Goal: Information Seeking & Learning: Learn about a topic

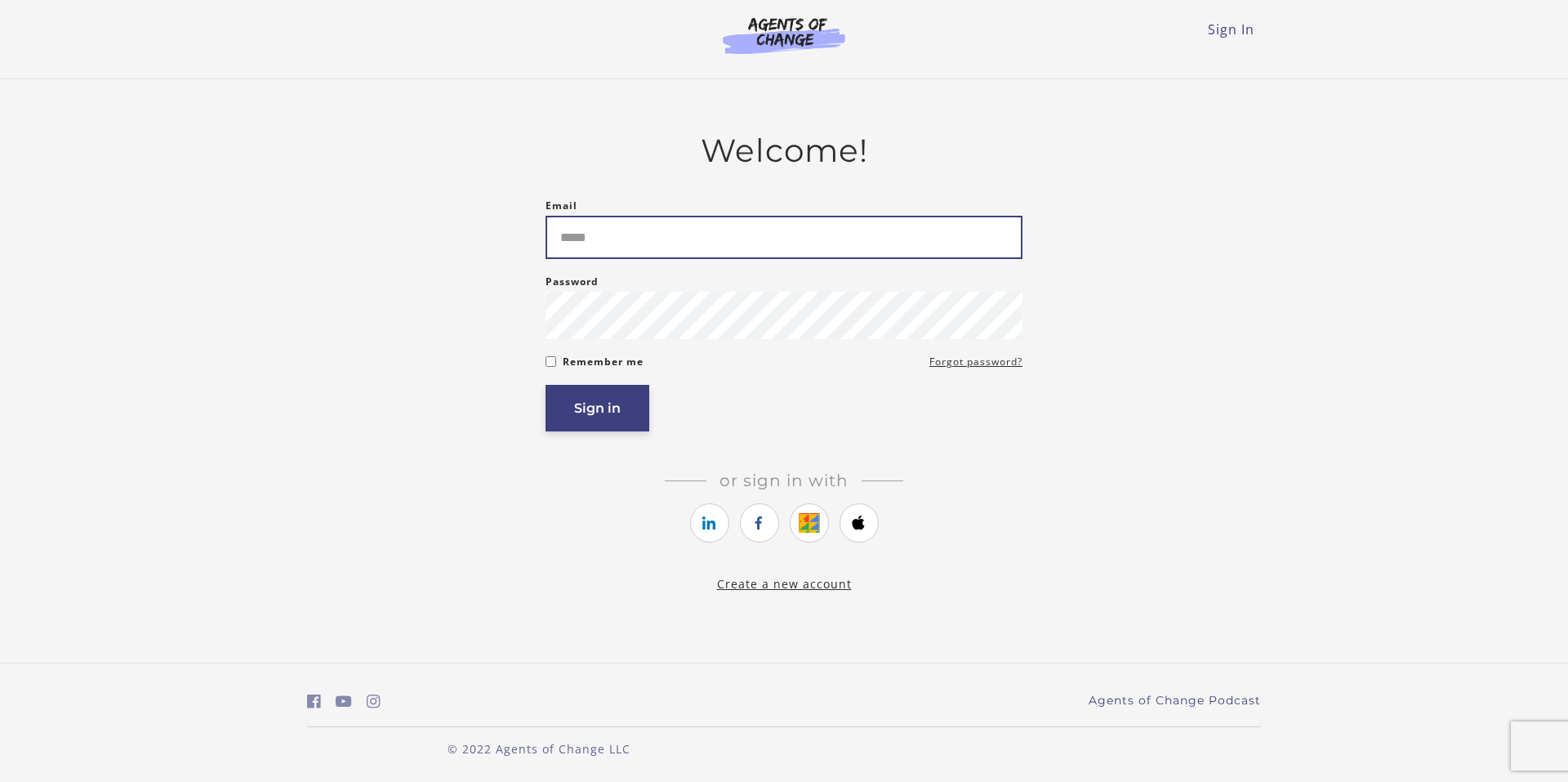
type input "**********"
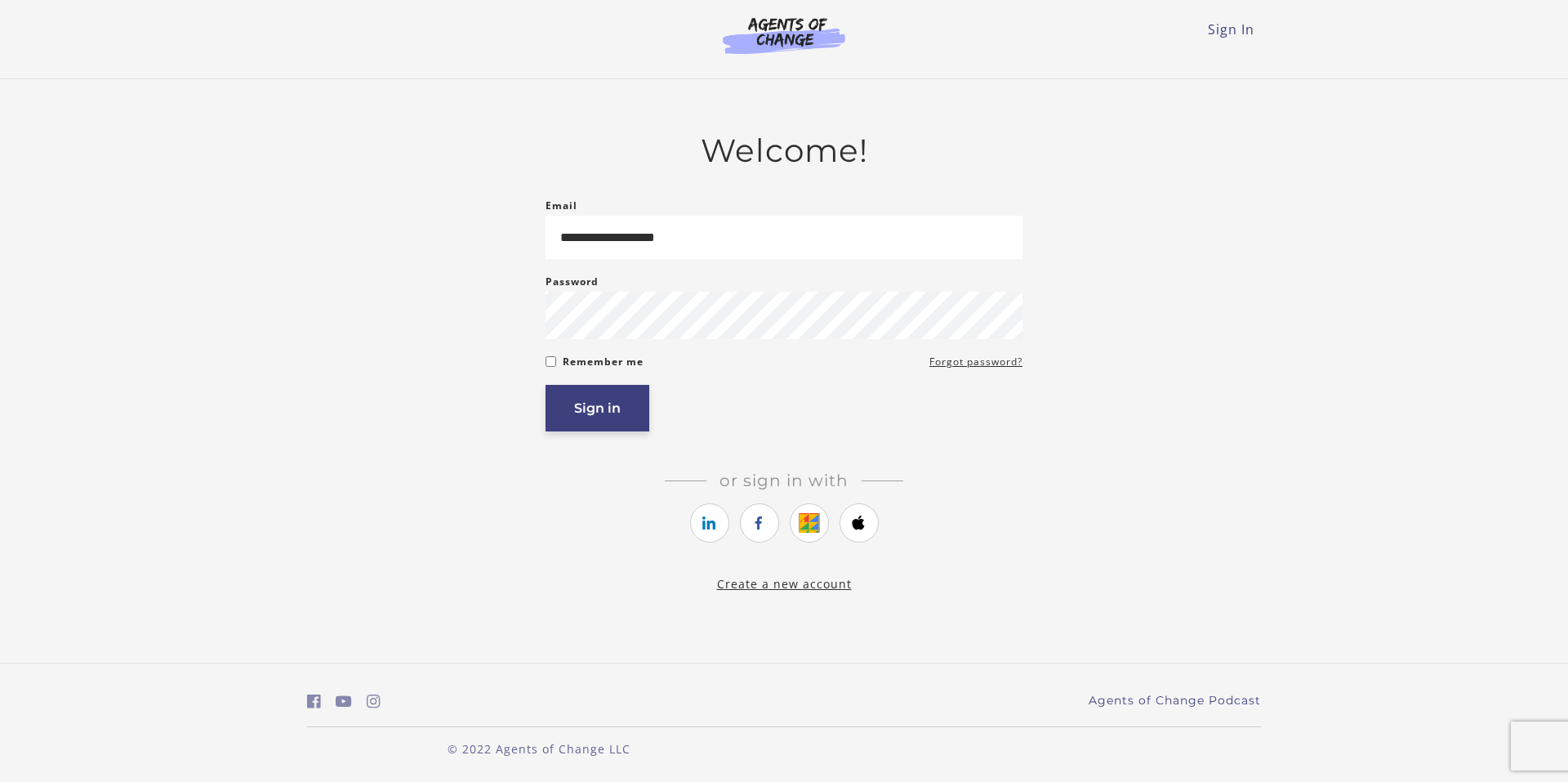
click at [592, 414] on button "Sign in" at bounding box center [597, 408] width 104 height 47
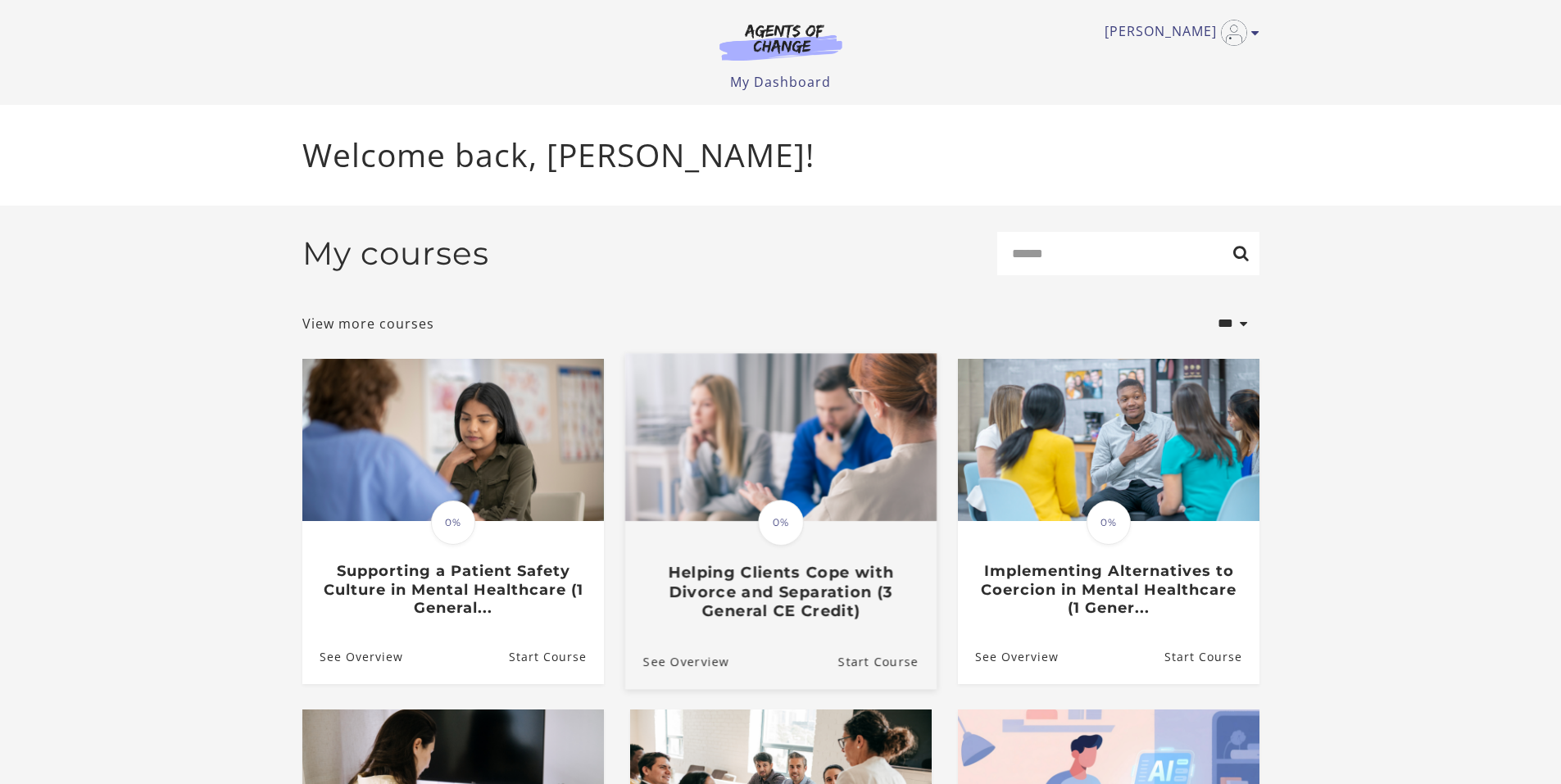
click at [813, 468] on img at bounding box center [780, 436] width 311 height 168
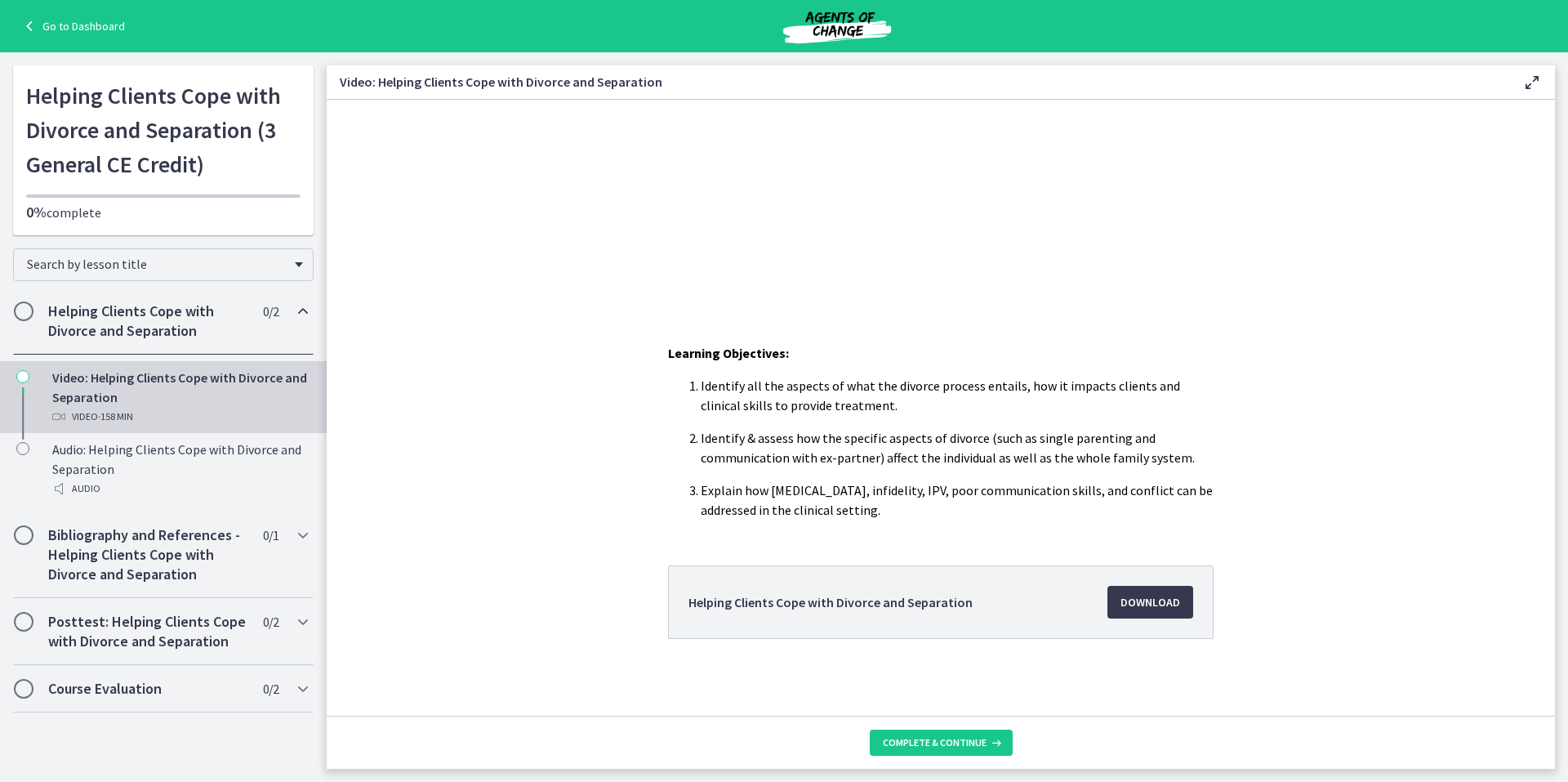
scroll to position [285, 0]
click at [1150, 598] on span "Download Opens in a new window" at bounding box center [1151, 600] width 60 height 20
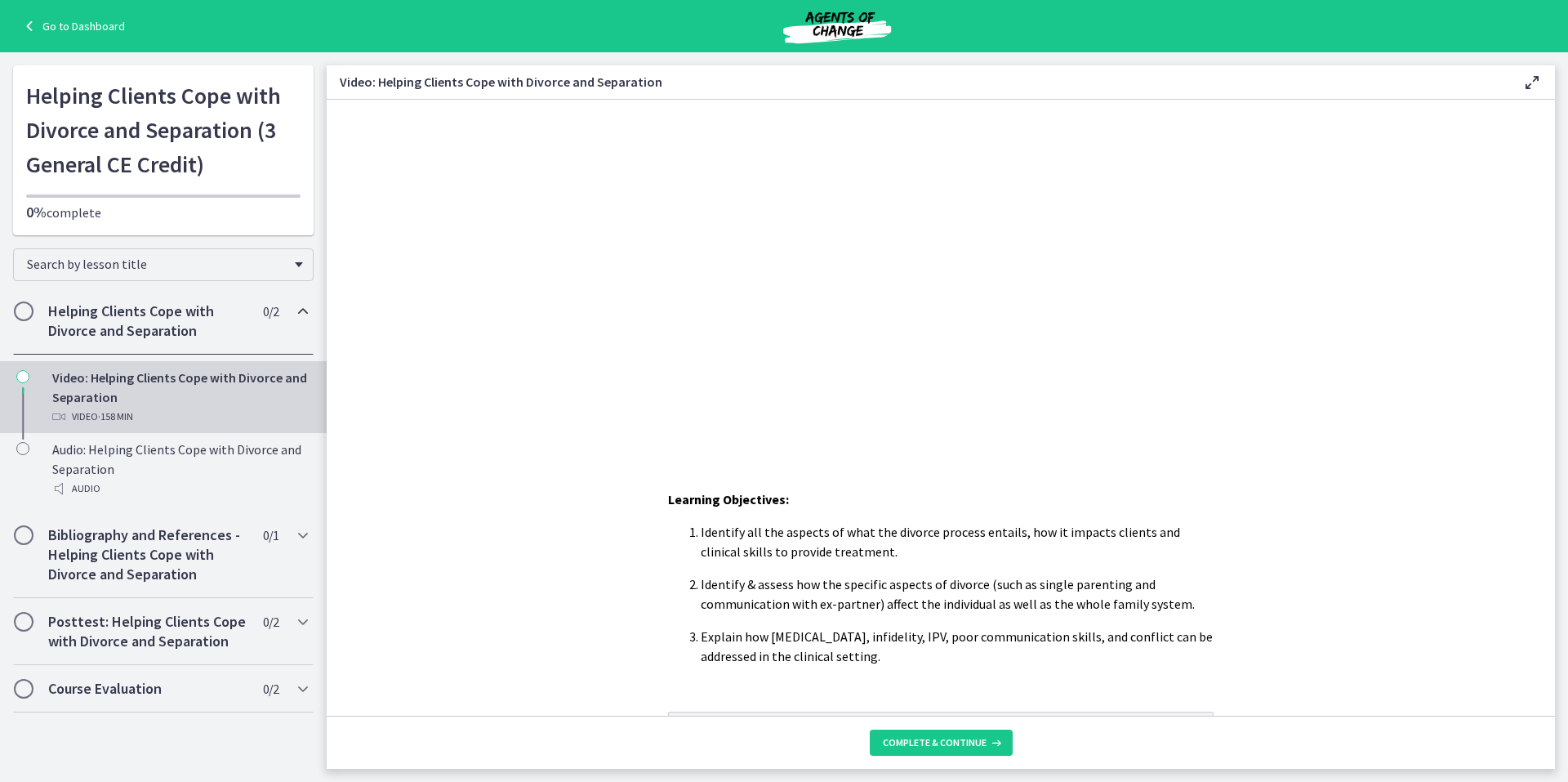
scroll to position [164, 0]
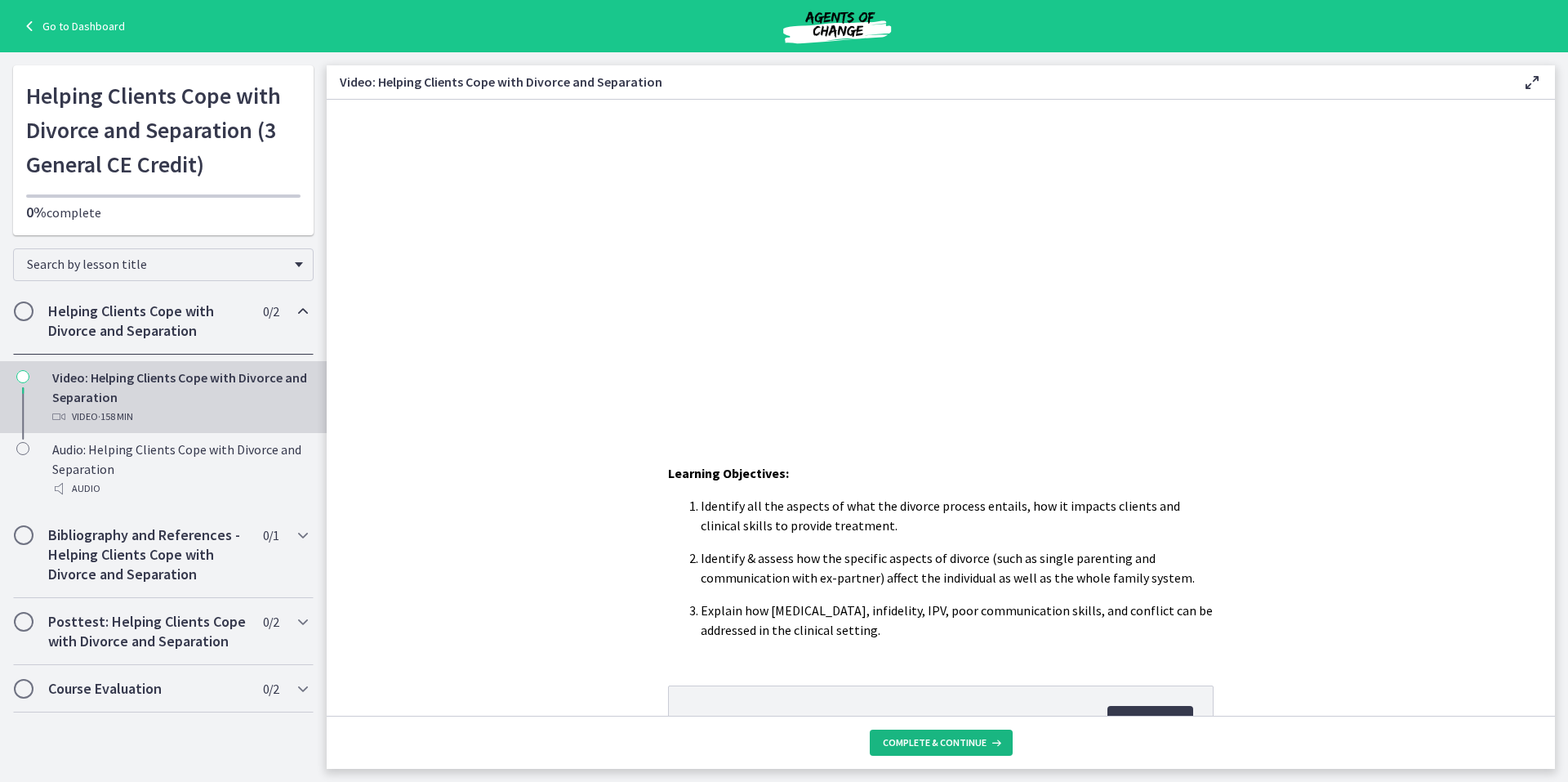
click at [942, 741] on span "Complete & continue" at bounding box center [934, 743] width 104 height 13
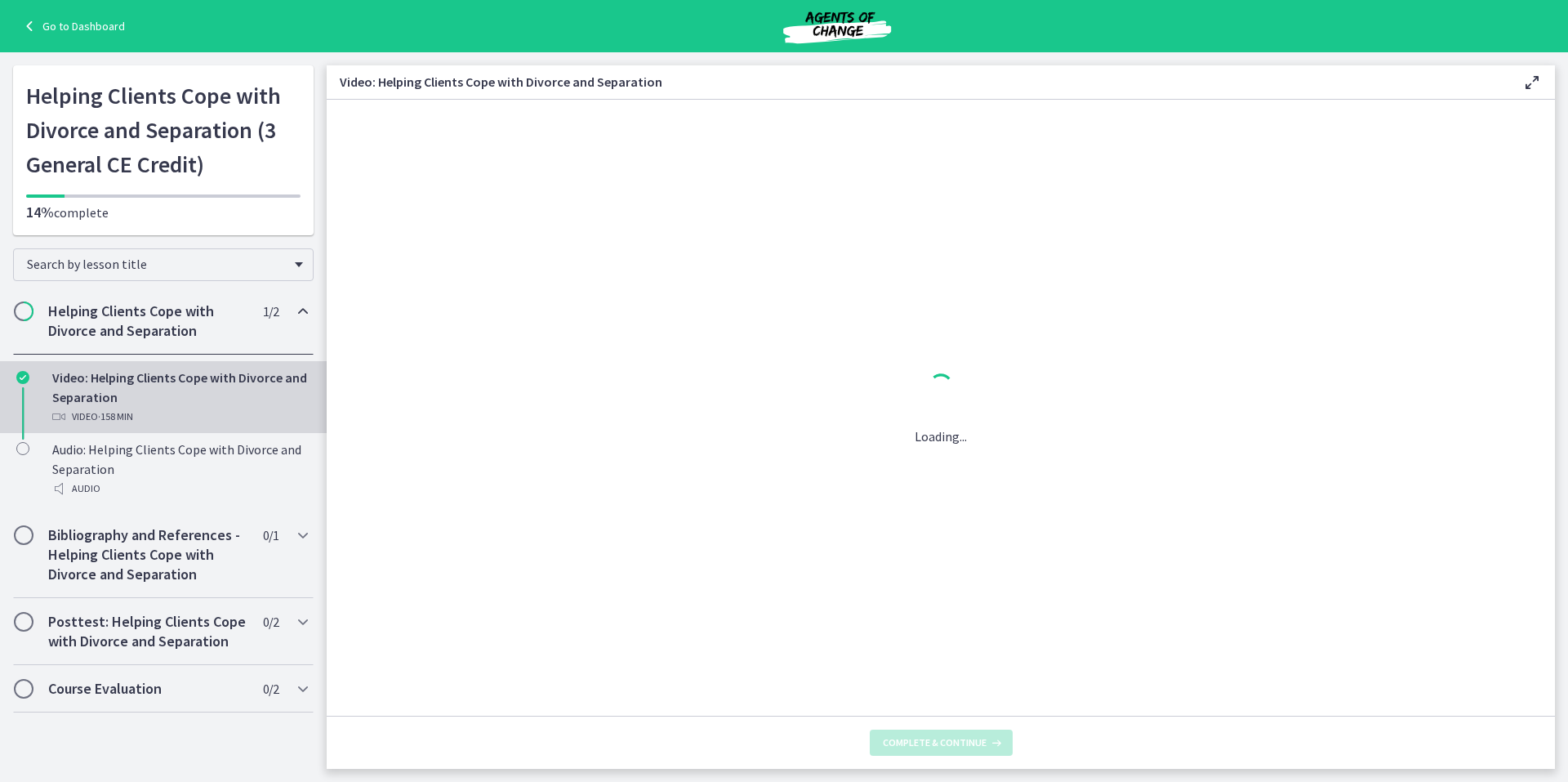
scroll to position [0, 0]
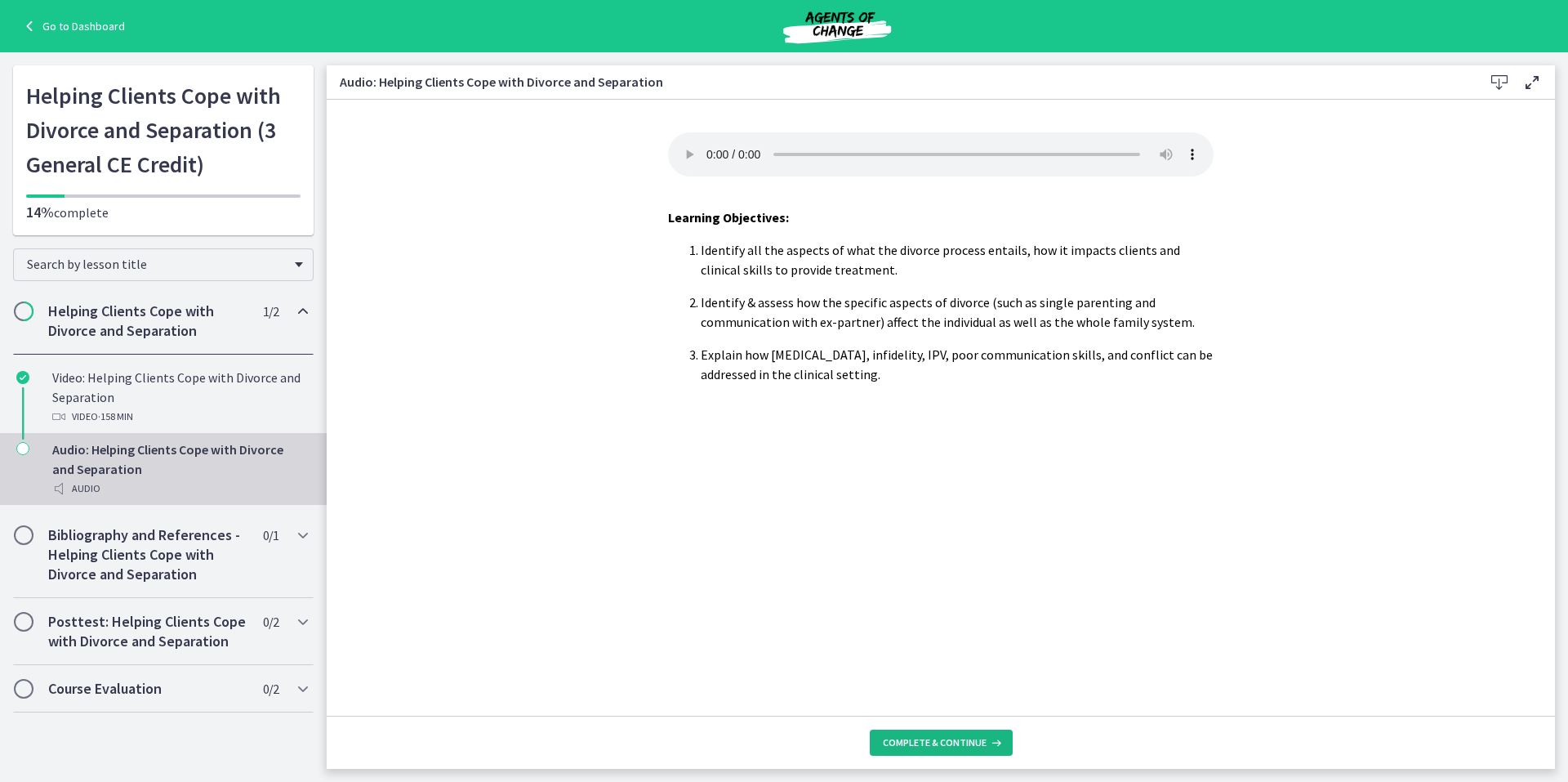
click at [939, 738] on span "Complete & continue" at bounding box center [934, 743] width 104 height 13
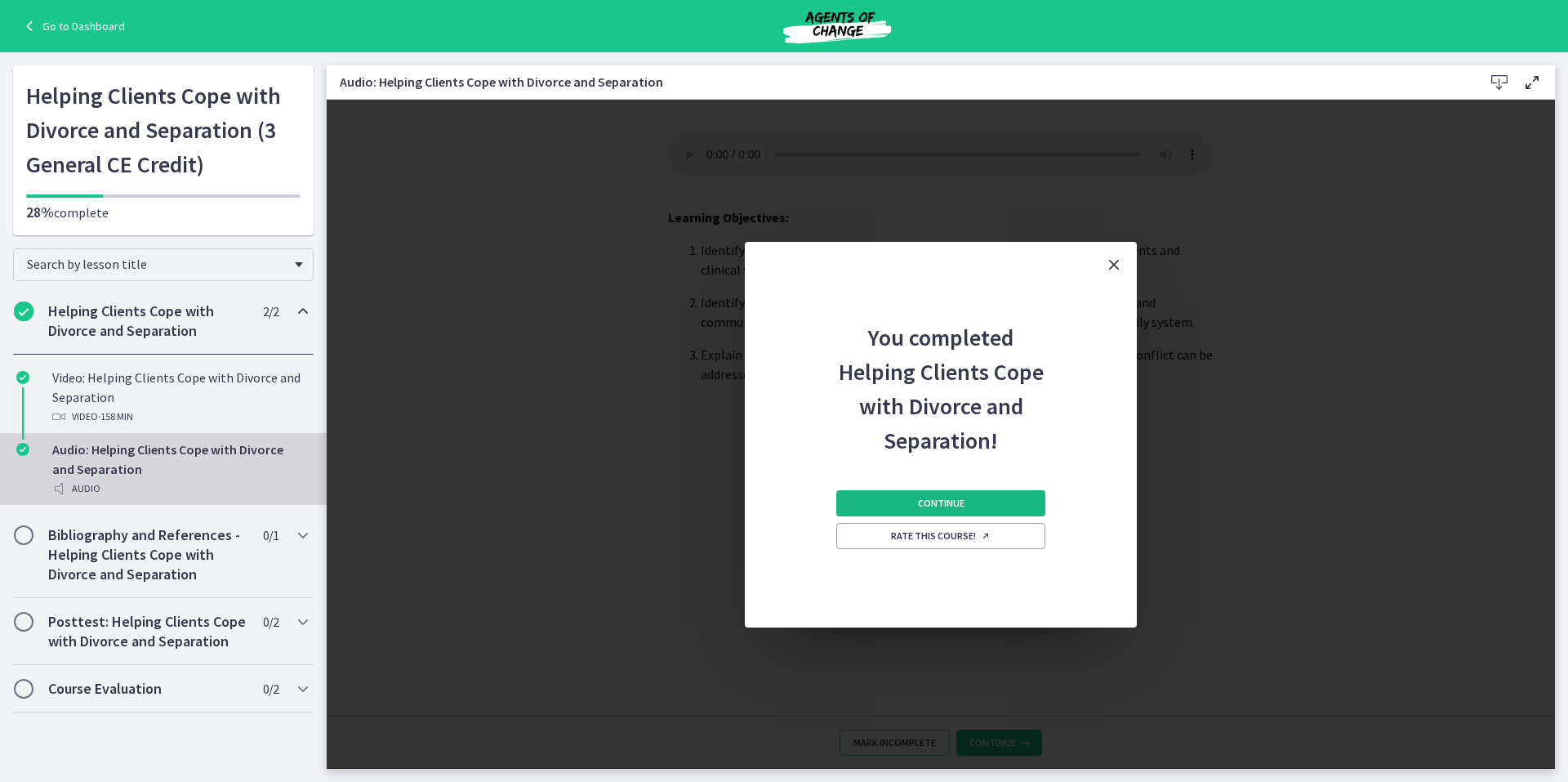
click at [927, 498] on span "Continue" at bounding box center [941, 504] width 47 height 13
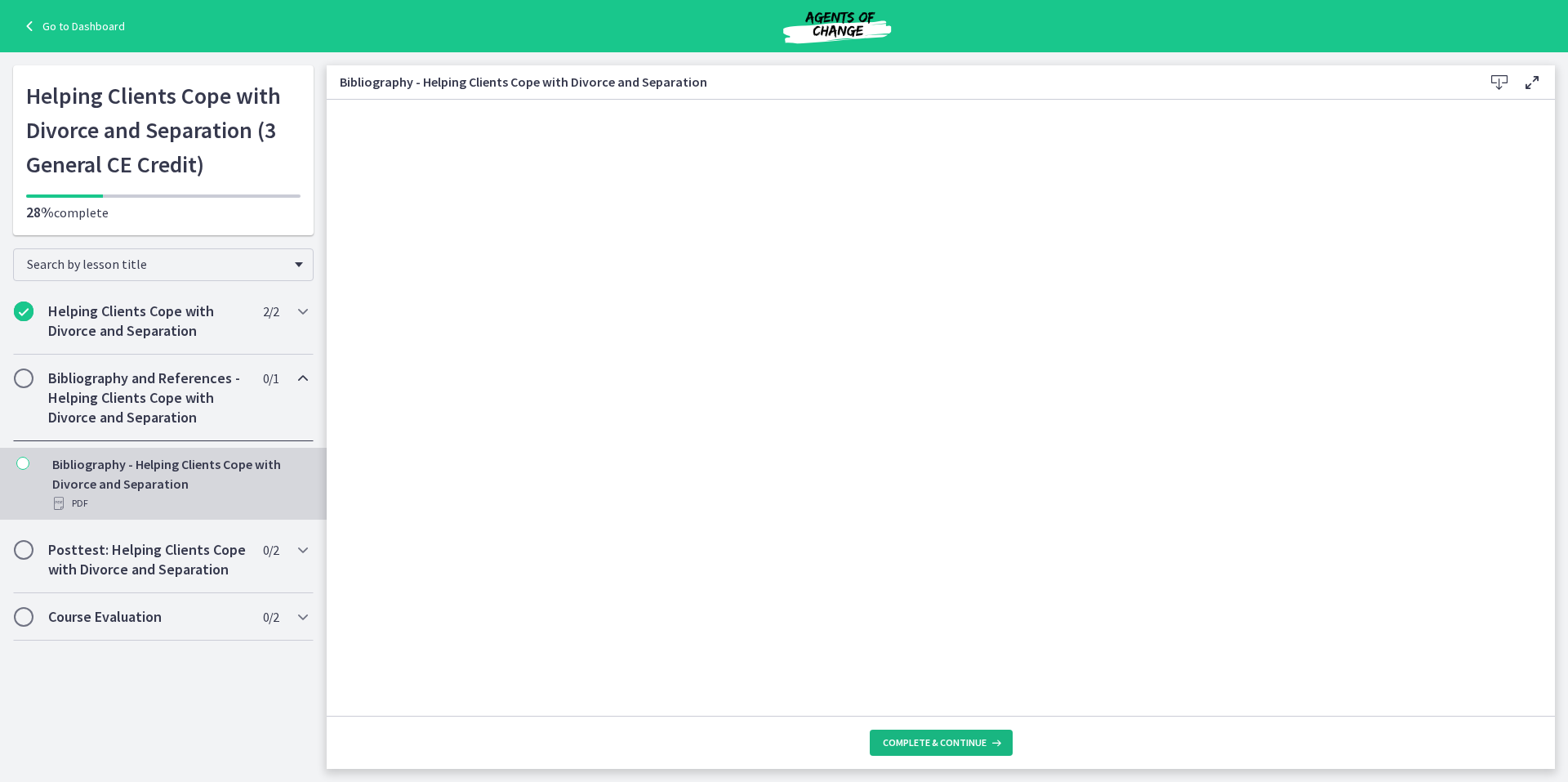
click at [938, 738] on span "Complete & continue" at bounding box center [934, 743] width 104 height 13
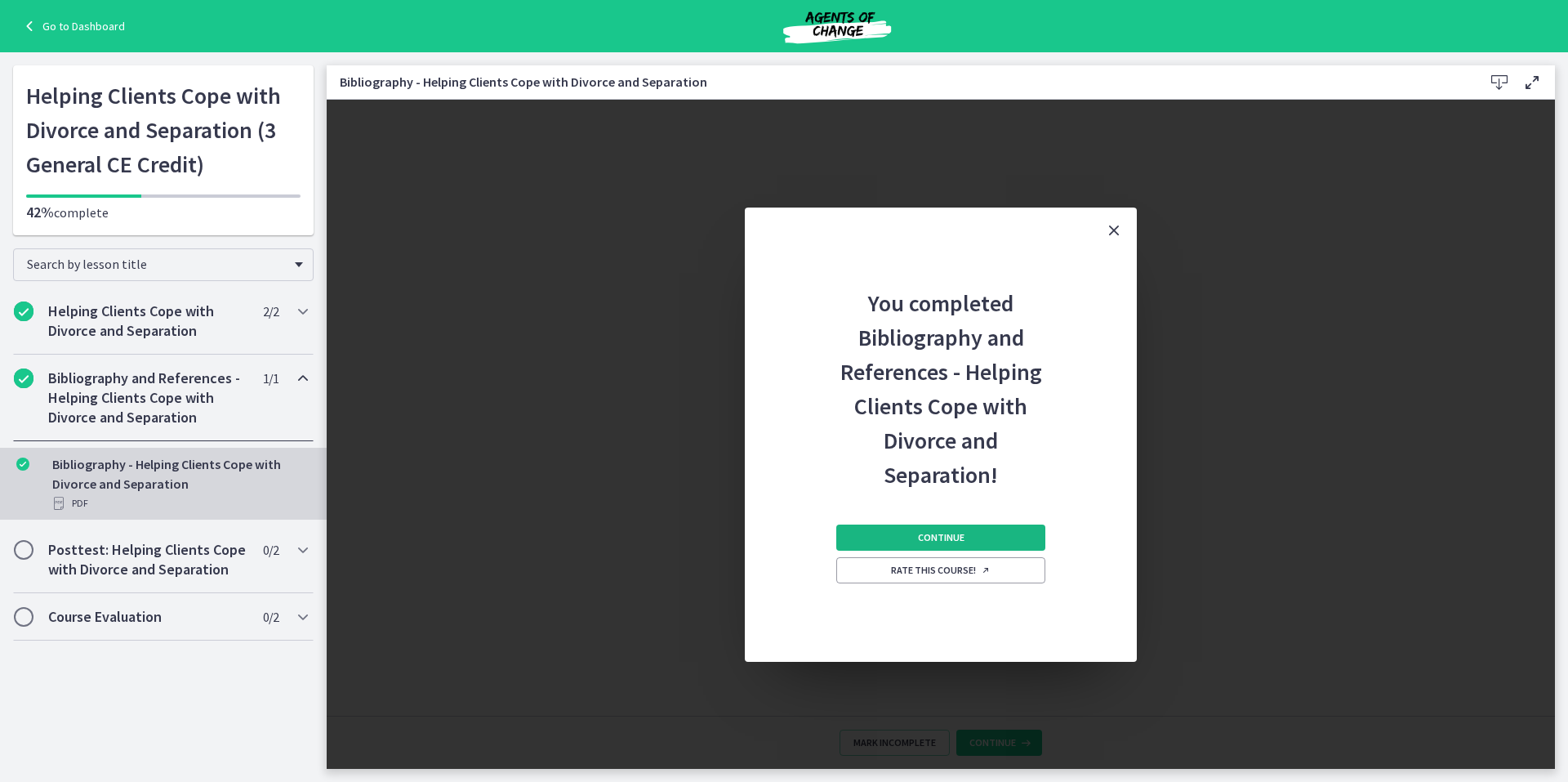
click at [926, 536] on span "Continue" at bounding box center [941, 537] width 47 height 13
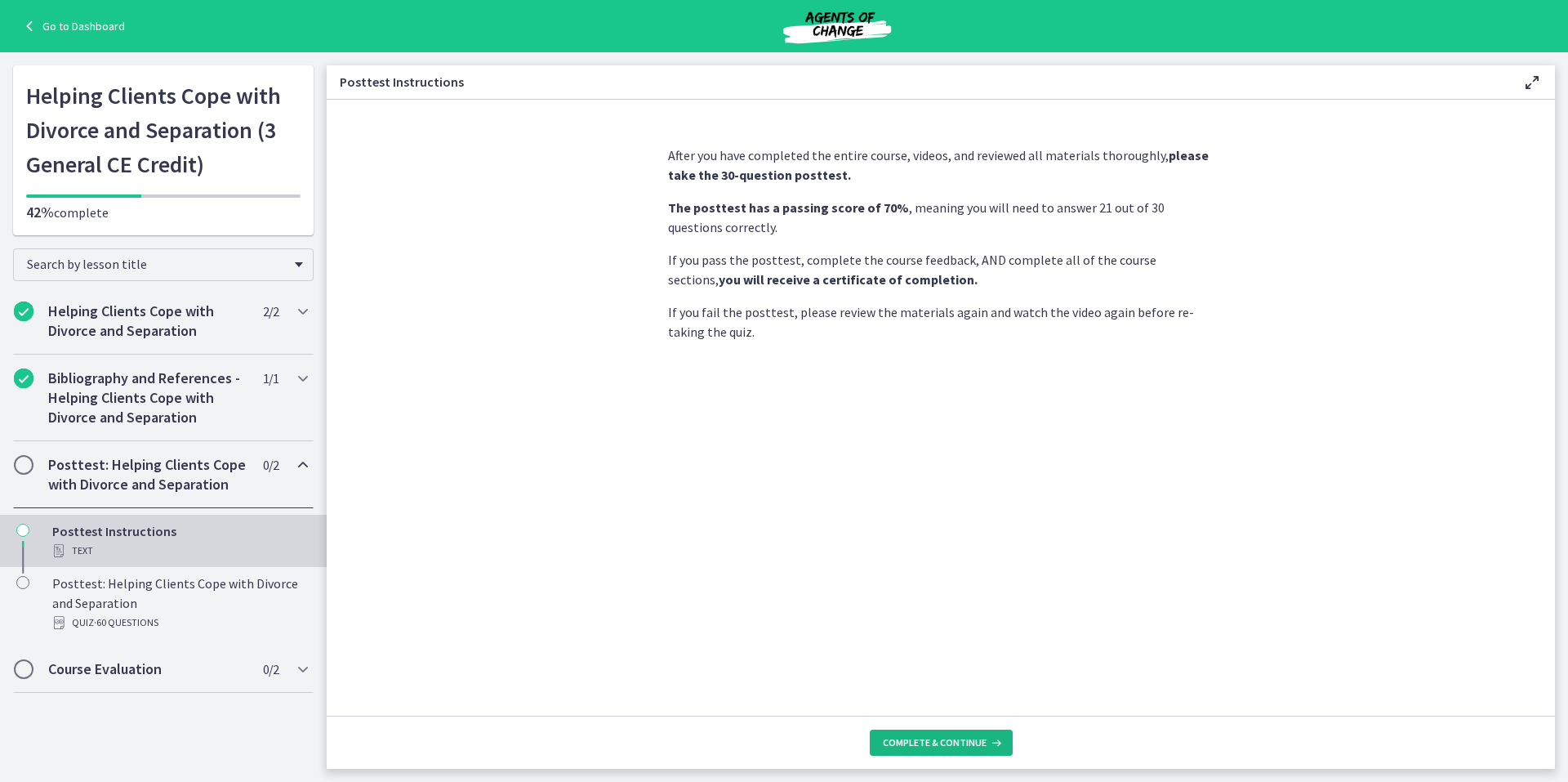
click at [943, 741] on span "Complete & continue" at bounding box center [934, 743] width 104 height 13
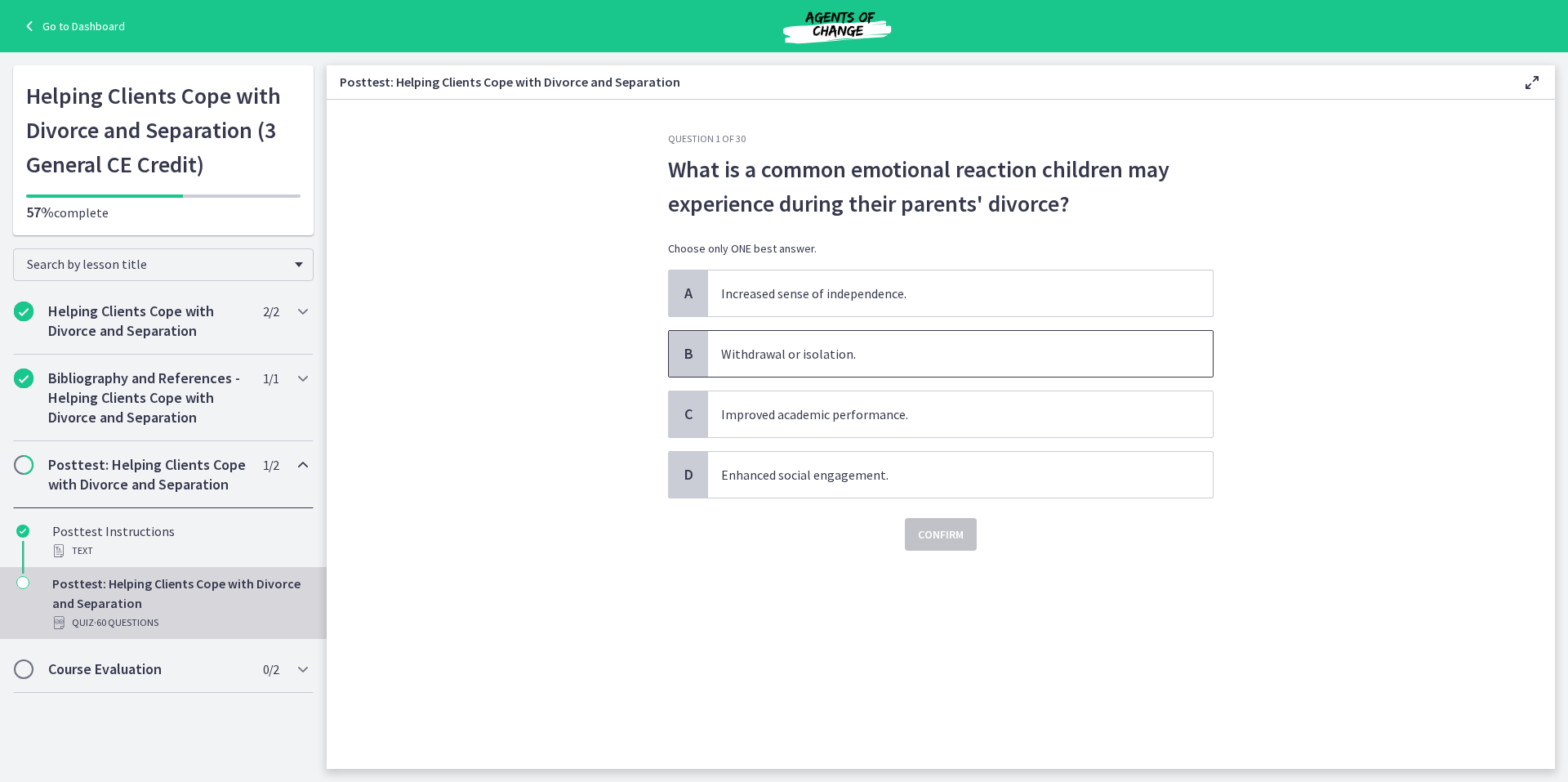
click at [688, 356] on span "B" at bounding box center [688, 353] width 20 height 20
click at [958, 540] on span "Confirm" at bounding box center [940, 533] width 46 height 20
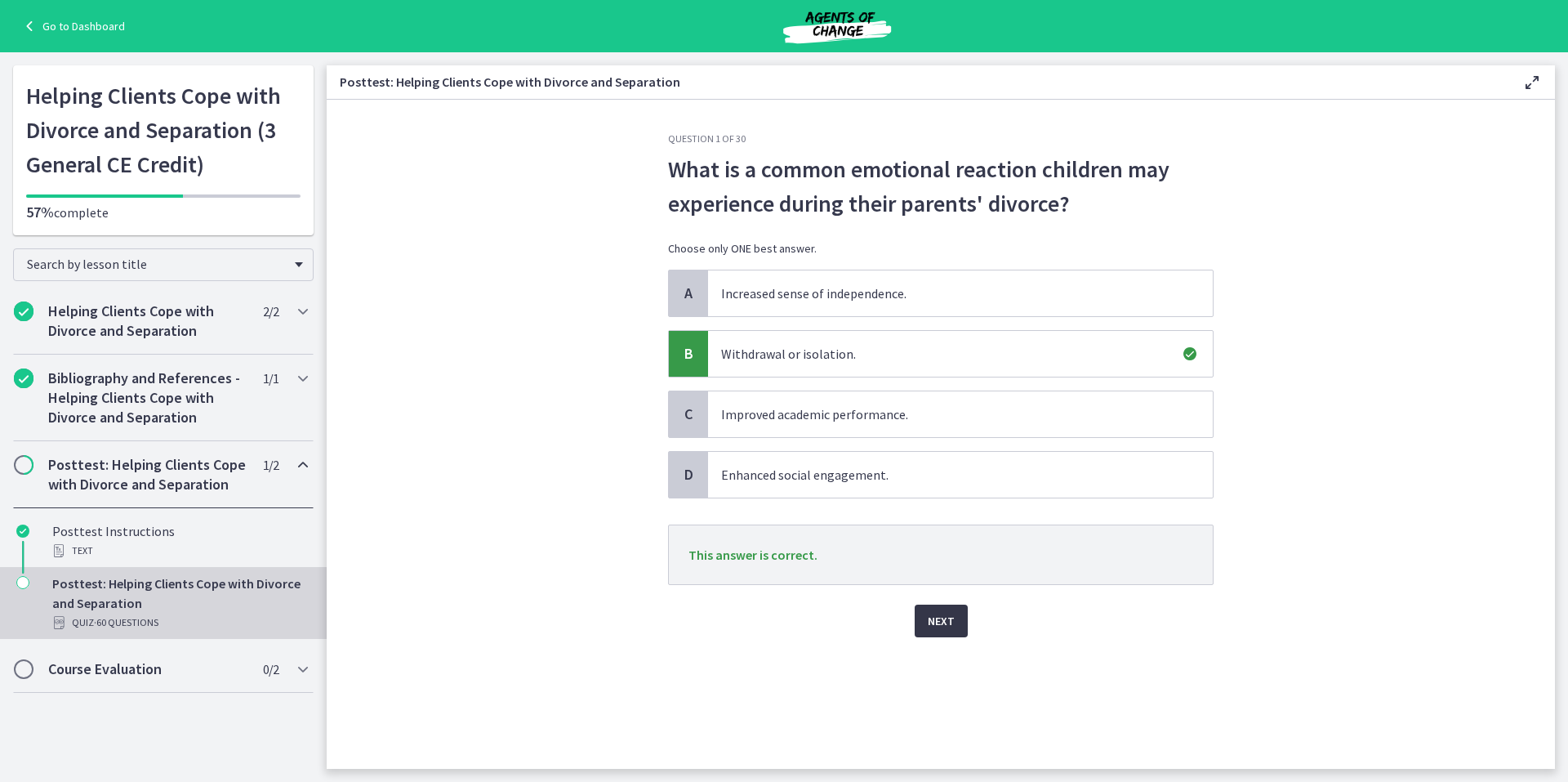
click at [944, 620] on span "Next" at bounding box center [940, 620] width 27 height 20
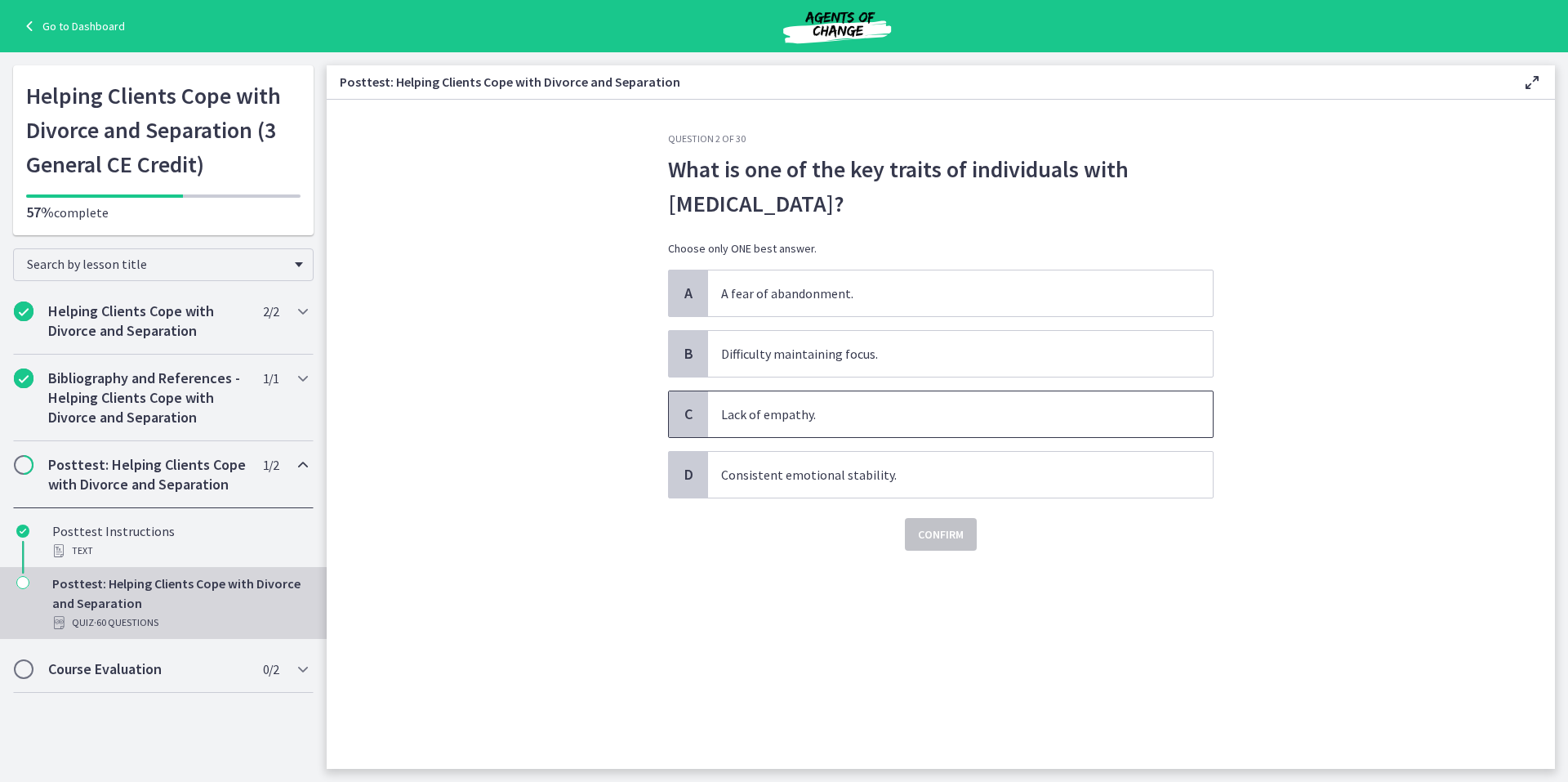
click at [689, 410] on span "C" at bounding box center [688, 414] width 20 height 20
click at [939, 536] on span "Confirm" at bounding box center [940, 533] width 46 height 20
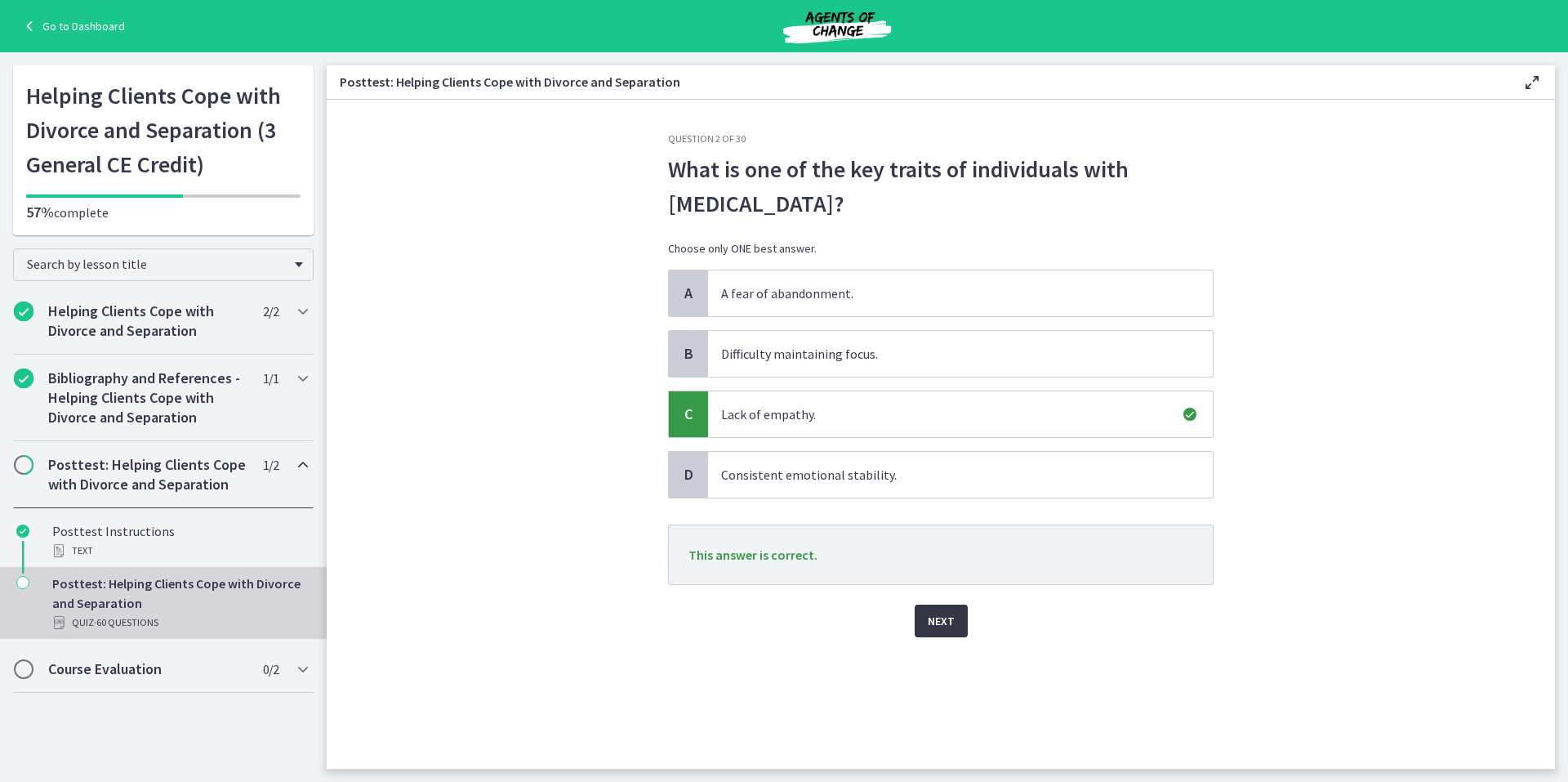
click at [937, 621] on span "Next" at bounding box center [940, 620] width 27 height 20
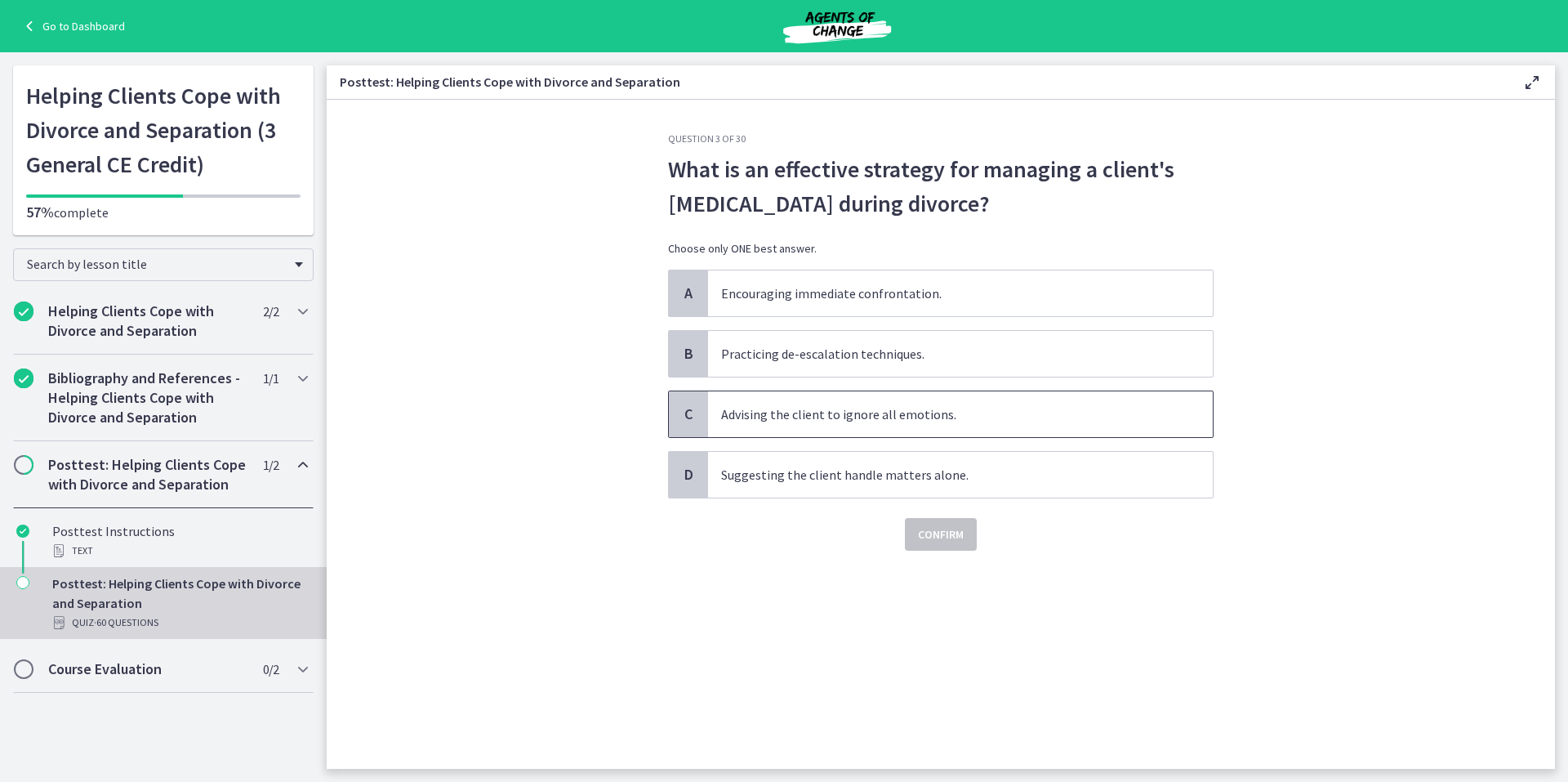
click at [685, 408] on span "C" at bounding box center [688, 414] width 20 height 20
click at [933, 530] on span "Confirm" at bounding box center [940, 533] width 46 height 20
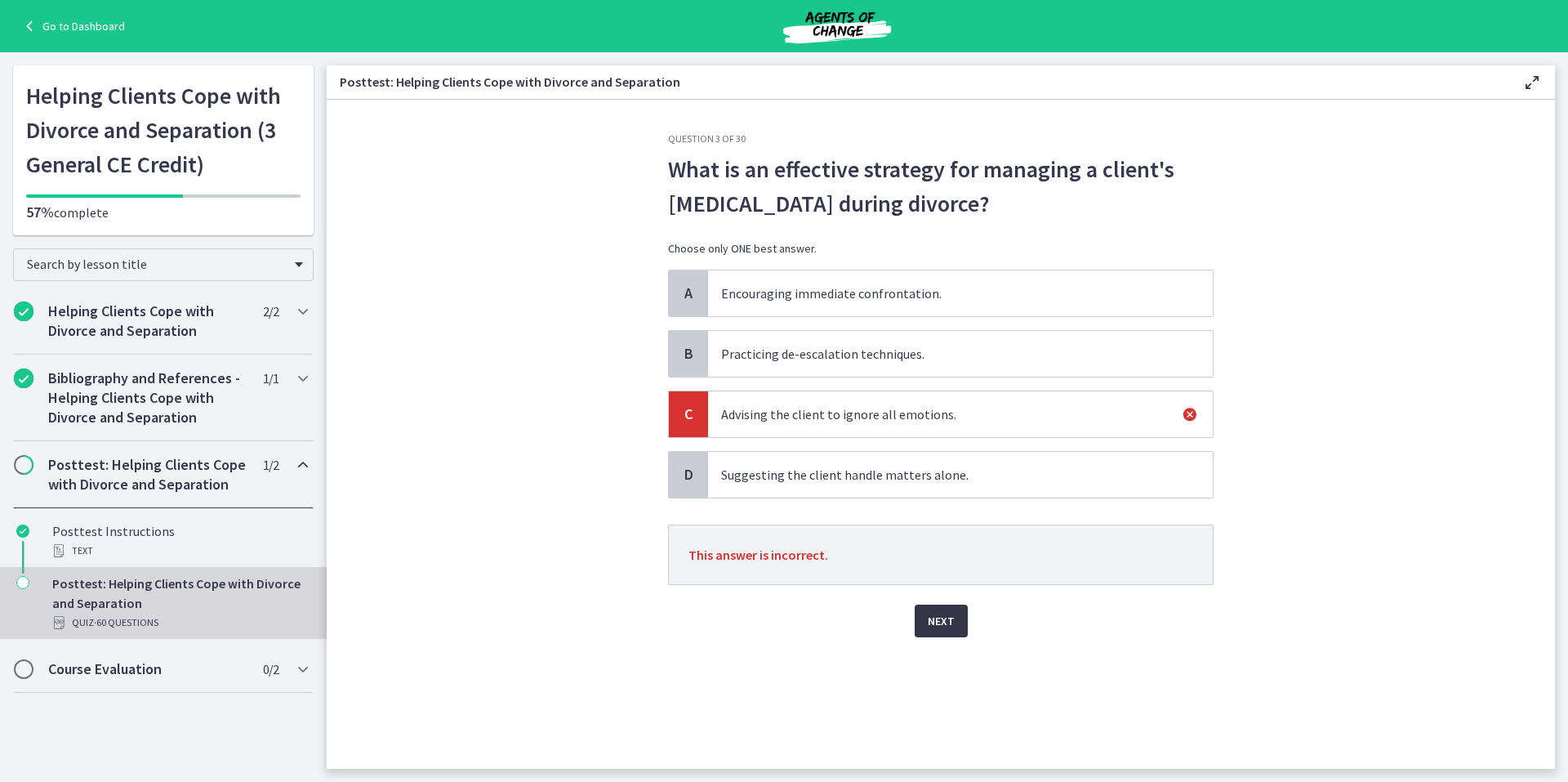
click at [941, 621] on span "Next" at bounding box center [940, 620] width 27 height 20
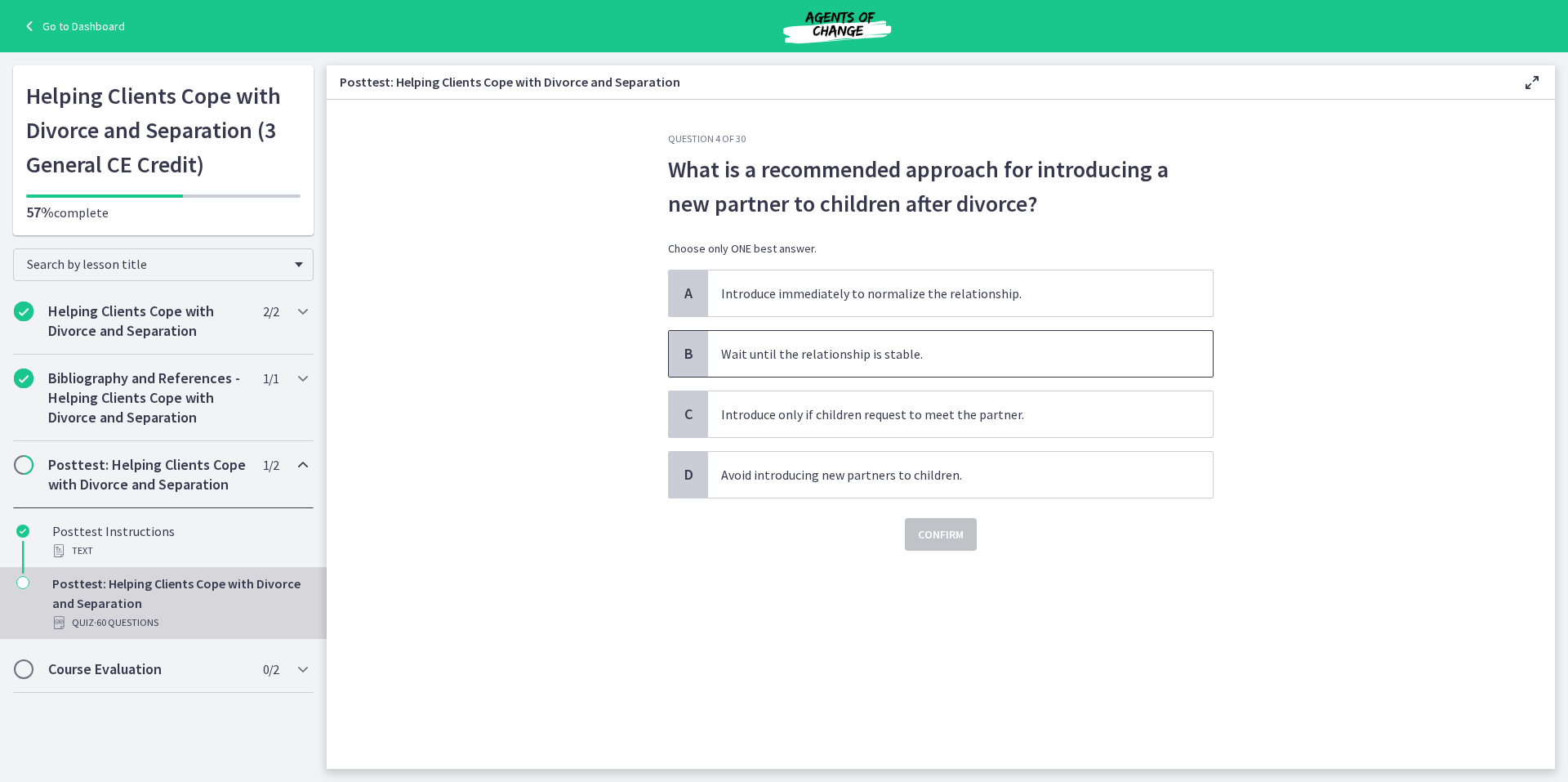
click at [685, 347] on span "B" at bounding box center [688, 353] width 20 height 20
click at [939, 538] on span "Confirm" at bounding box center [940, 533] width 46 height 20
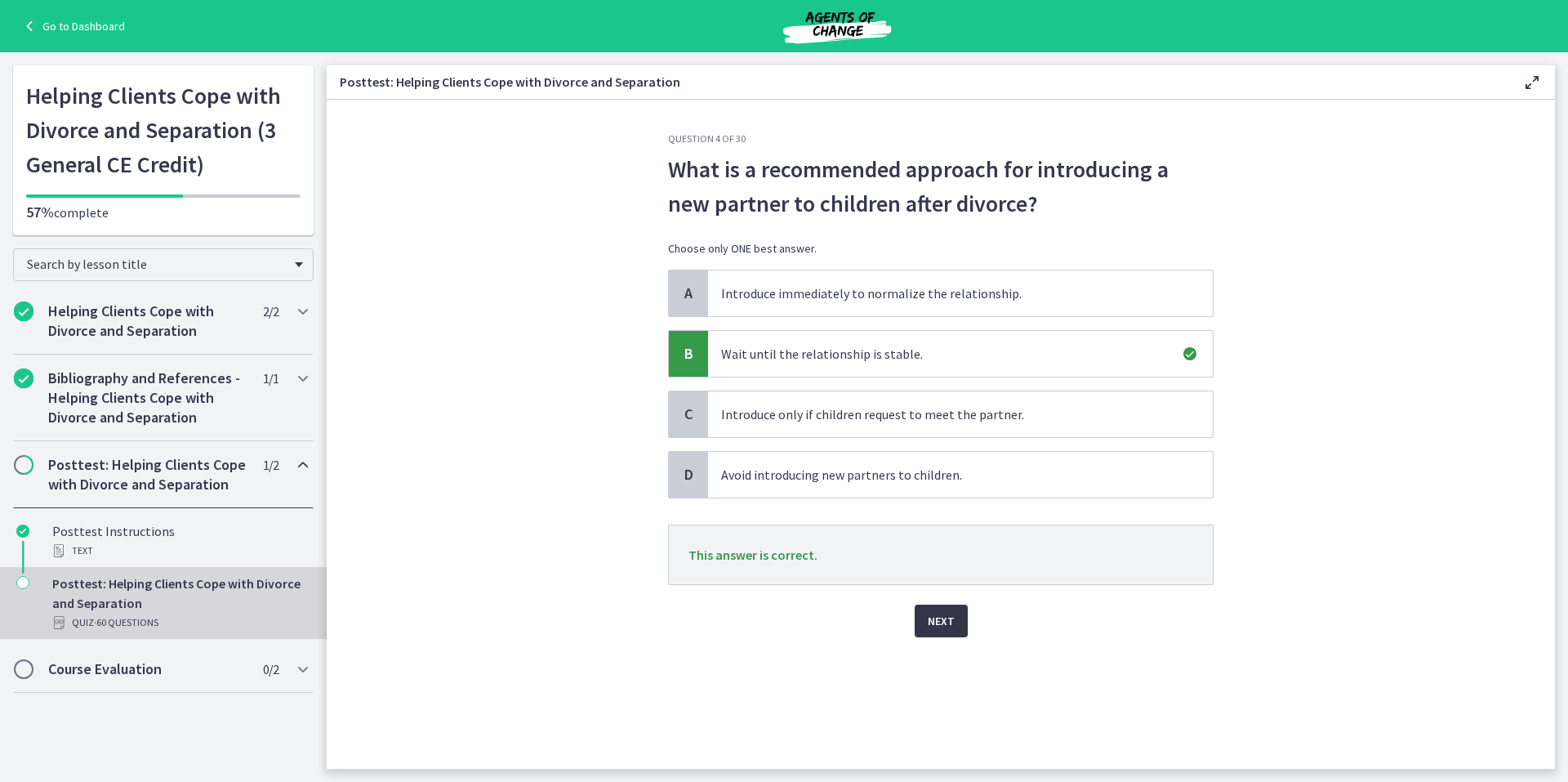
click at [939, 621] on span "Next" at bounding box center [940, 620] width 27 height 20
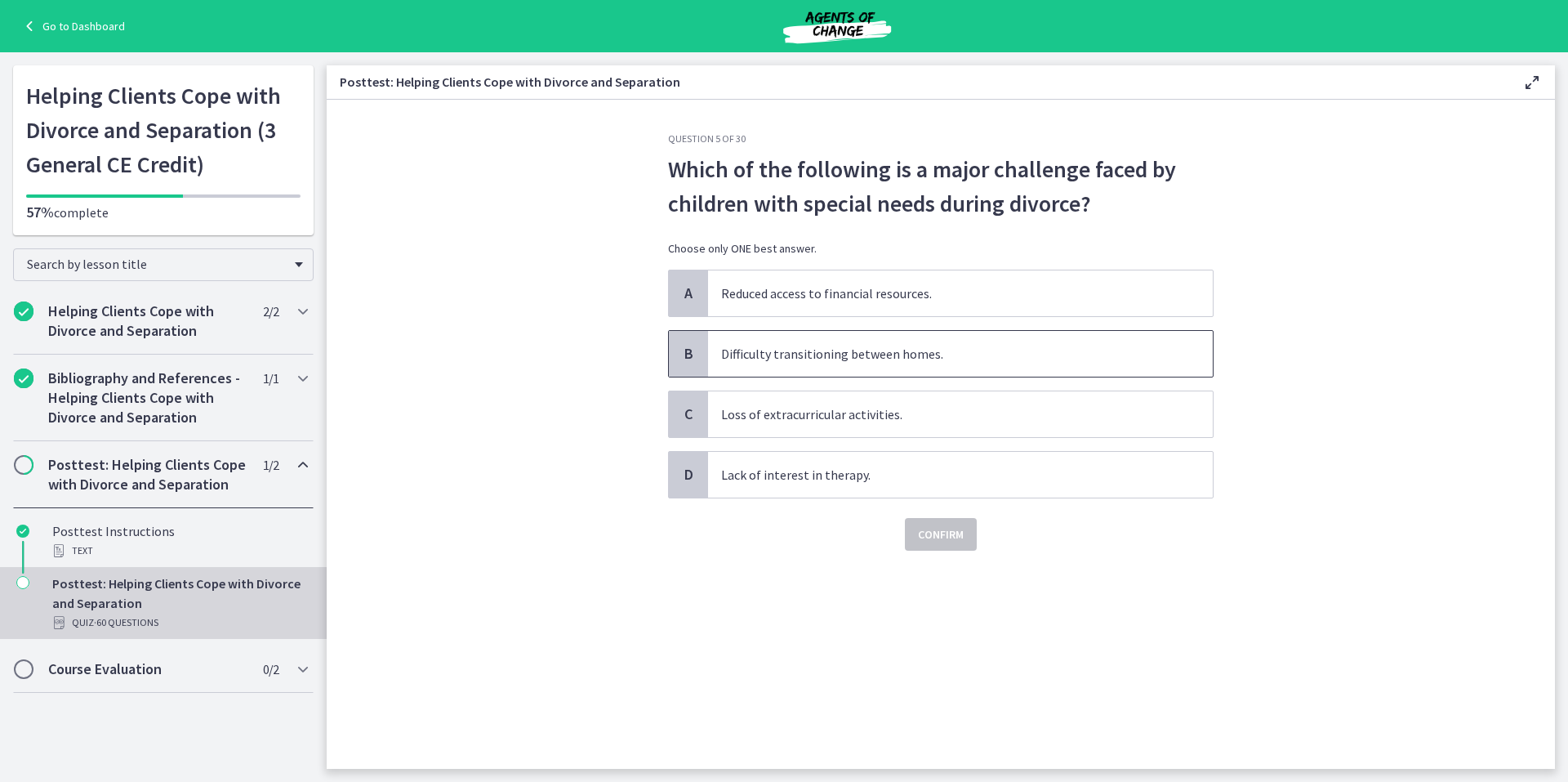
click at [689, 350] on span "B" at bounding box center [688, 353] width 20 height 20
click at [941, 533] on span "Confirm" at bounding box center [940, 533] width 46 height 20
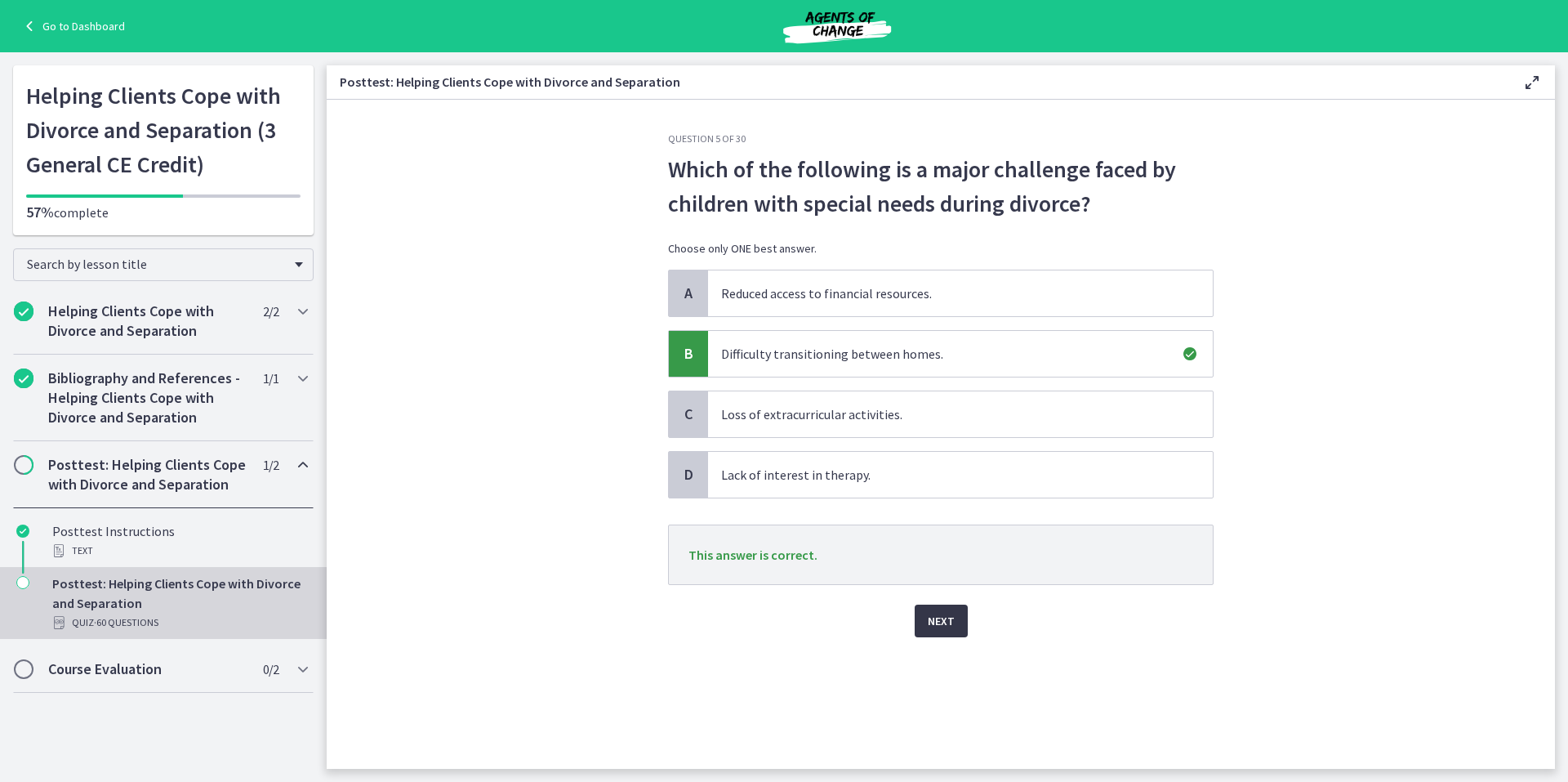
click at [932, 619] on span "Next" at bounding box center [940, 620] width 27 height 20
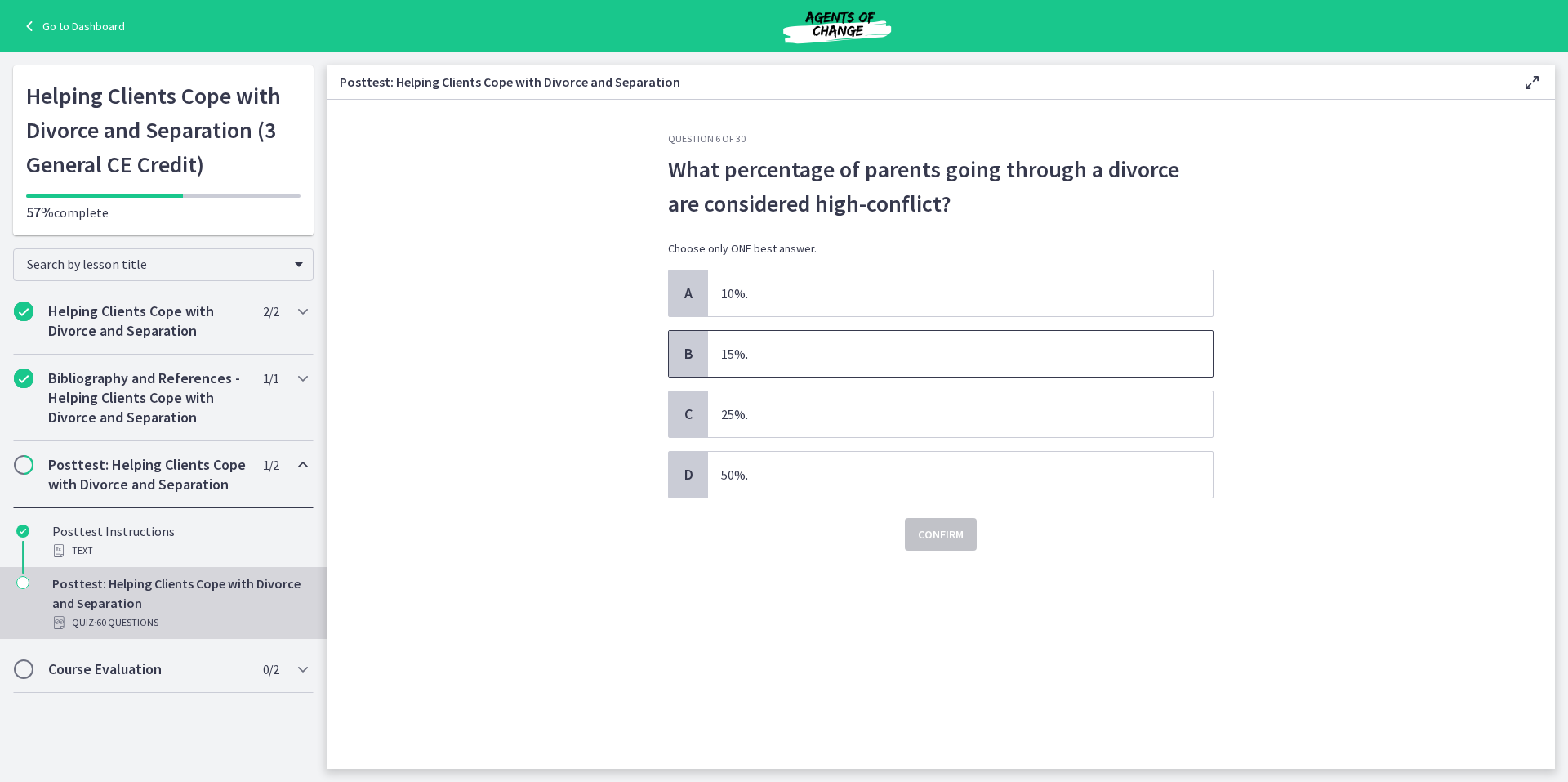
click at [693, 355] on span "B" at bounding box center [688, 353] width 20 height 20
click at [946, 536] on span "Confirm" at bounding box center [940, 533] width 46 height 20
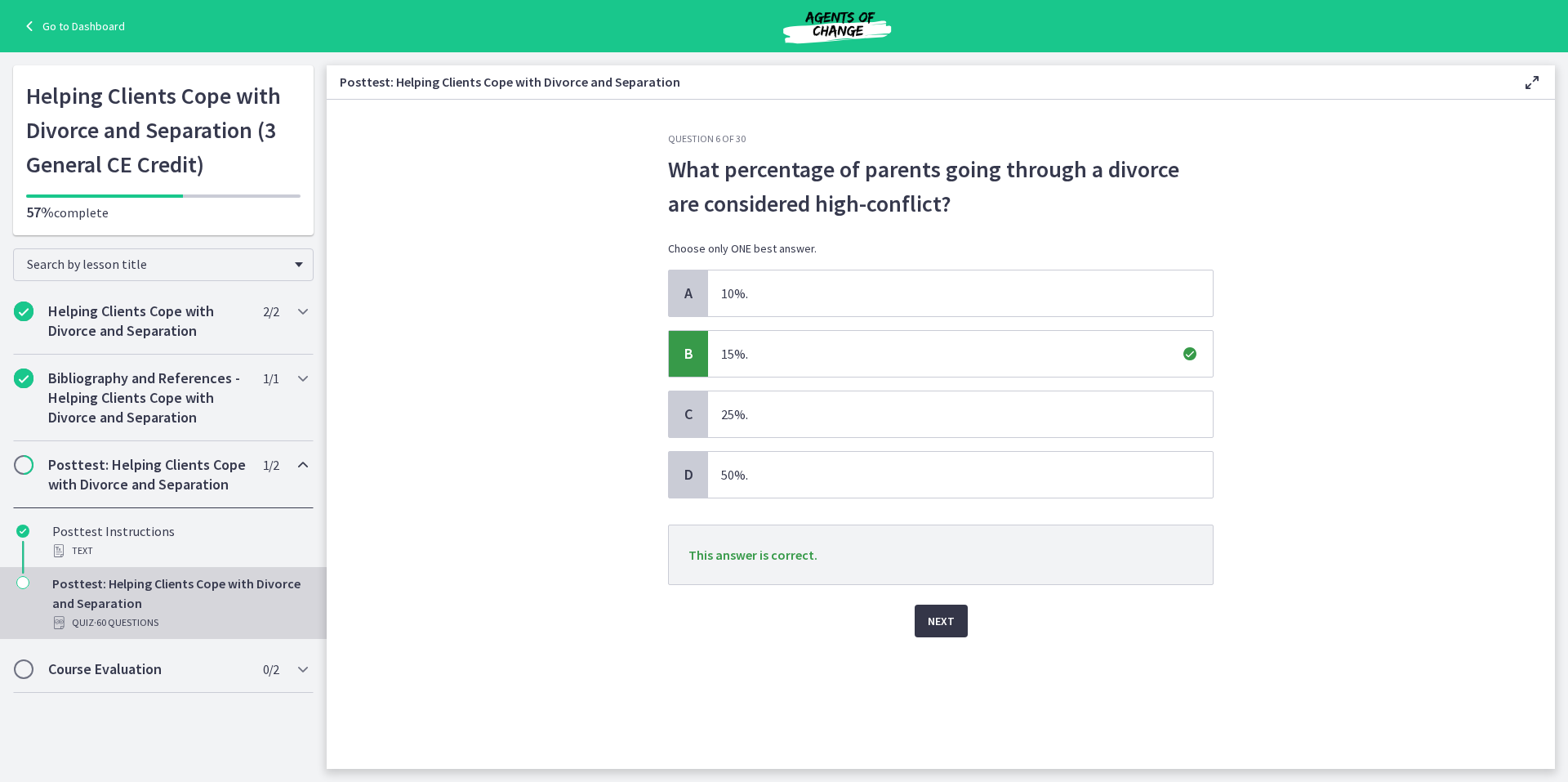
click at [932, 622] on span "Next" at bounding box center [940, 620] width 27 height 20
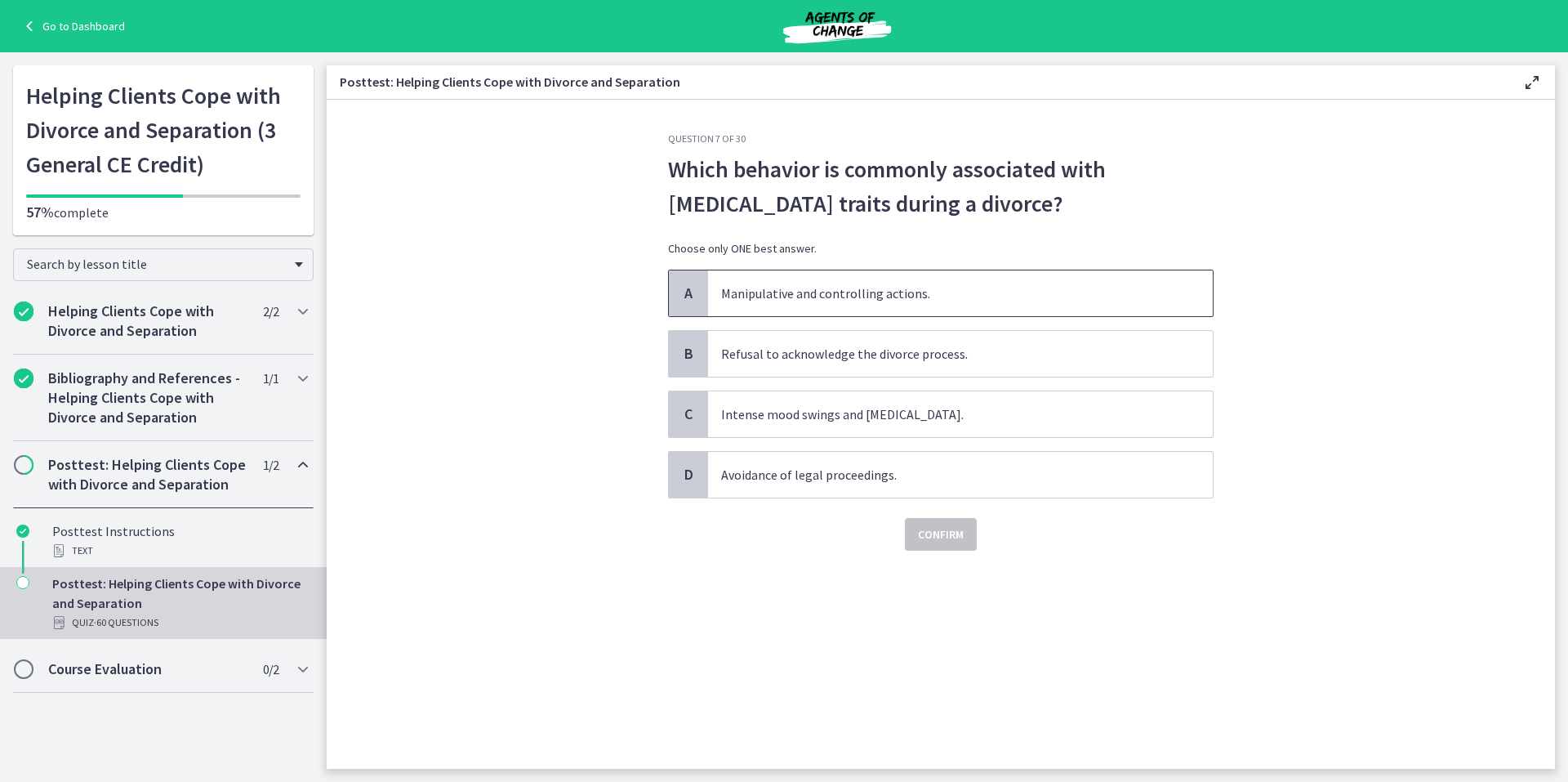
click at [680, 291] on span "A" at bounding box center [688, 292] width 20 height 20
click at [933, 530] on span "Confirm" at bounding box center [940, 533] width 46 height 20
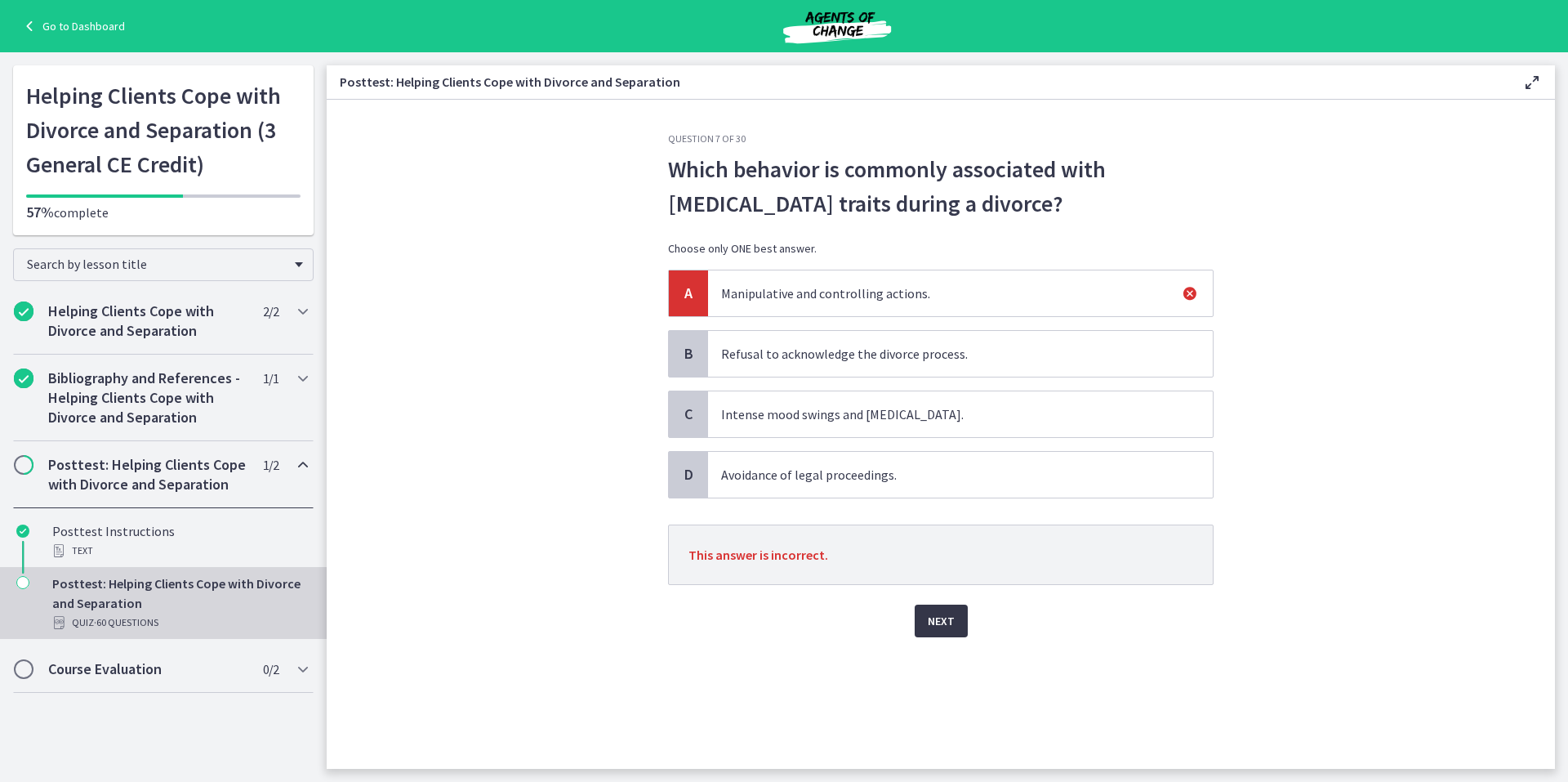
click at [939, 622] on span "Next" at bounding box center [940, 620] width 27 height 20
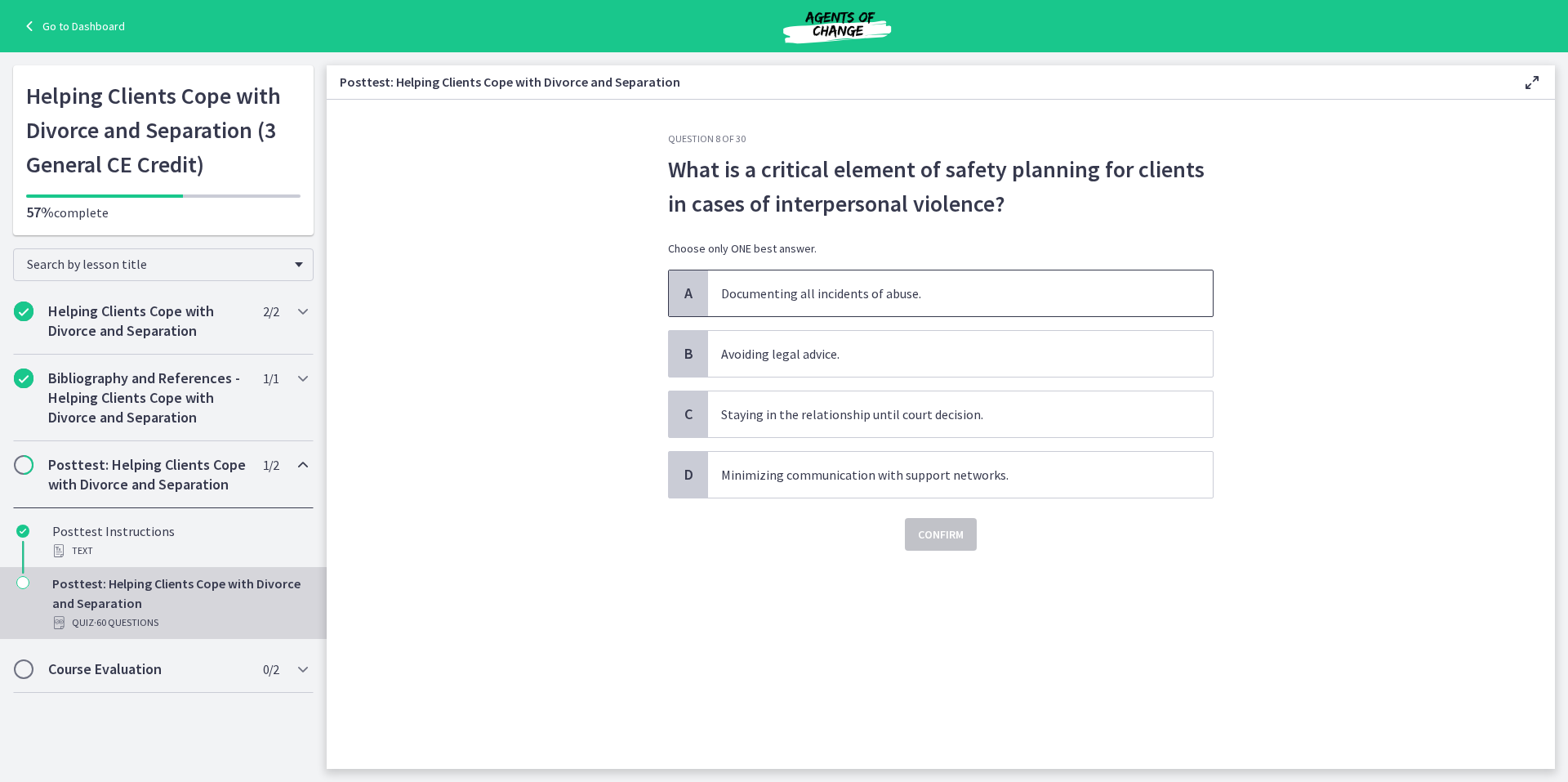
click at [694, 286] on span "A" at bounding box center [688, 292] width 20 height 20
click at [943, 535] on span "Confirm" at bounding box center [940, 533] width 46 height 20
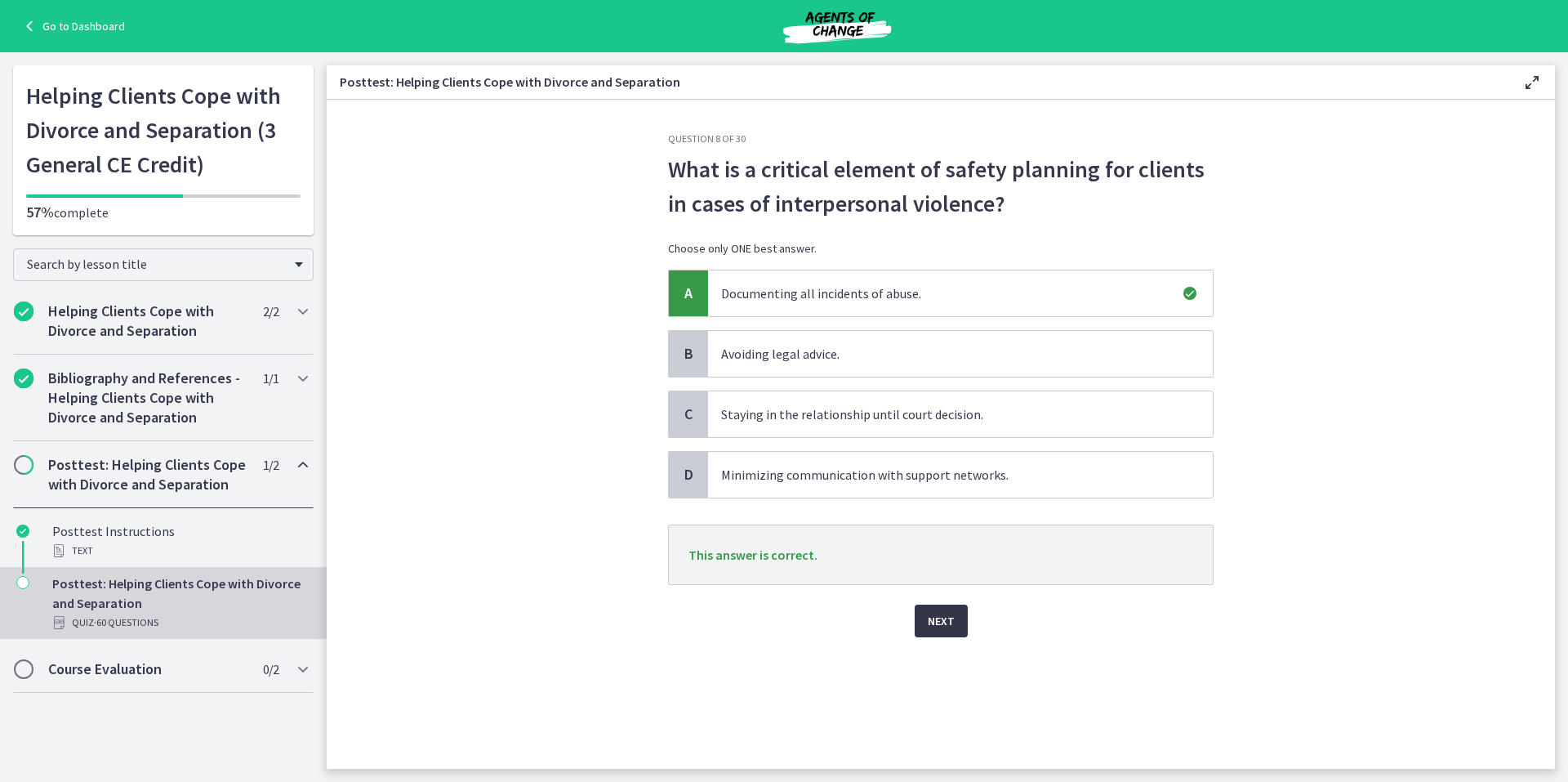
click at [932, 618] on span "Next" at bounding box center [940, 620] width 27 height 20
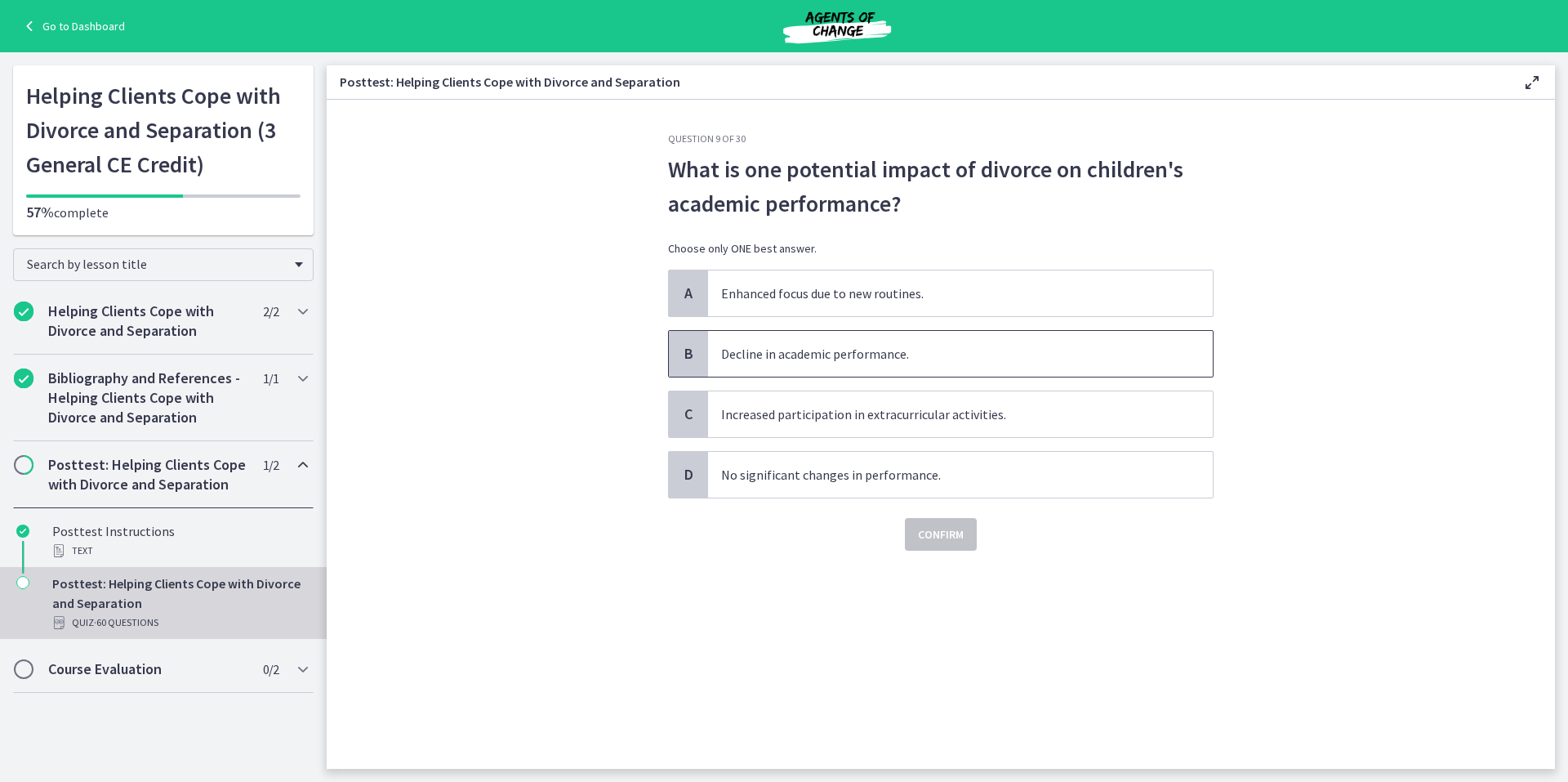
click at [682, 352] on span "B" at bounding box center [688, 353] width 20 height 20
click at [953, 537] on span "Confirm" at bounding box center [940, 533] width 46 height 20
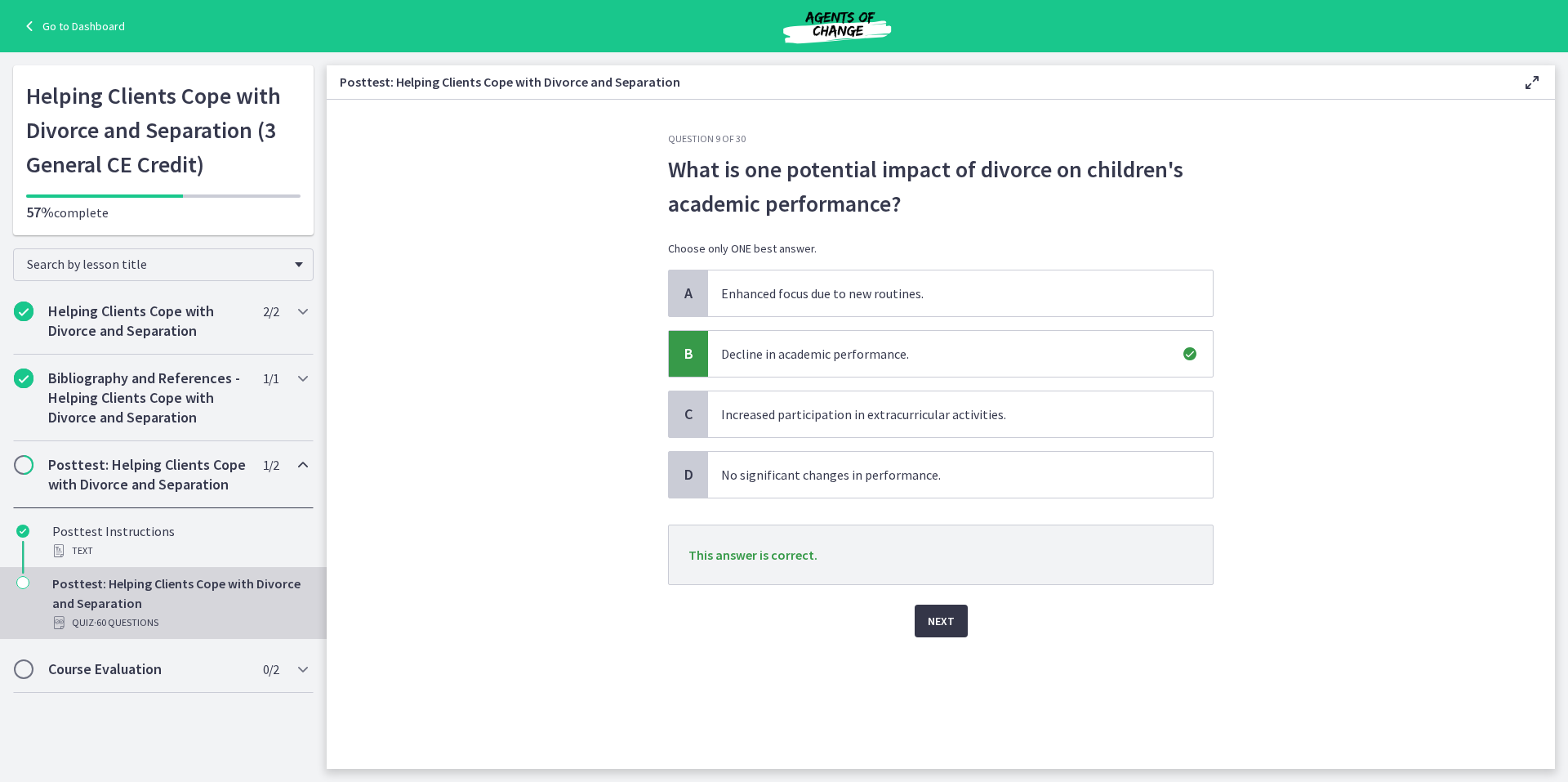
click at [932, 621] on span "Next" at bounding box center [940, 620] width 27 height 20
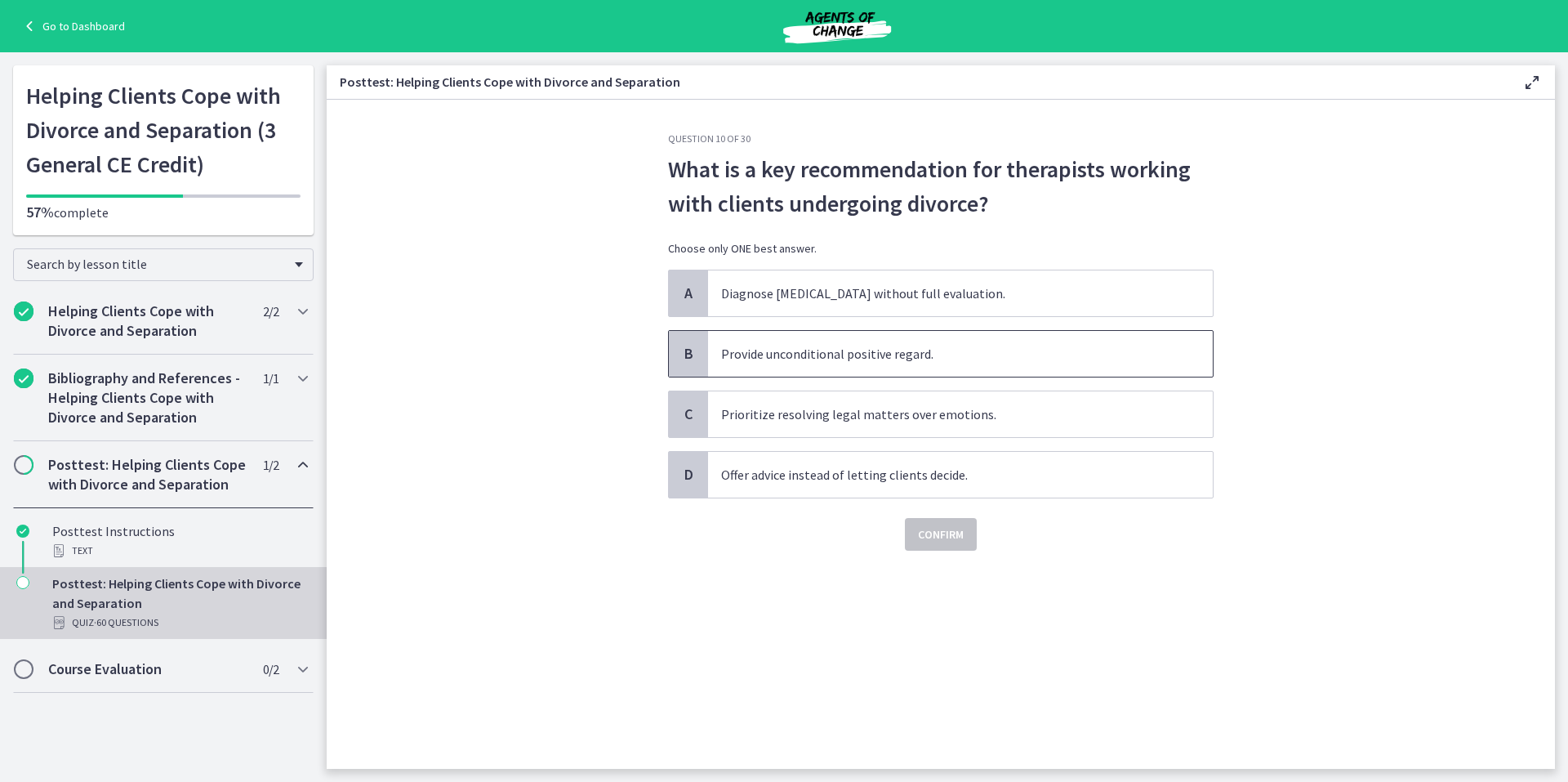
click at [680, 349] on span "B" at bounding box center [688, 353] width 20 height 20
click at [946, 531] on span "Confirm" at bounding box center [940, 533] width 46 height 20
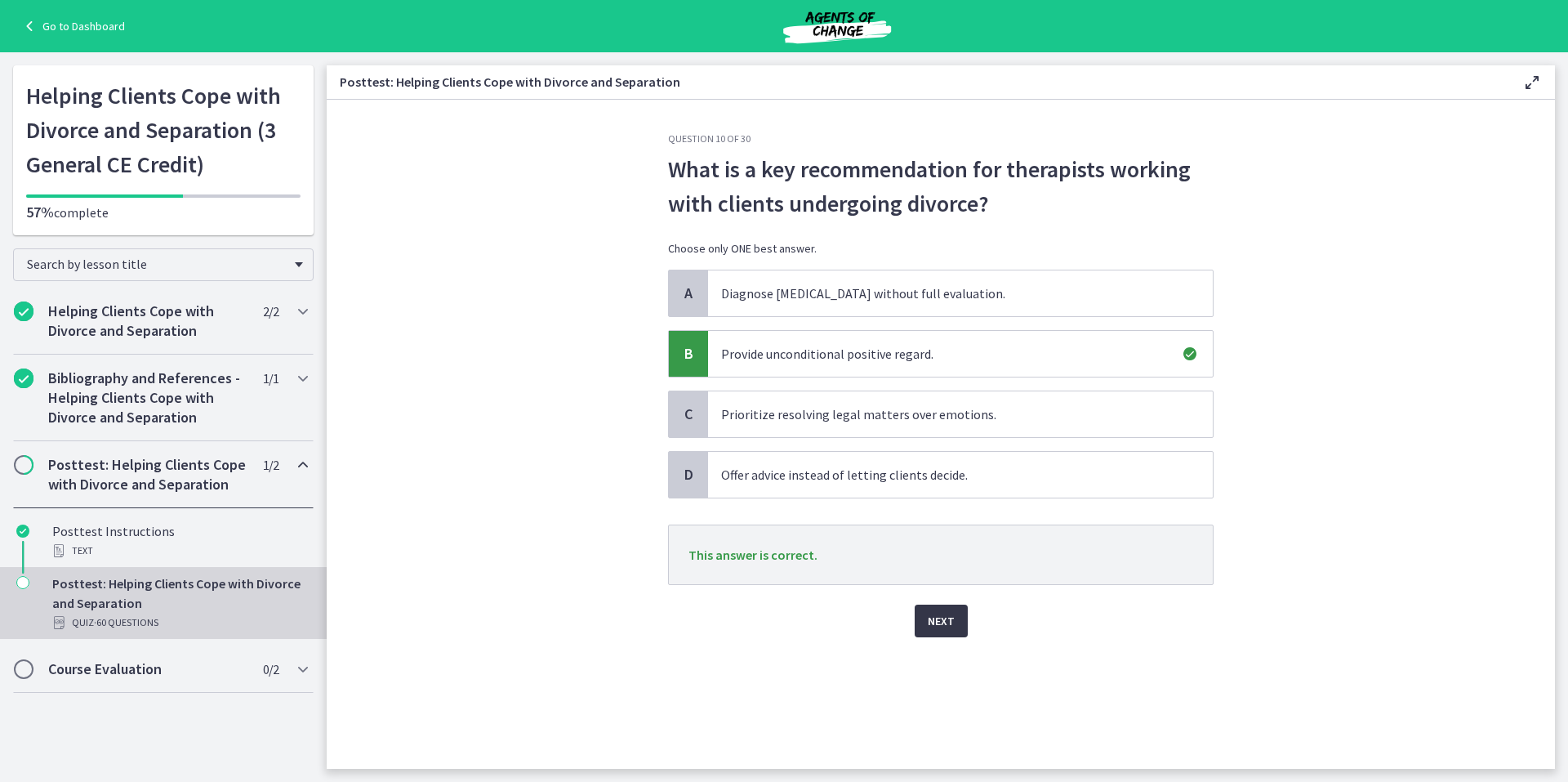
click at [945, 621] on span "Next" at bounding box center [940, 620] width 27 height 20
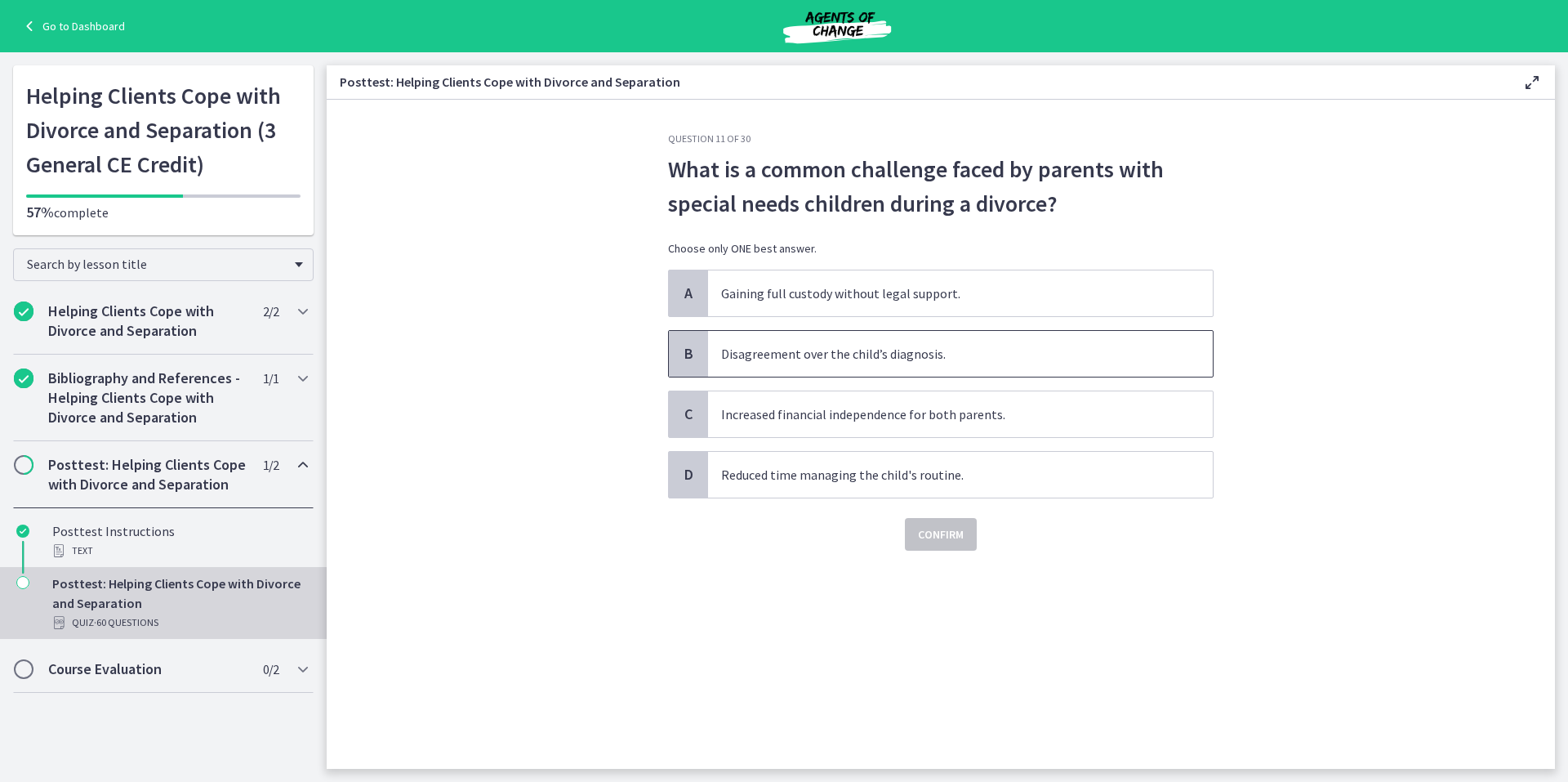
click at [683, 350] on span "B" at bounding box center [688, 353] width 20 height 20
click at [954, 534] on span "Confirm" at bounding box center [940, 533] width 46 height 20
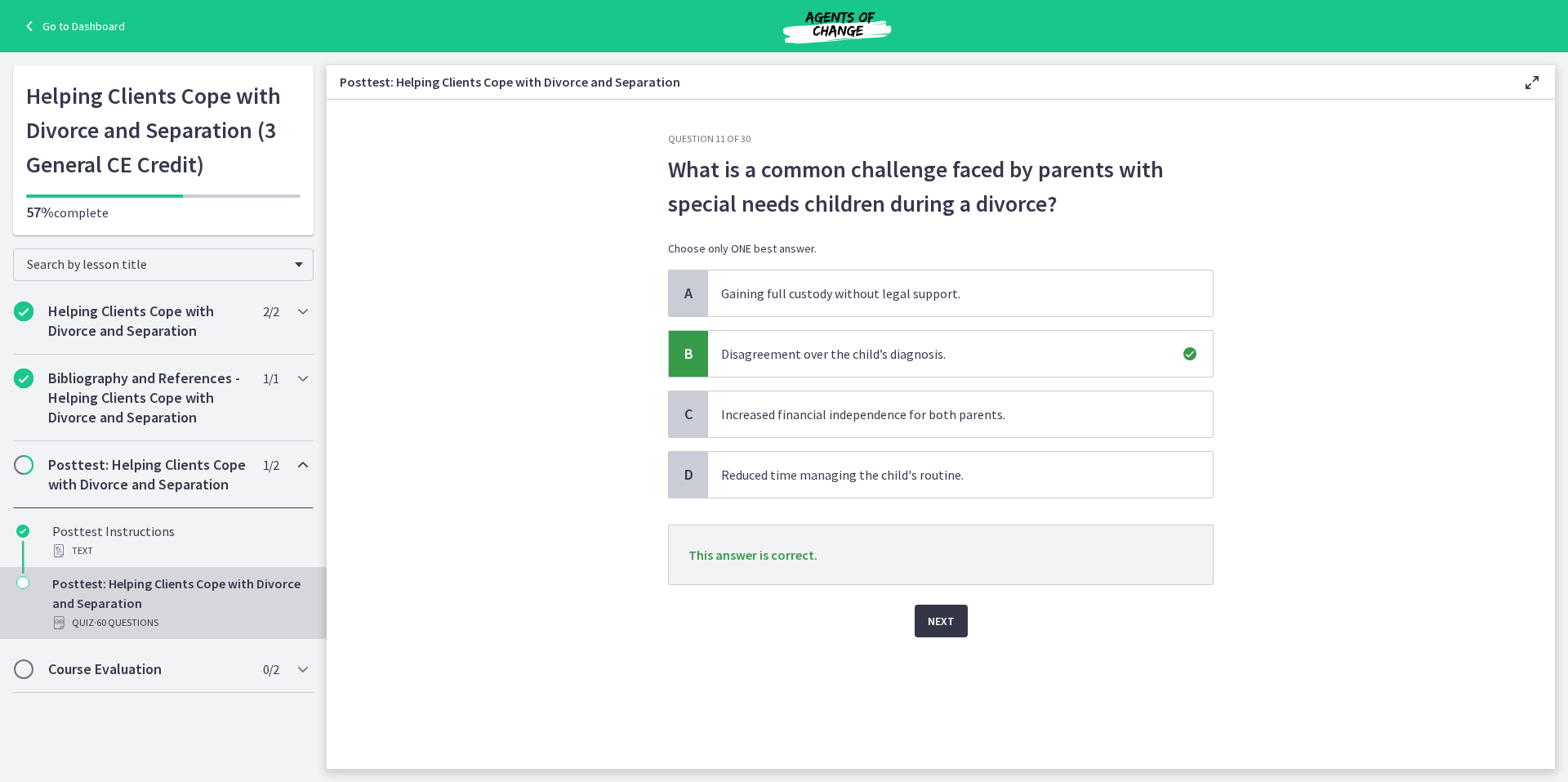
click at [941, 621] on span "Next" at bounding box center [940, 620] width 27 height 20
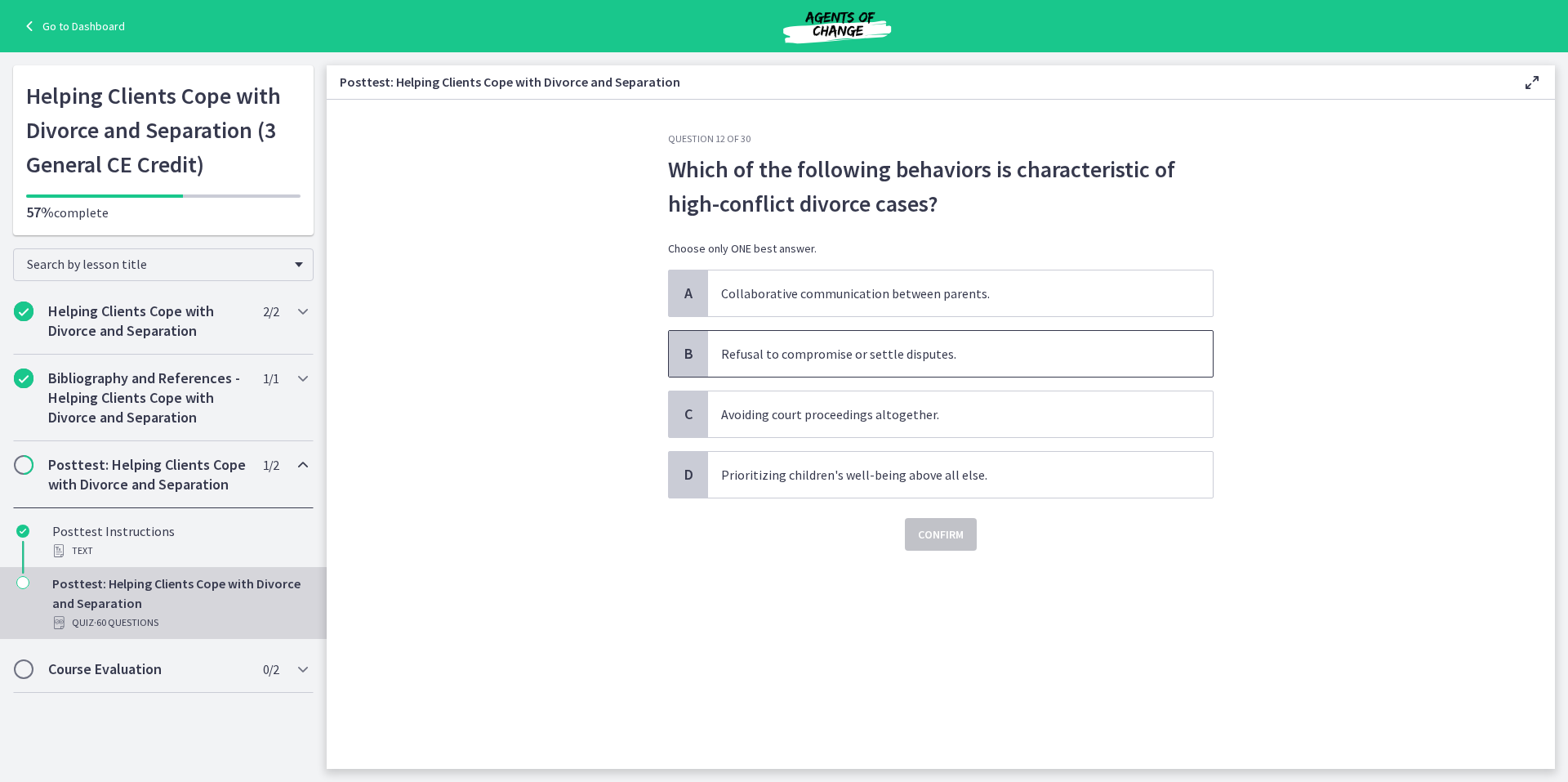
click at [687, 349] on span "B" at bounding box center [688, 353] width 20 height 20
click at [940, 529] on span "Confirm" at bounding box center [940, 533] width 46 height 20
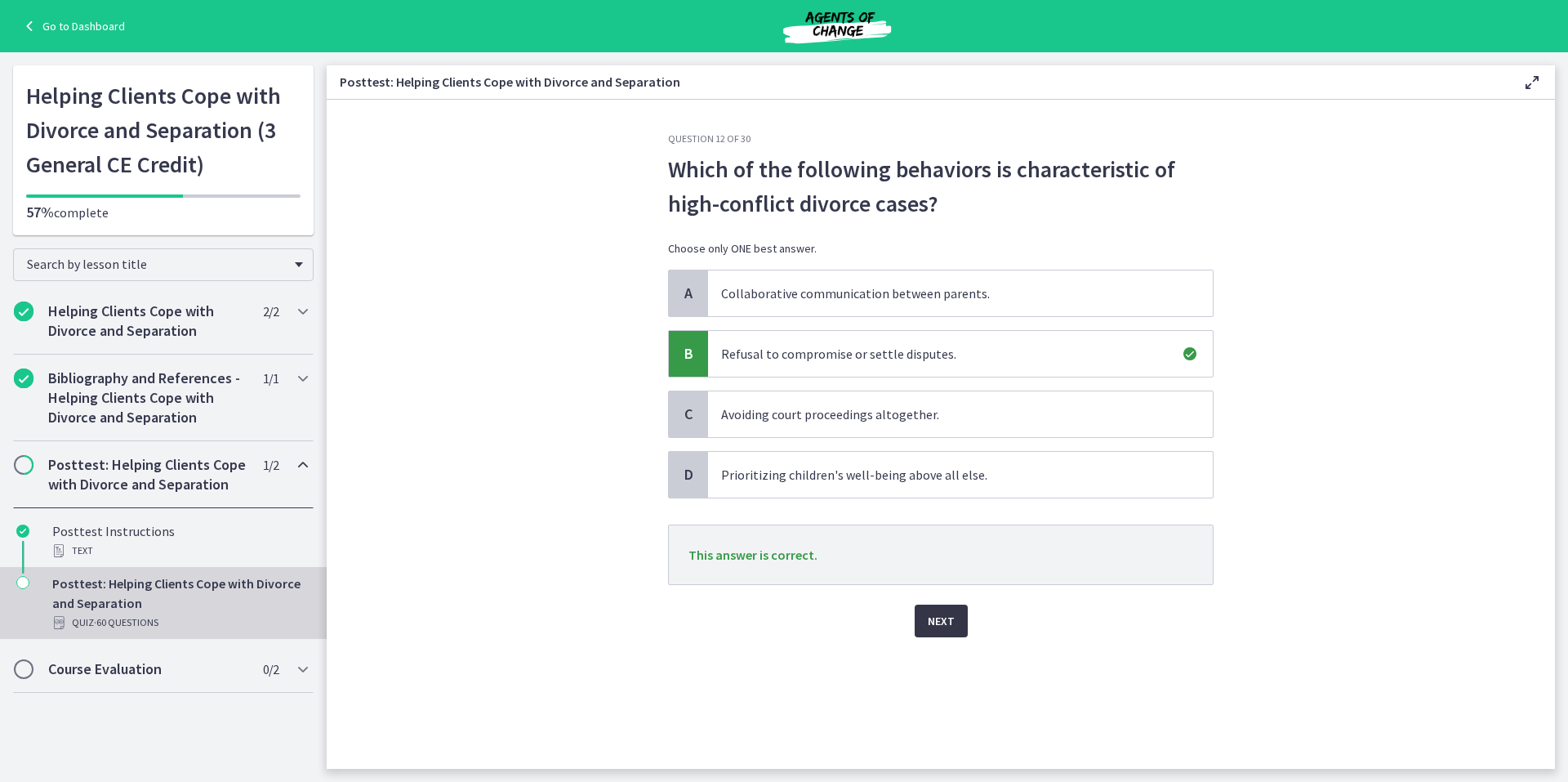
click at [939, 620] on span "Next" at bounding box center [940, 620] width 27 height 20
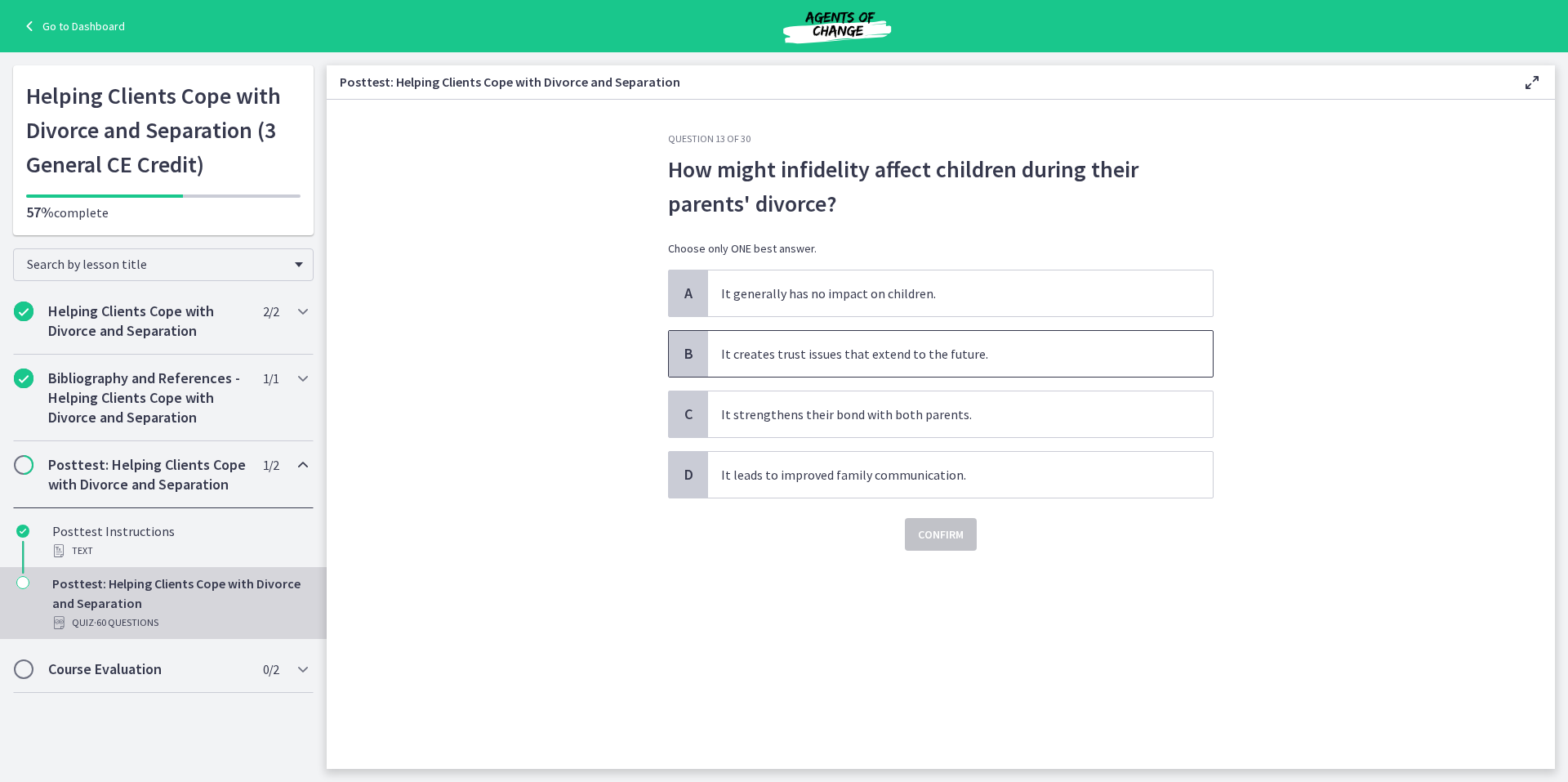
click at [685, 345] on span "B" at bounding box center [688, 353] width 20 height 20
click at [936, 532] on span "Confirm" at bounding box center [940, 533] width 46 height 20
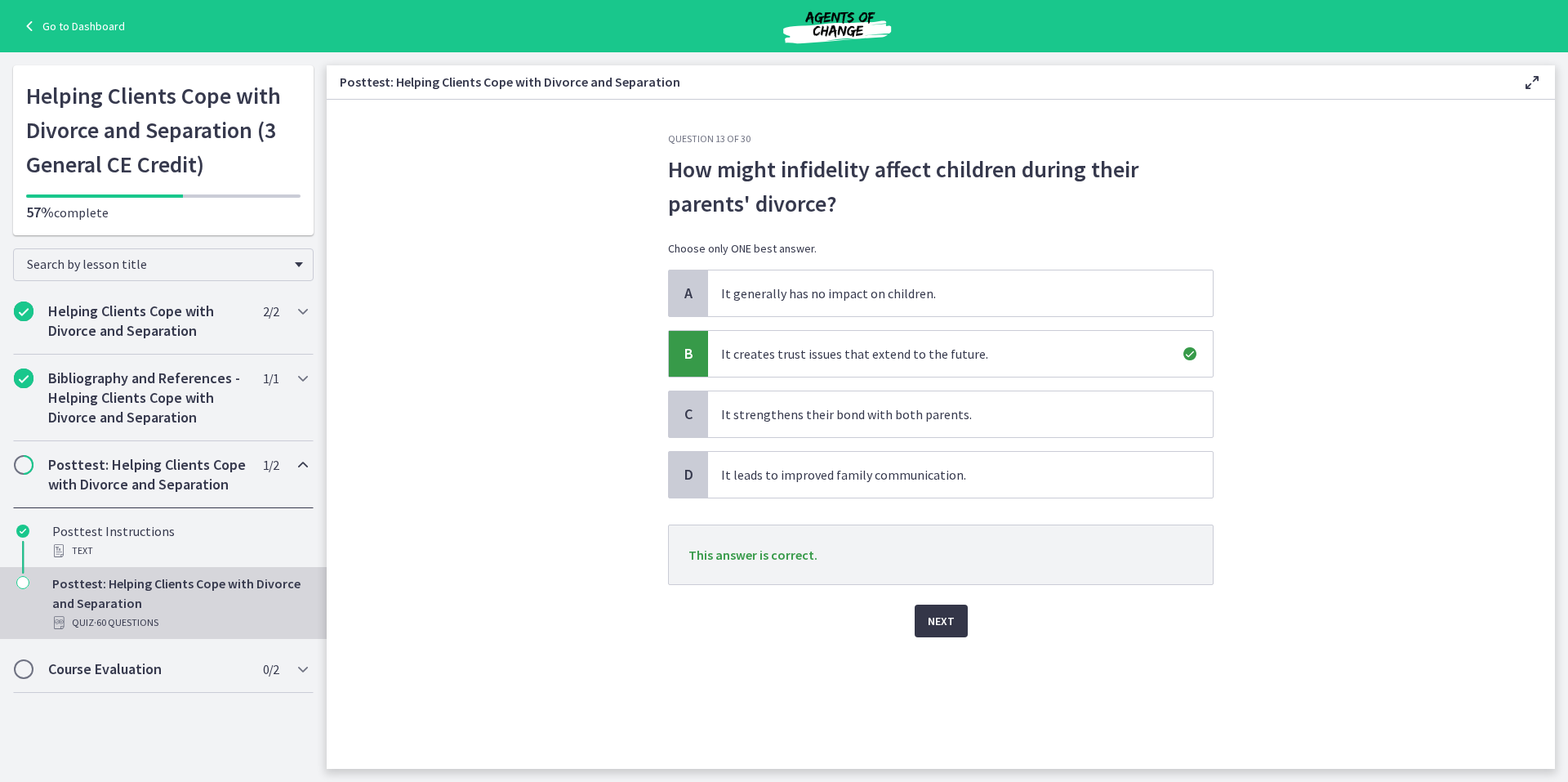
click at [947, 620] on span "Next" at bounding box center [940, 620] width 27 height 20
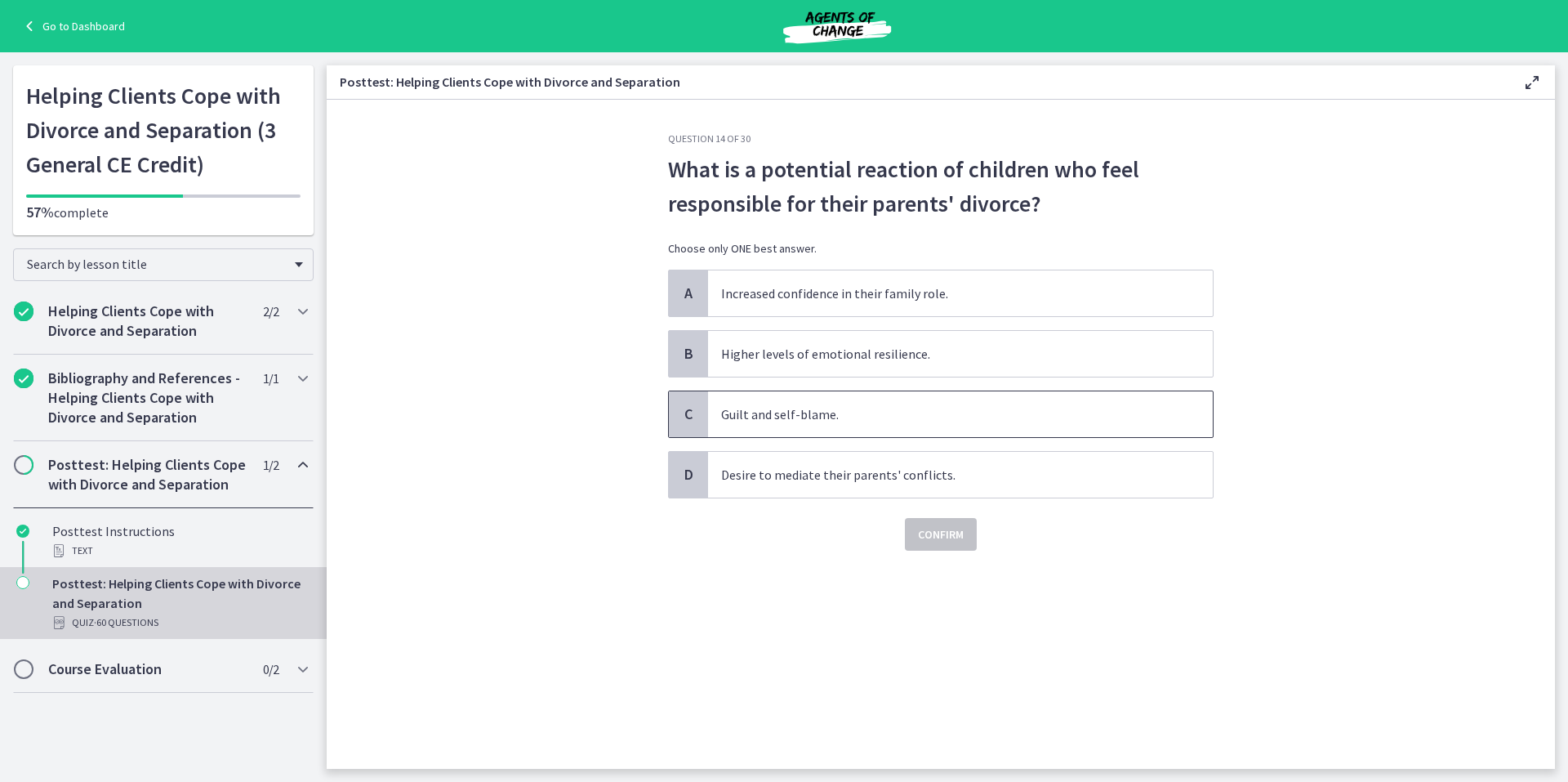
click at [681, 415] on span "C" at bounding box center [688, 414] width 20 height 20
click at [939, 530] on span "Confirm" at bounding box center [940, 533] width 46 height 20
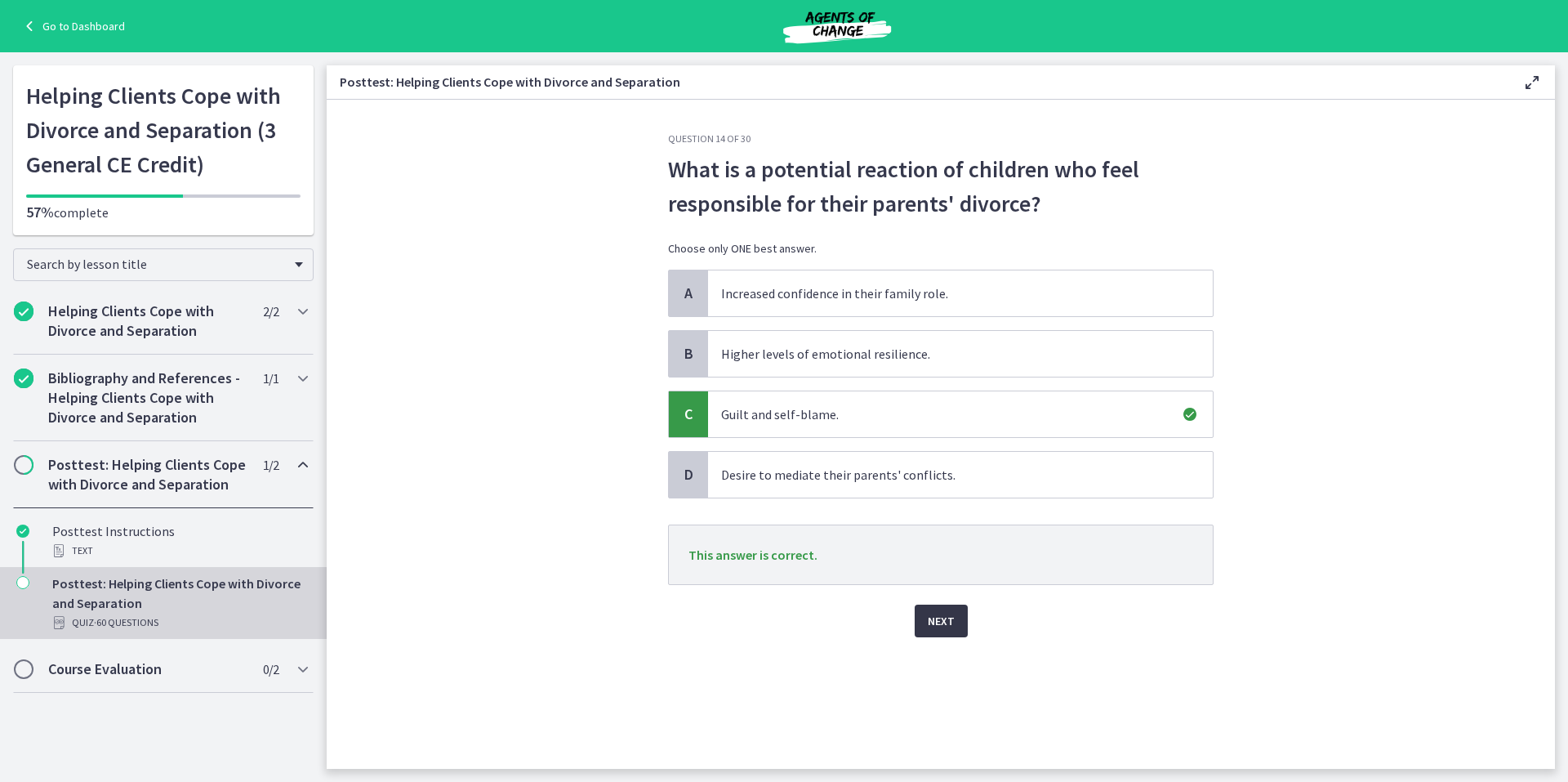
click at [944, 621] on span "Next" at bounding box center [940, 620] width 27 height 20
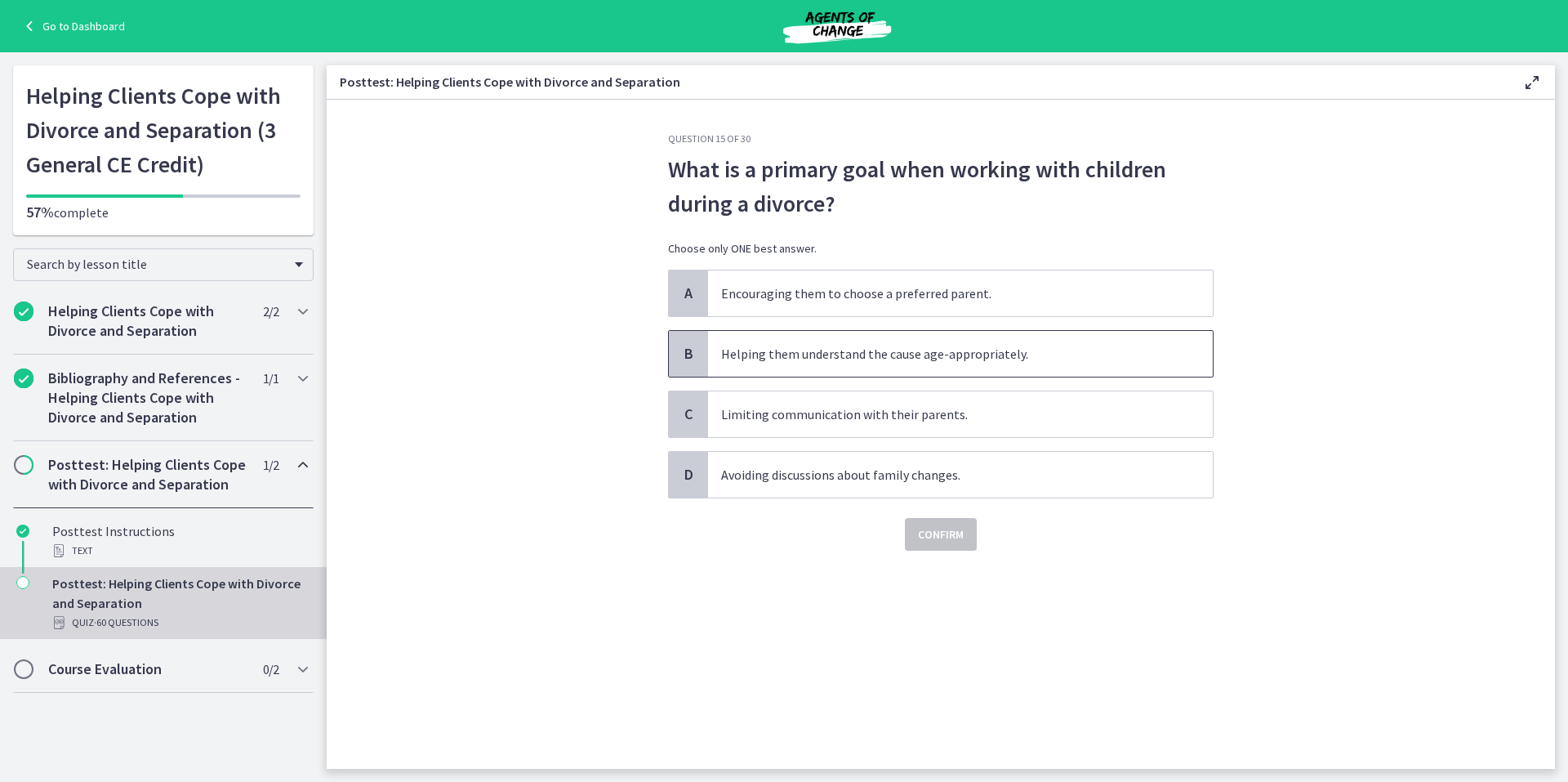
click at [687, 351] on span "B" at bounding box center [688, 353] width 20 height 20
click at [938, 529] on span "Confirm" at bounding box center [940, 533] width 46 height 20
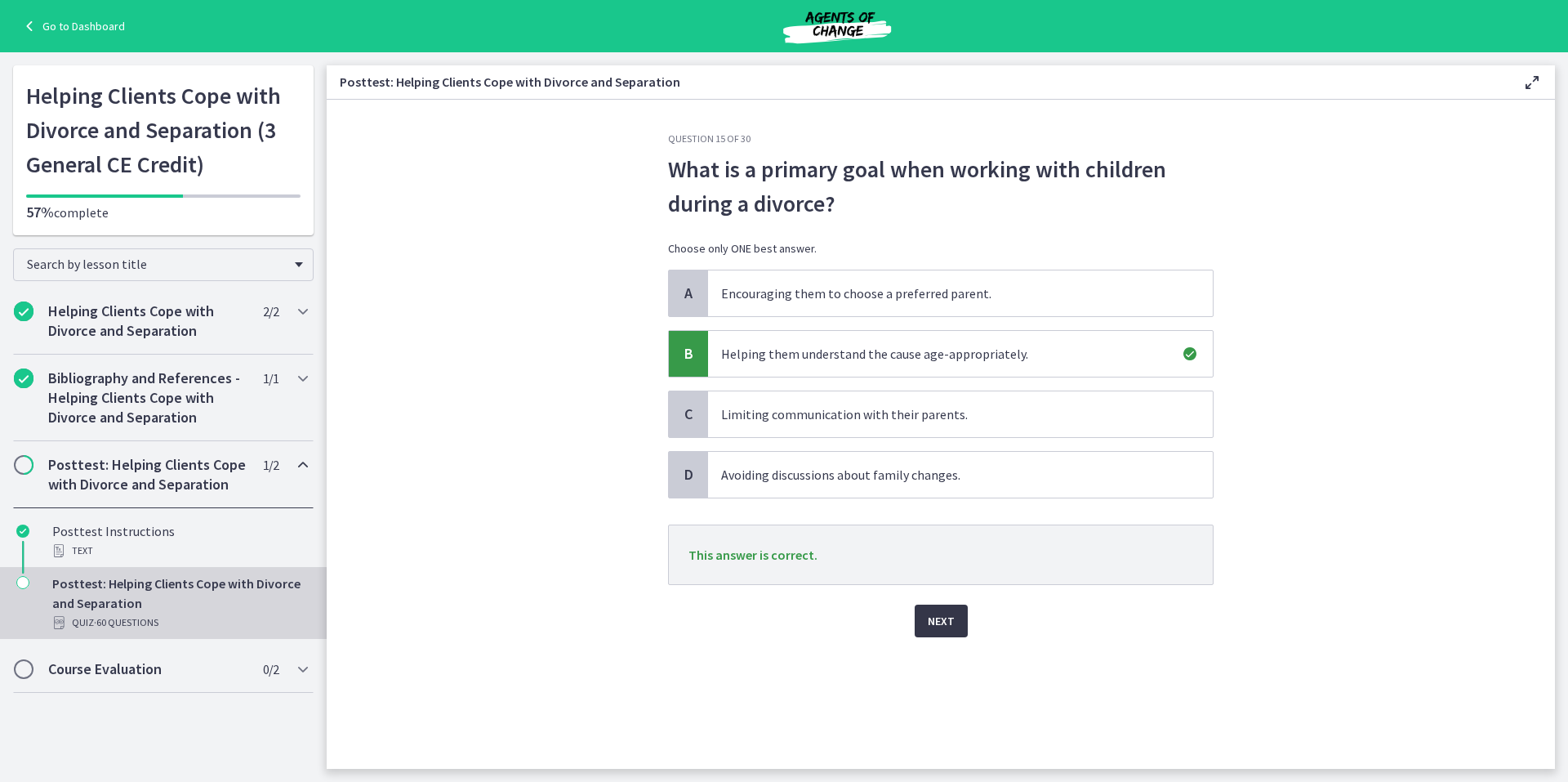
click at [939, 620] on span "Next" at bounding box center [940, 620] width 27 height 20
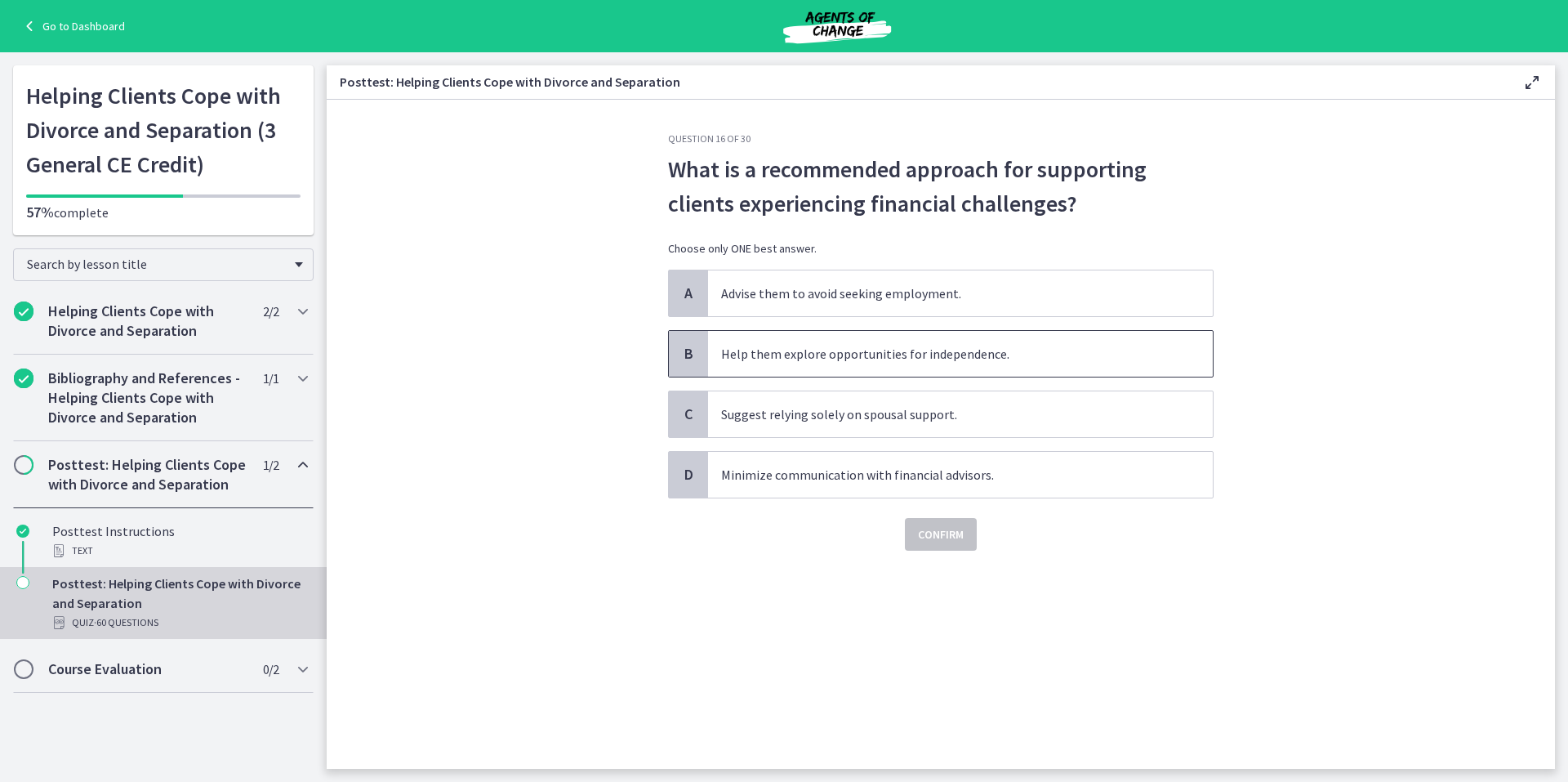
click at [678, 353] on div "B" at bounding box center [688, 353] width 39 height 46
click at [933, 533] on span "Confirm" at bounding box center [940, 533] width 46 height 20
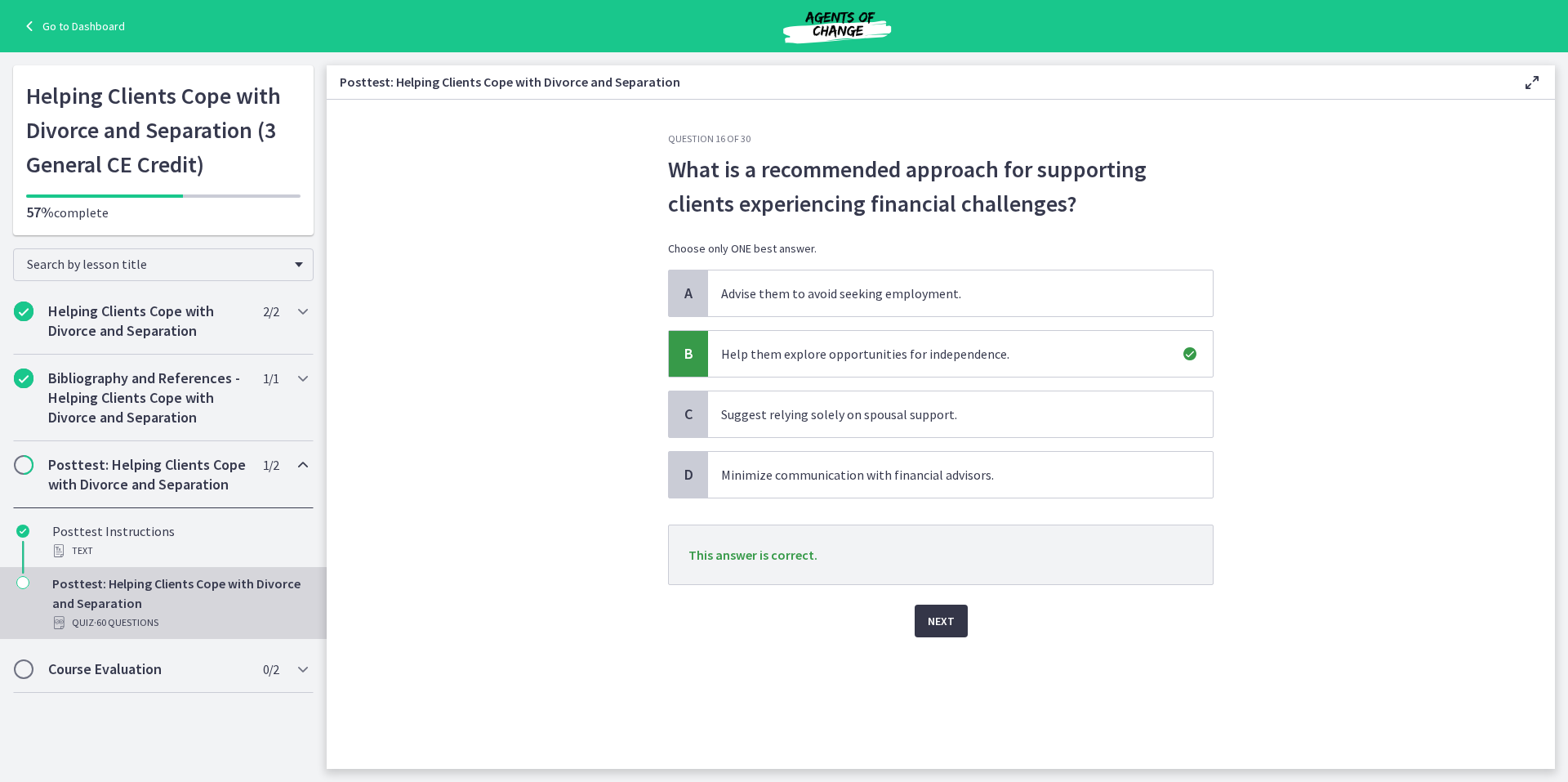
click at [933, 616] on span "Next" at bounding box center [940, 620] width 27 height 20
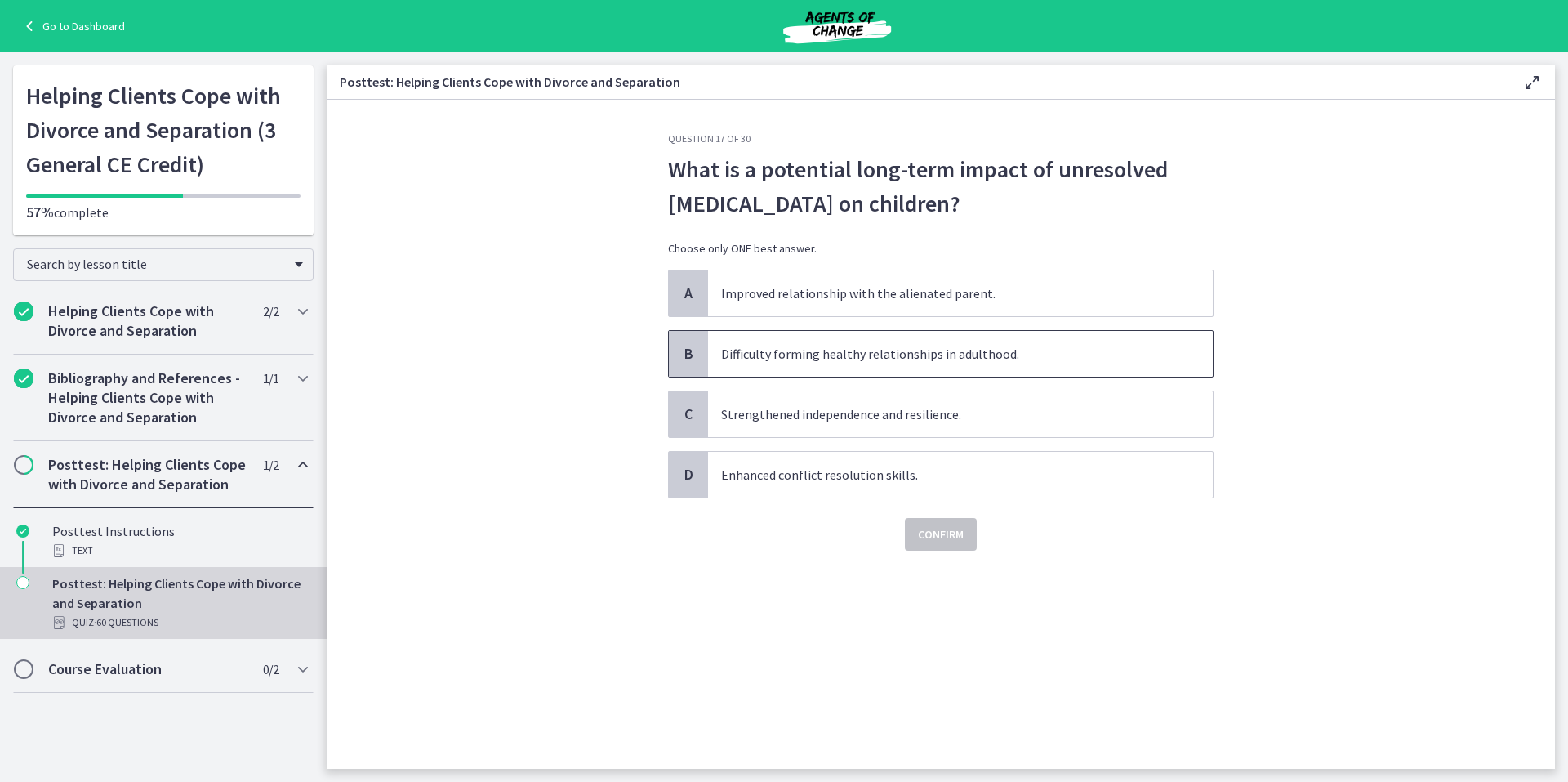
click at [686, 351] on span "B" at bounding box center [688, 353] width 20 height 20
click at [947, 529] on span "Confirm" at bounding box center [940, 533] width 46 height 20
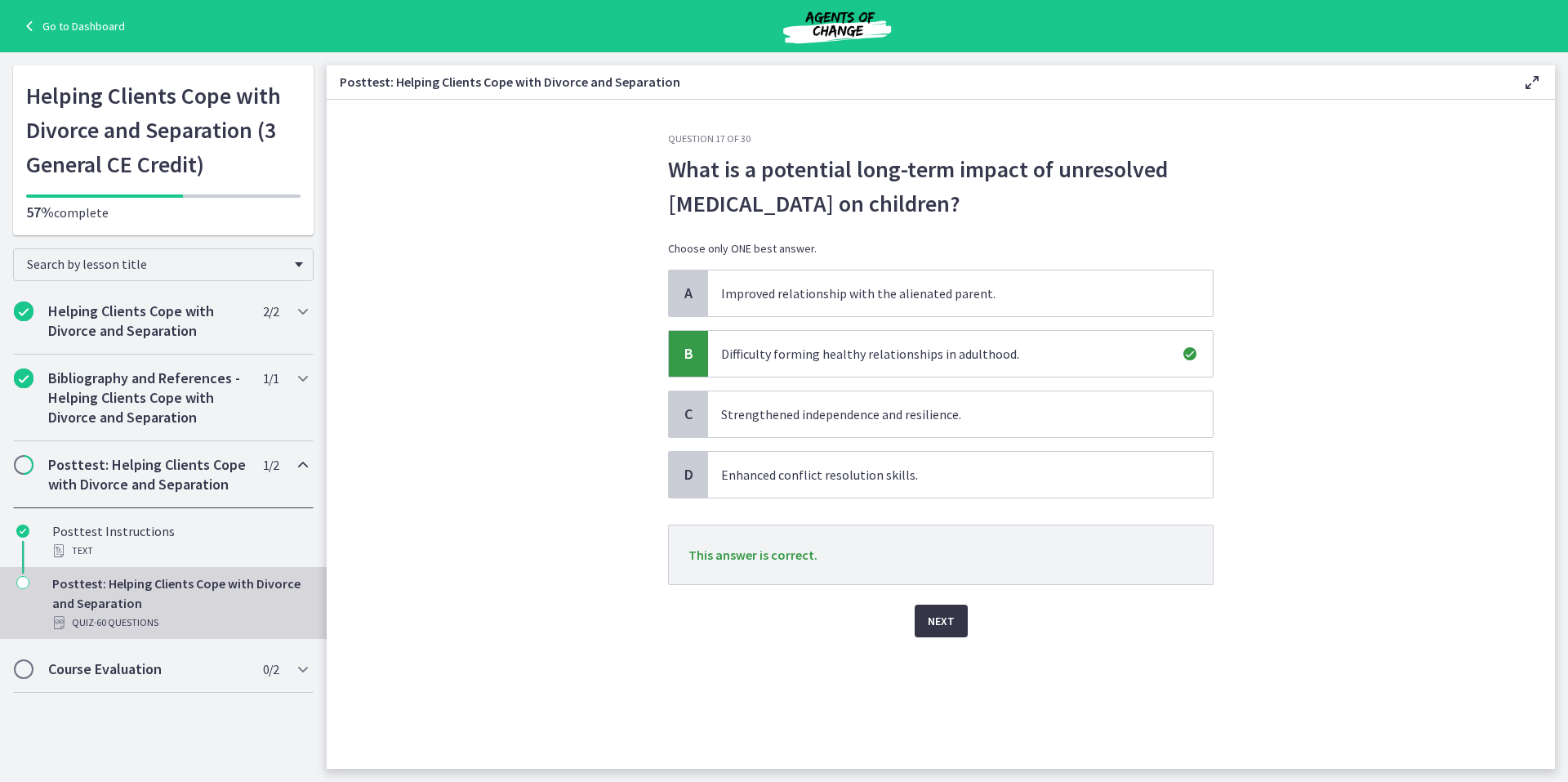
click at [939, 621] on span "Next" at bounding box center [940, 620] width 27 height 20
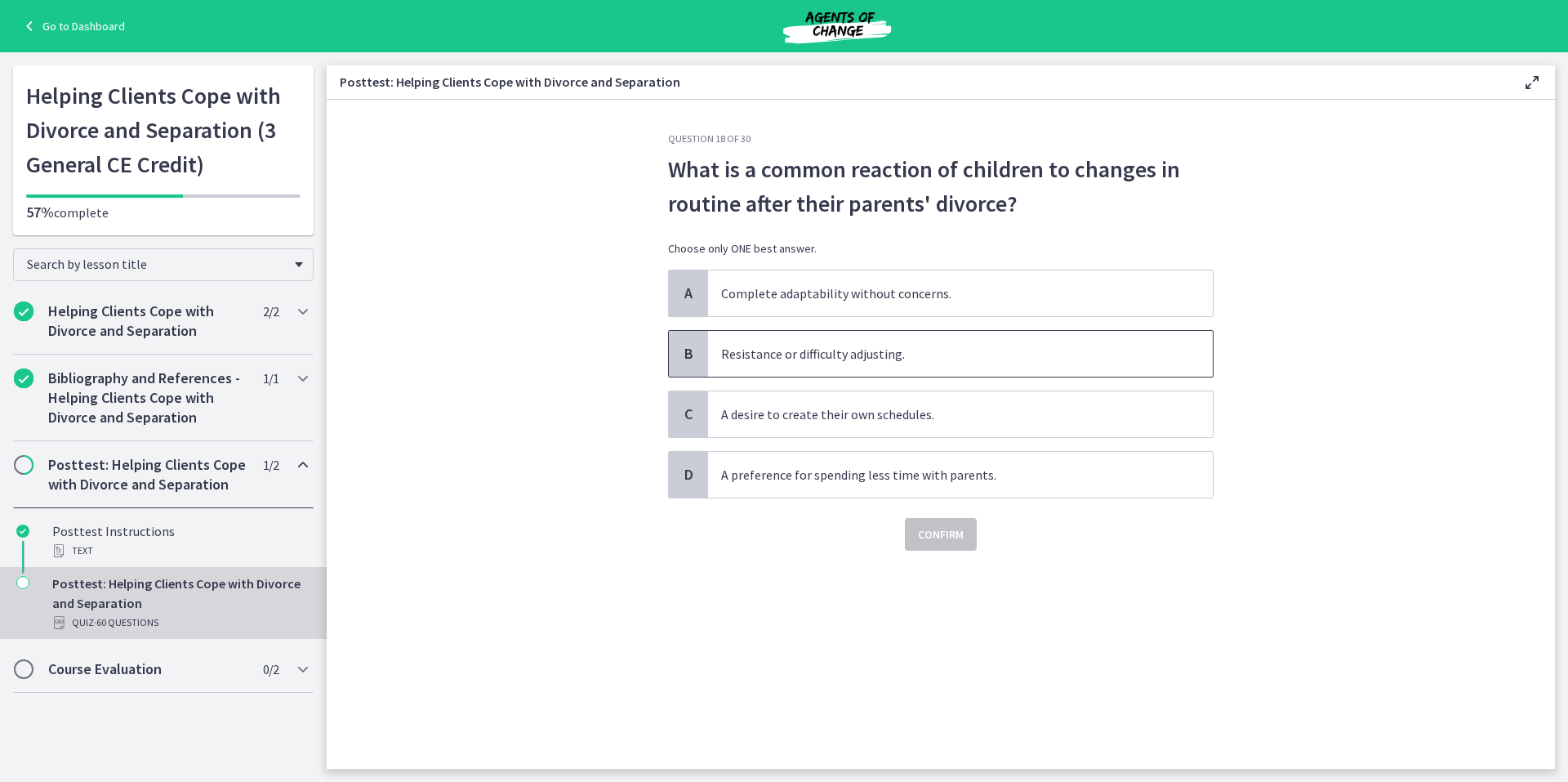
click at [683, 353] on span "B" at bounding box center [688, 353] width 20 height 20
click at [944, 536] on span "Confirm" at bounding box center [940, 533] width 46 height 20
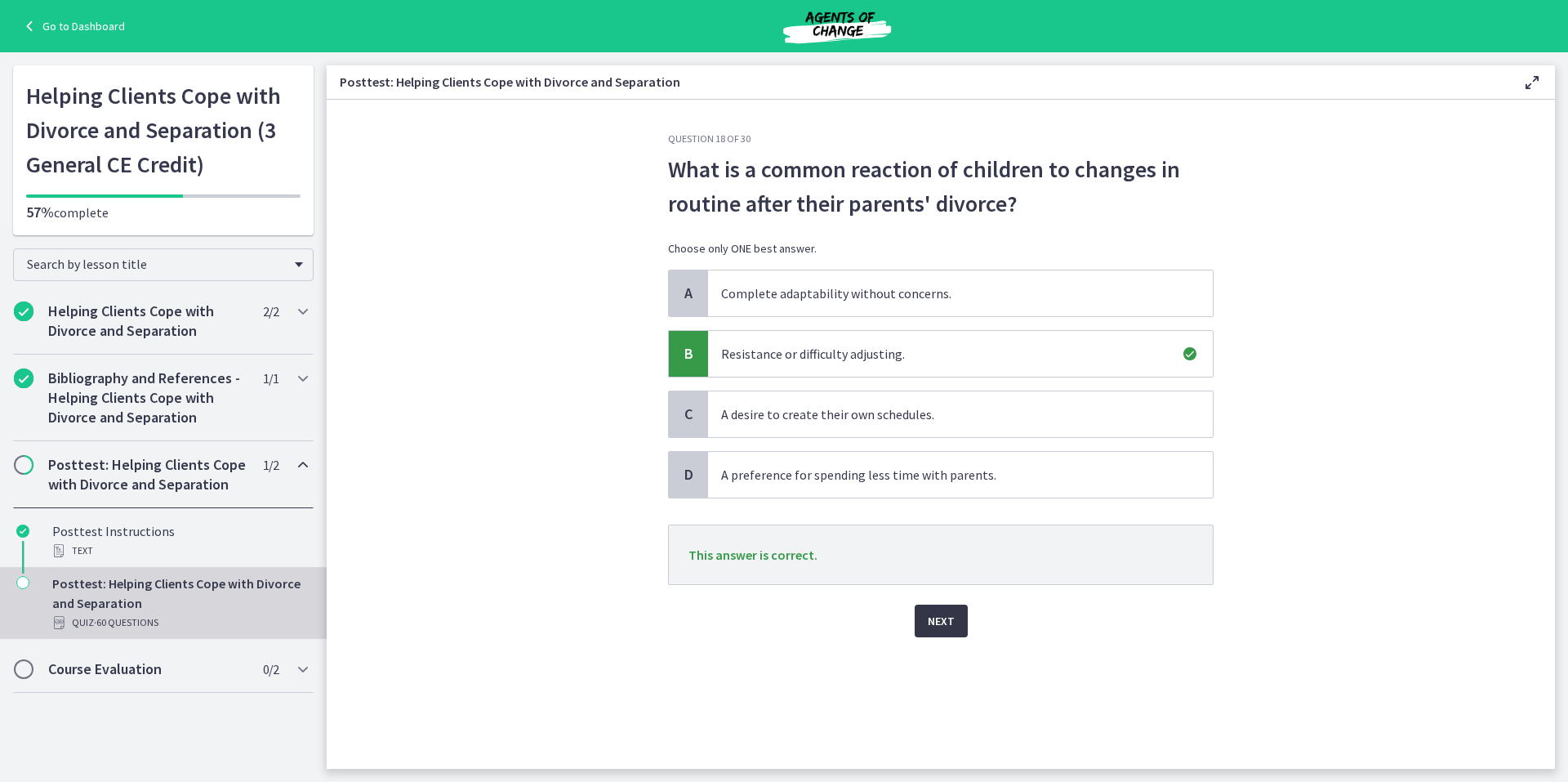
click at [936, 617] on span "Next" at bounding box center [940, 620] width 27 height 20
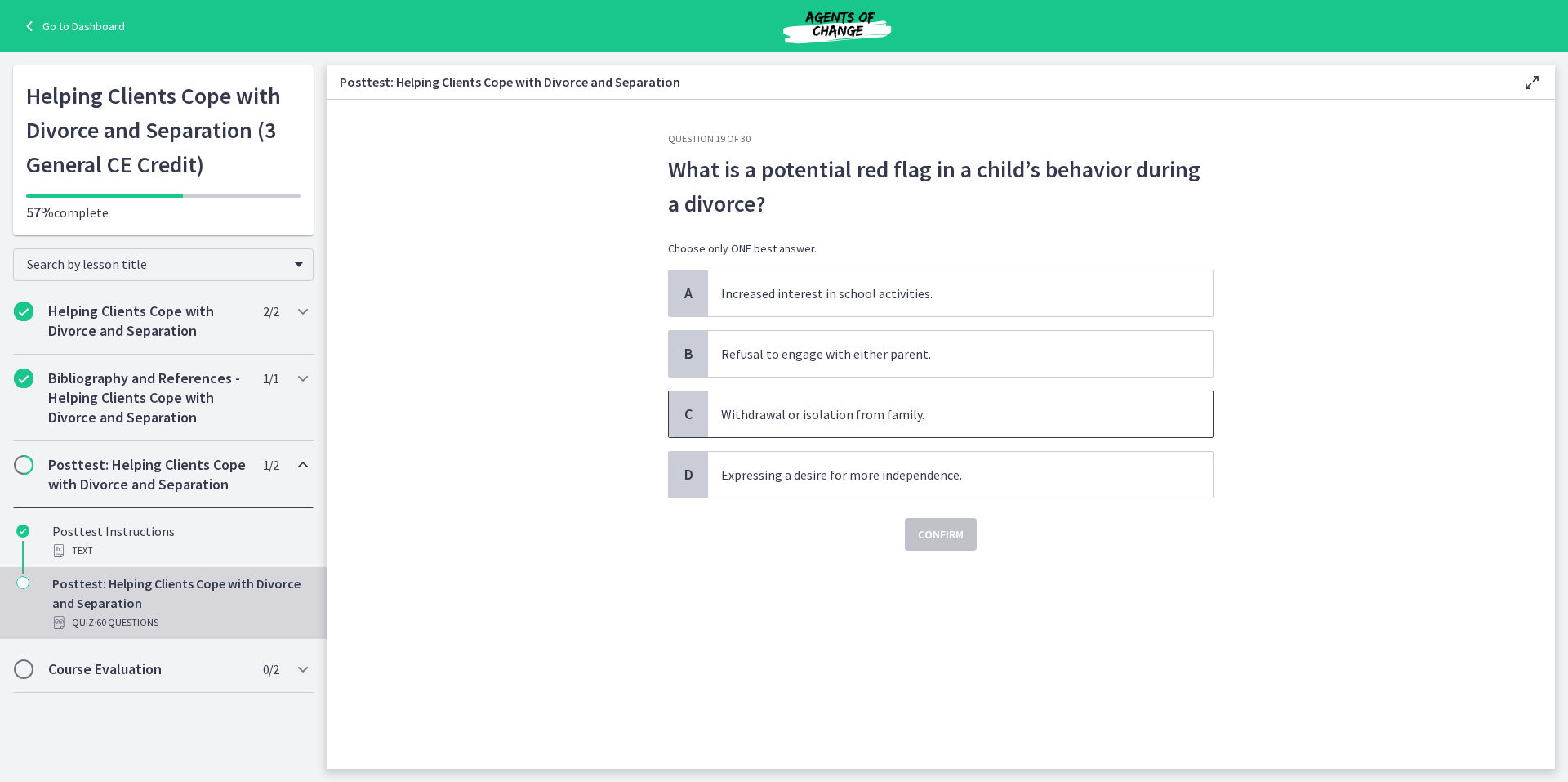
click at [685, 413] on span "C" at bounding box center [688, 414] width 20 height 20
click at [956, 533] on span "Confirm" at bounding box center [940, 533] width 46 height 20
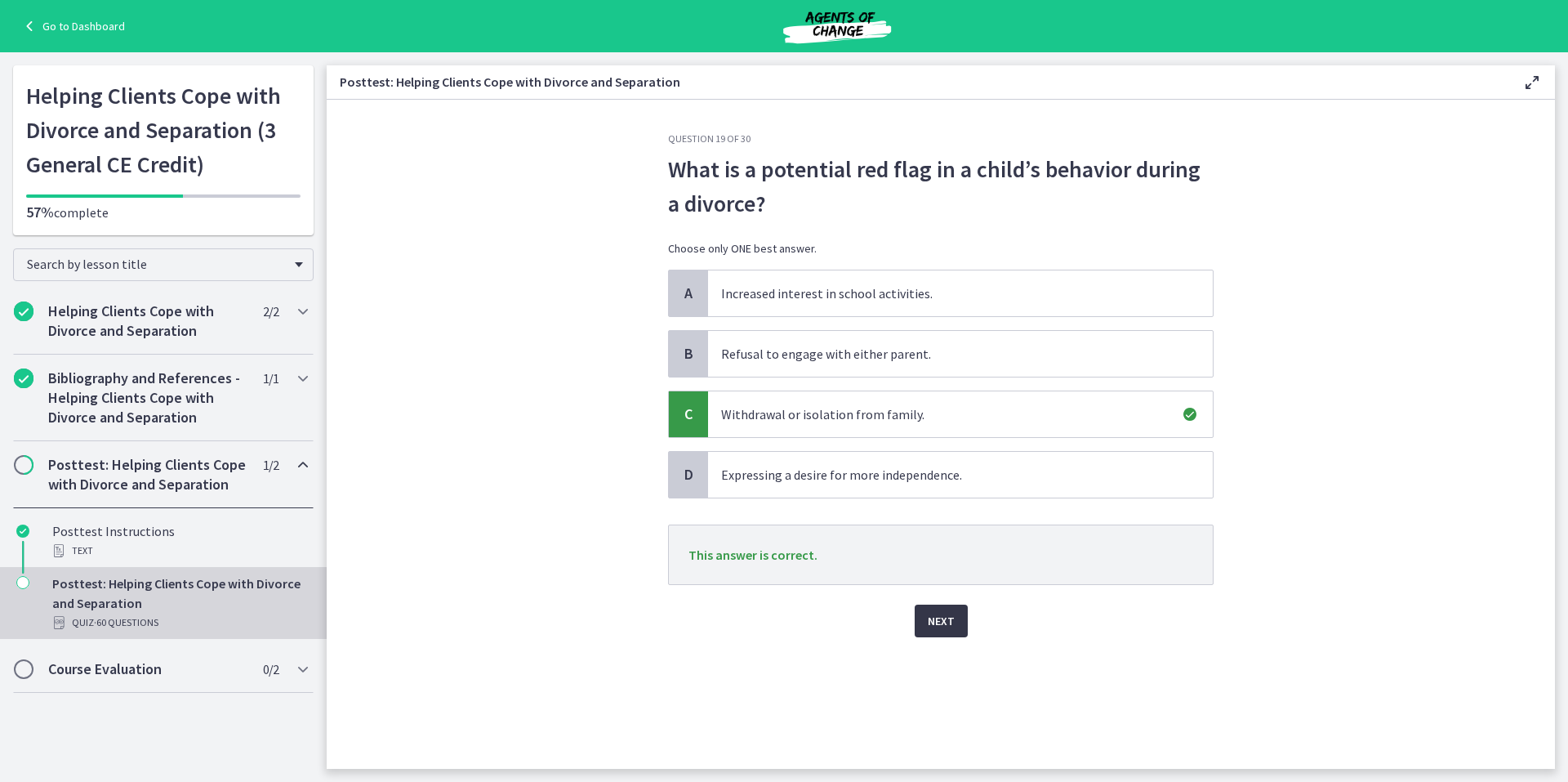
click at [941, 618] on span "Next" at bounding box center [940, 620] width 27 height 20
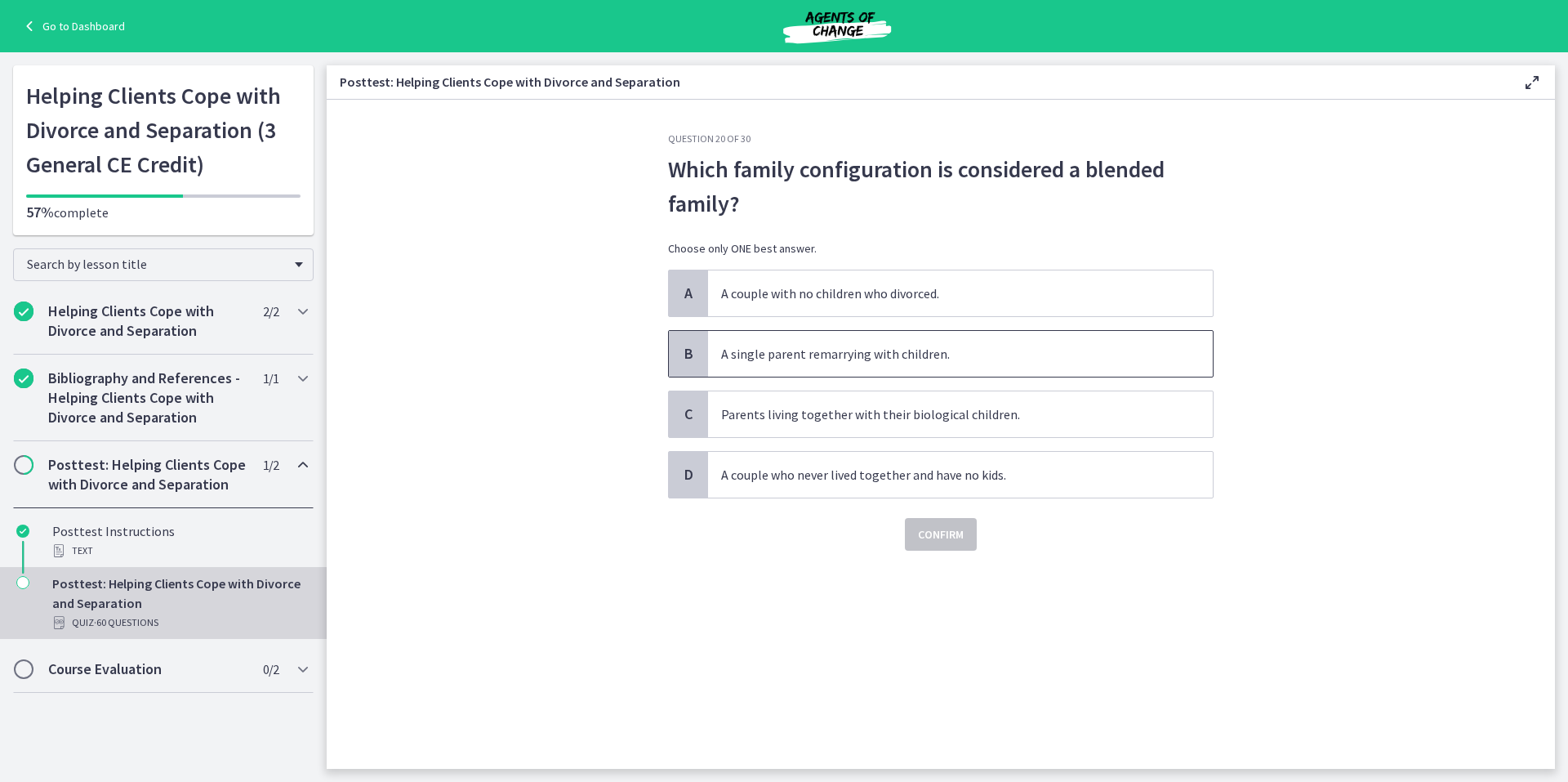
click at [676, 348] on div "B" at bounding box center [688, 353] width 39 height 46
click at [938, 533] on span "Confirm" at bounding box center [940, 533] width 46 height 20
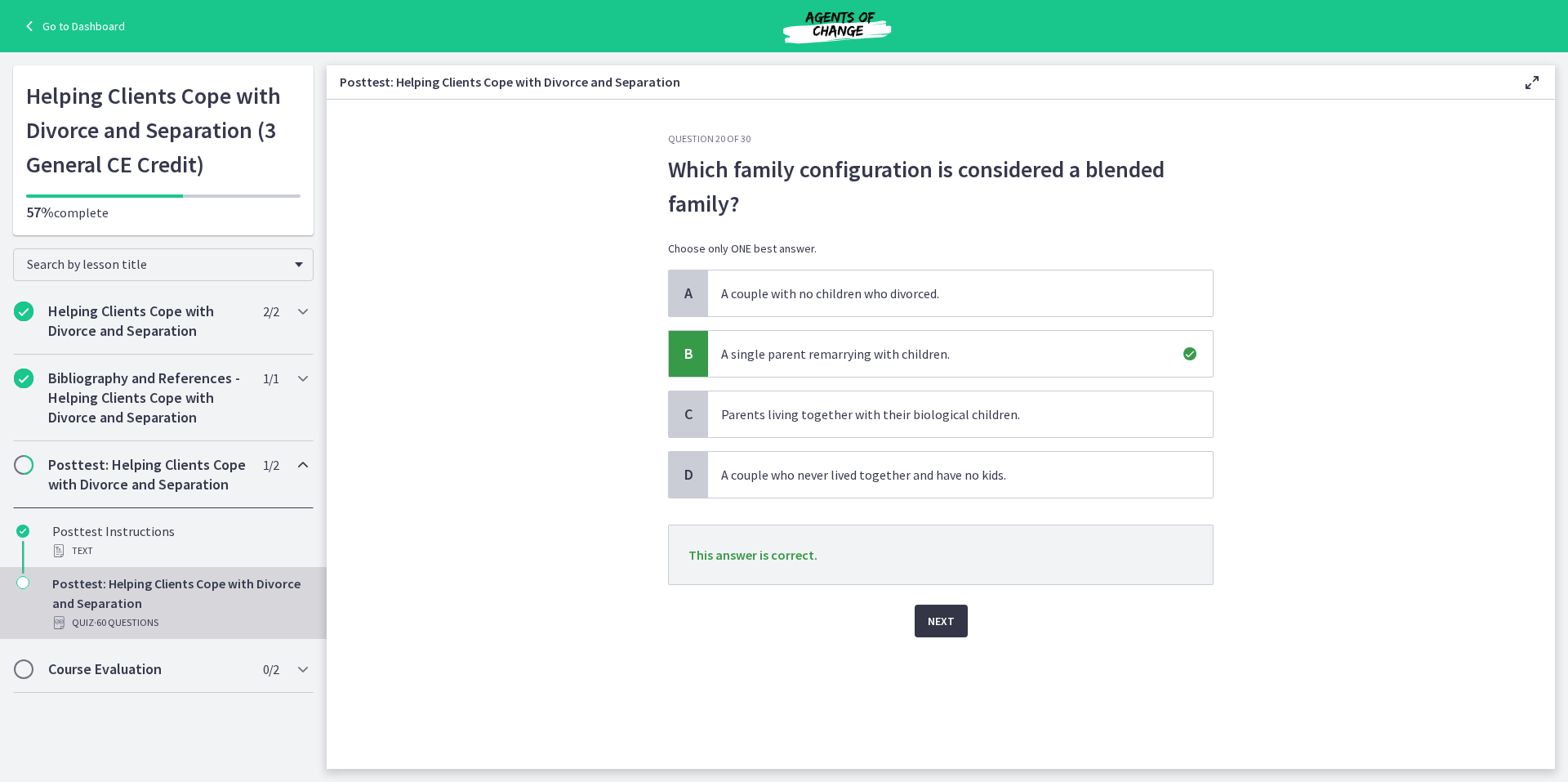
click at [939, 619] on span "Next" at bounding box center [940, 620] width 27 height 20
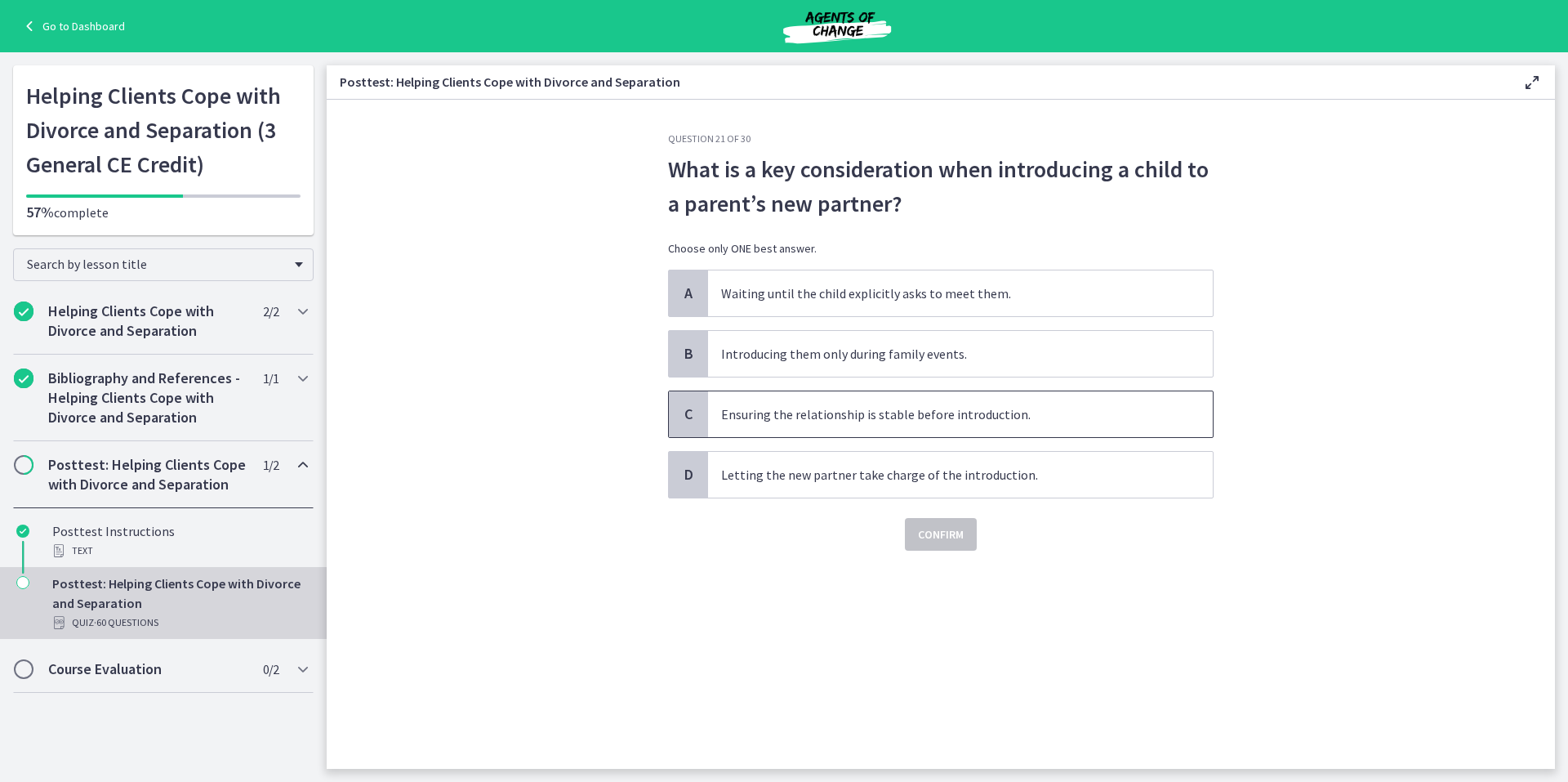
click at [686, 412] on span "C" at bounding box center [688, 414] width 20 height 20
click at [943, 532] on span "Confirm" at bounding box center [940, 533] width 46 height 20
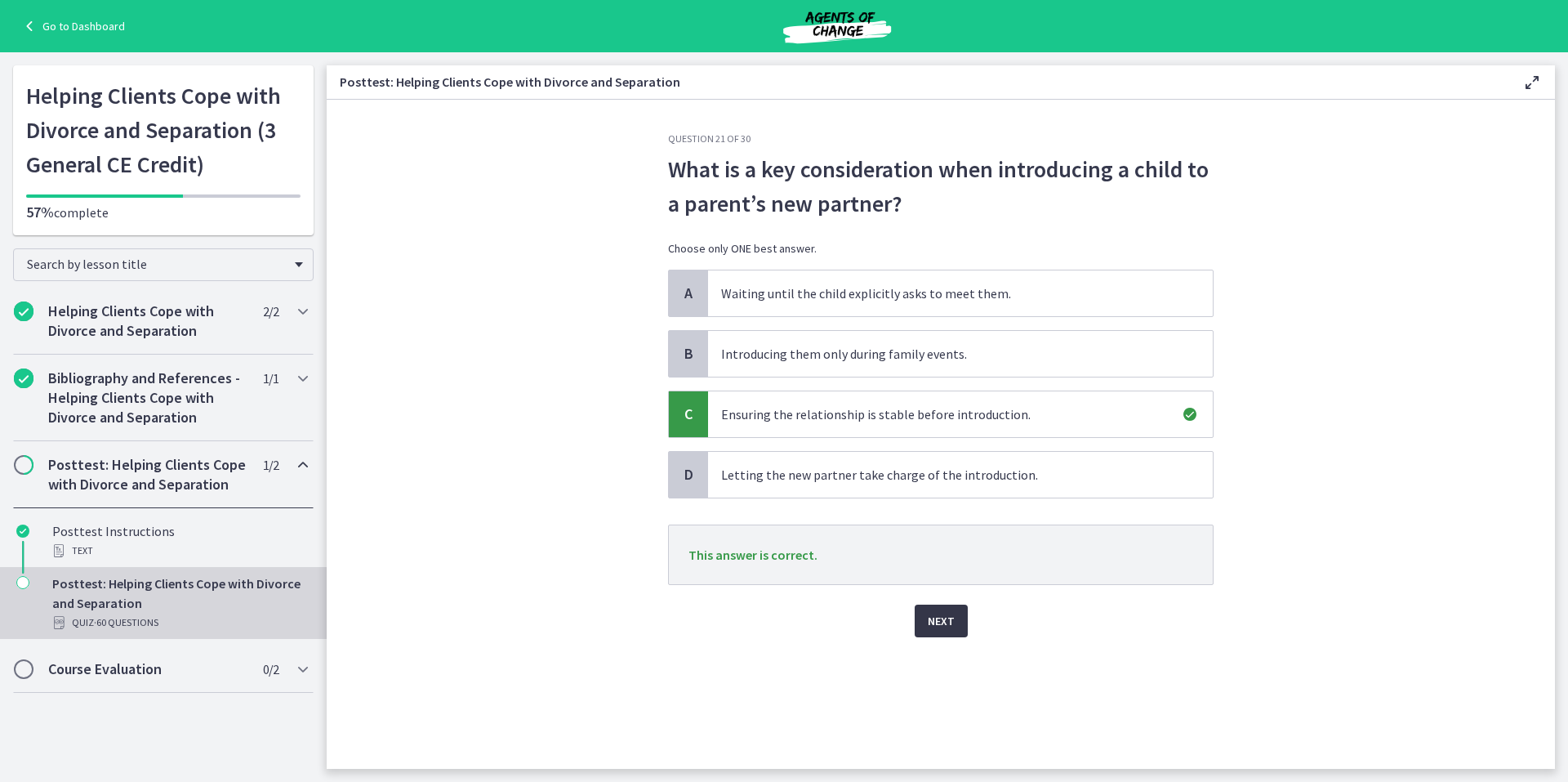
click at [934, 620] on span "Next" at bounding box center [940, 620] width 27 height 20
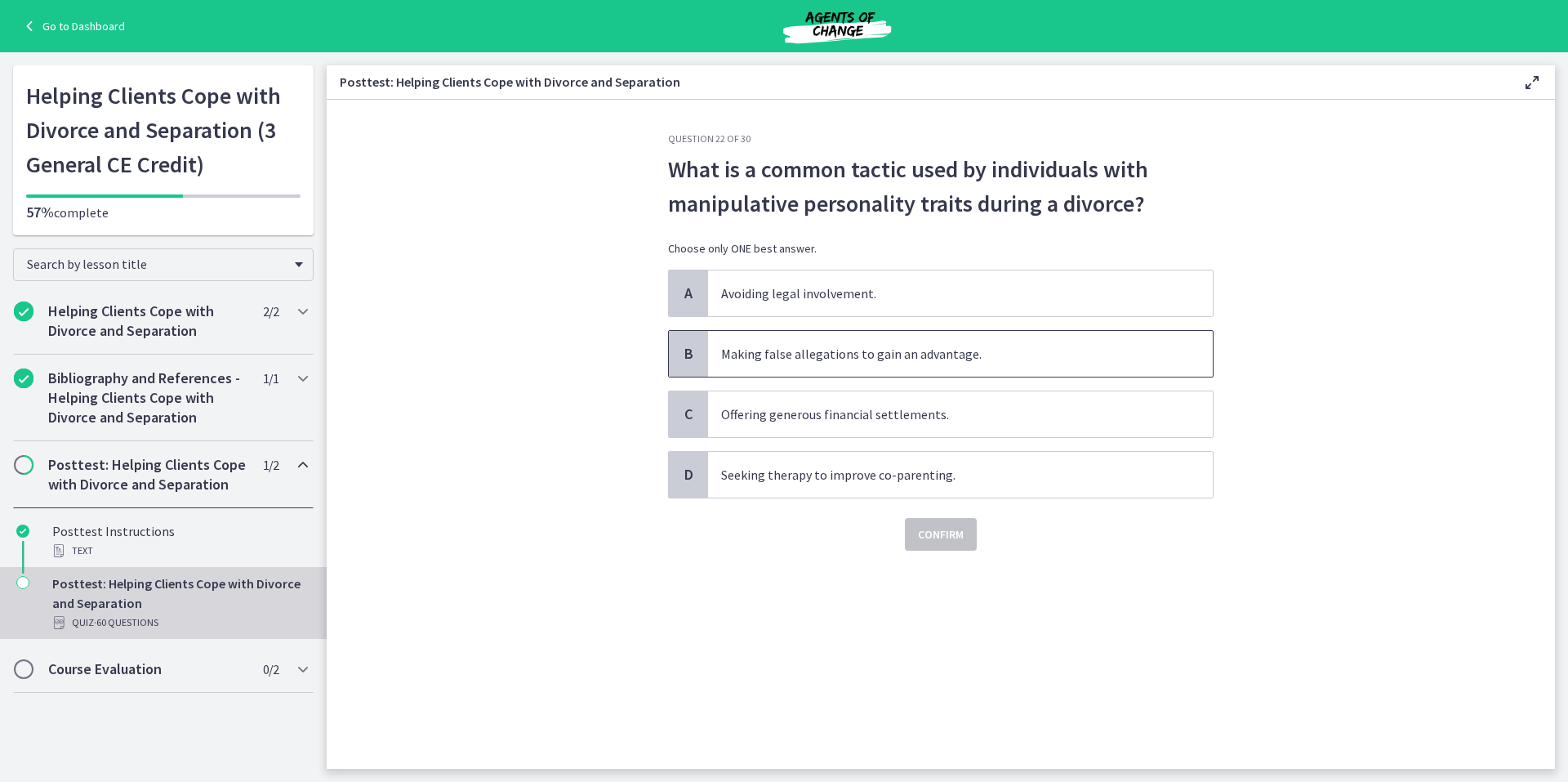
click at [682, 350] on span "B" at bounding box center [688, 353] width 20 height 20
click at [941, 533] on span "Confirm" at bounding box center [940, 533] width 46 height 20
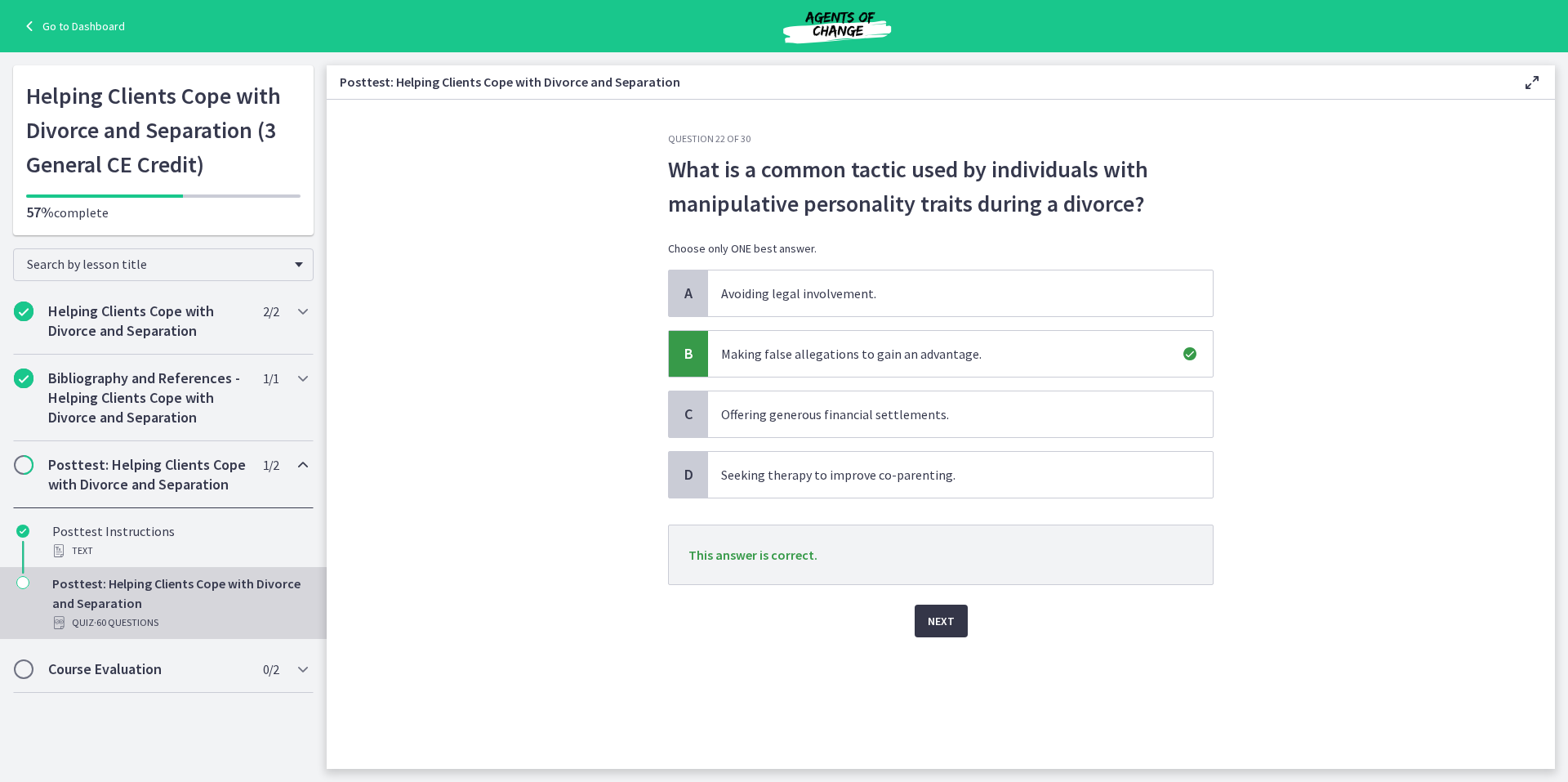
click at [947, 620] on span "Next" at bounding box center [940, 620] width 27 height 20
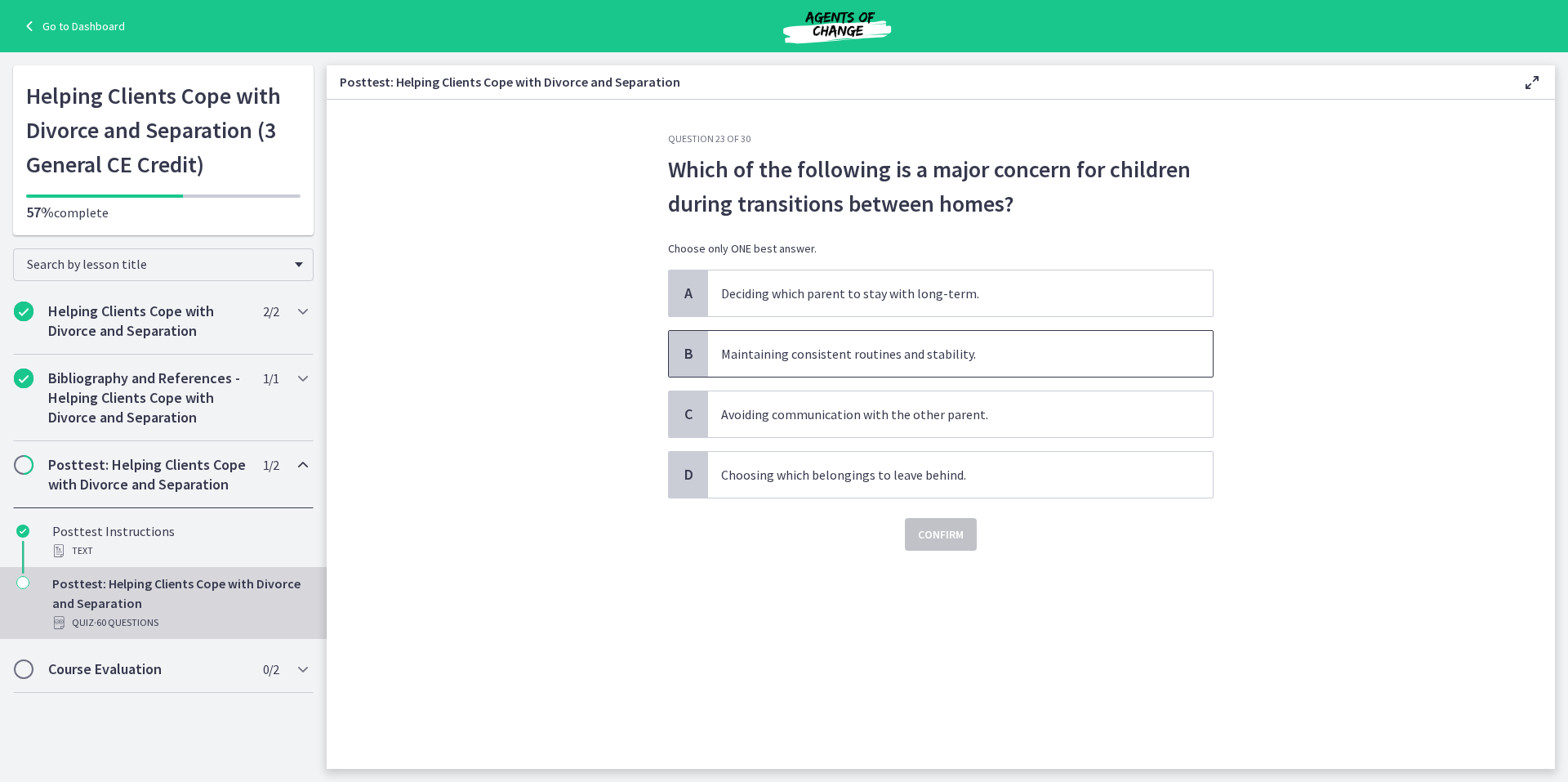
click at [683, 351] on span "B" at bounding box center [688, 353] width 20 height 20
click at [935, 533] on span "Confirm" at bounding box center [940, 533] width 46 height 20
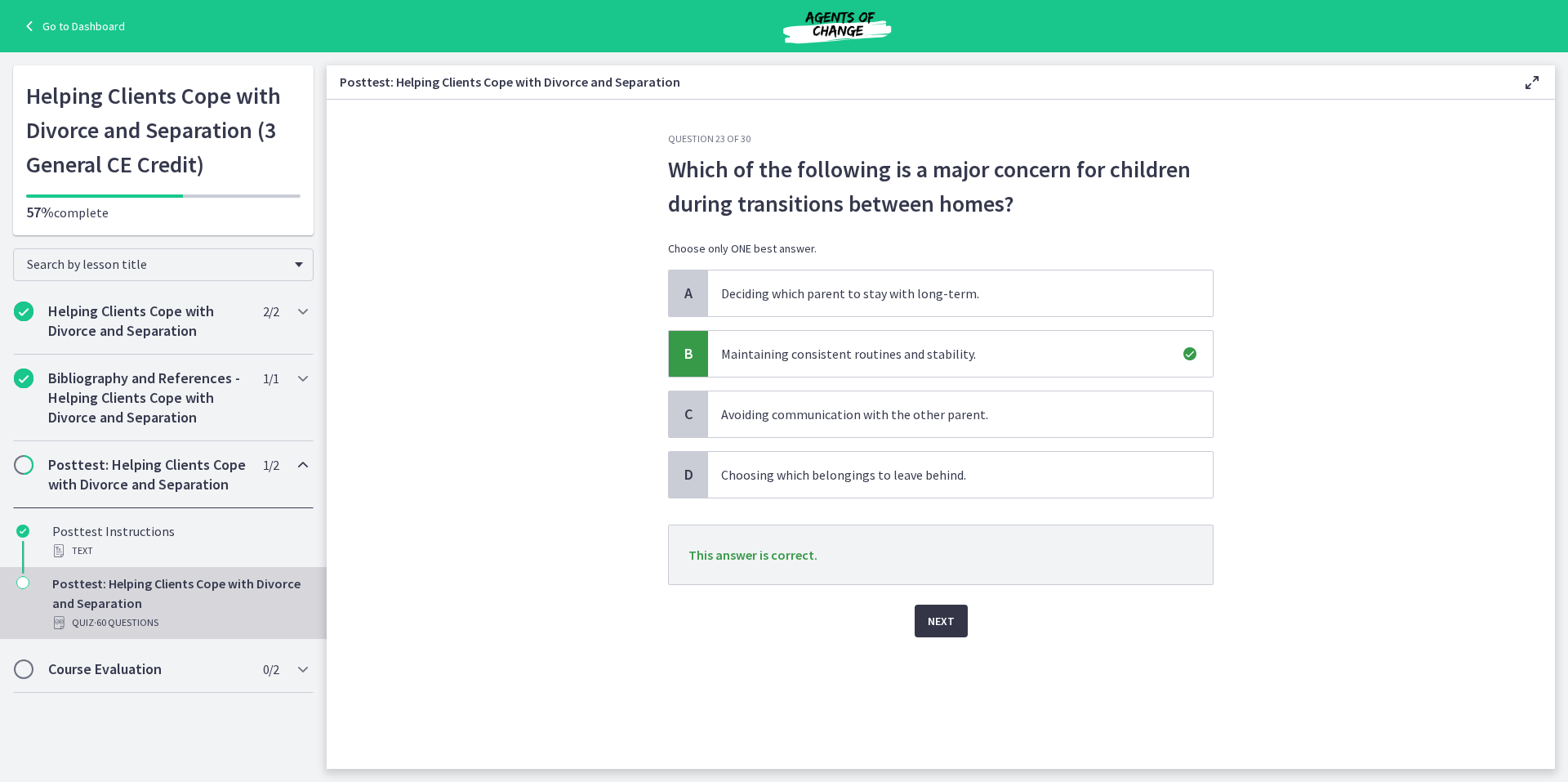
click at [936, 618] on span "Next" at bounding box center [940, 620] width 27 height 20
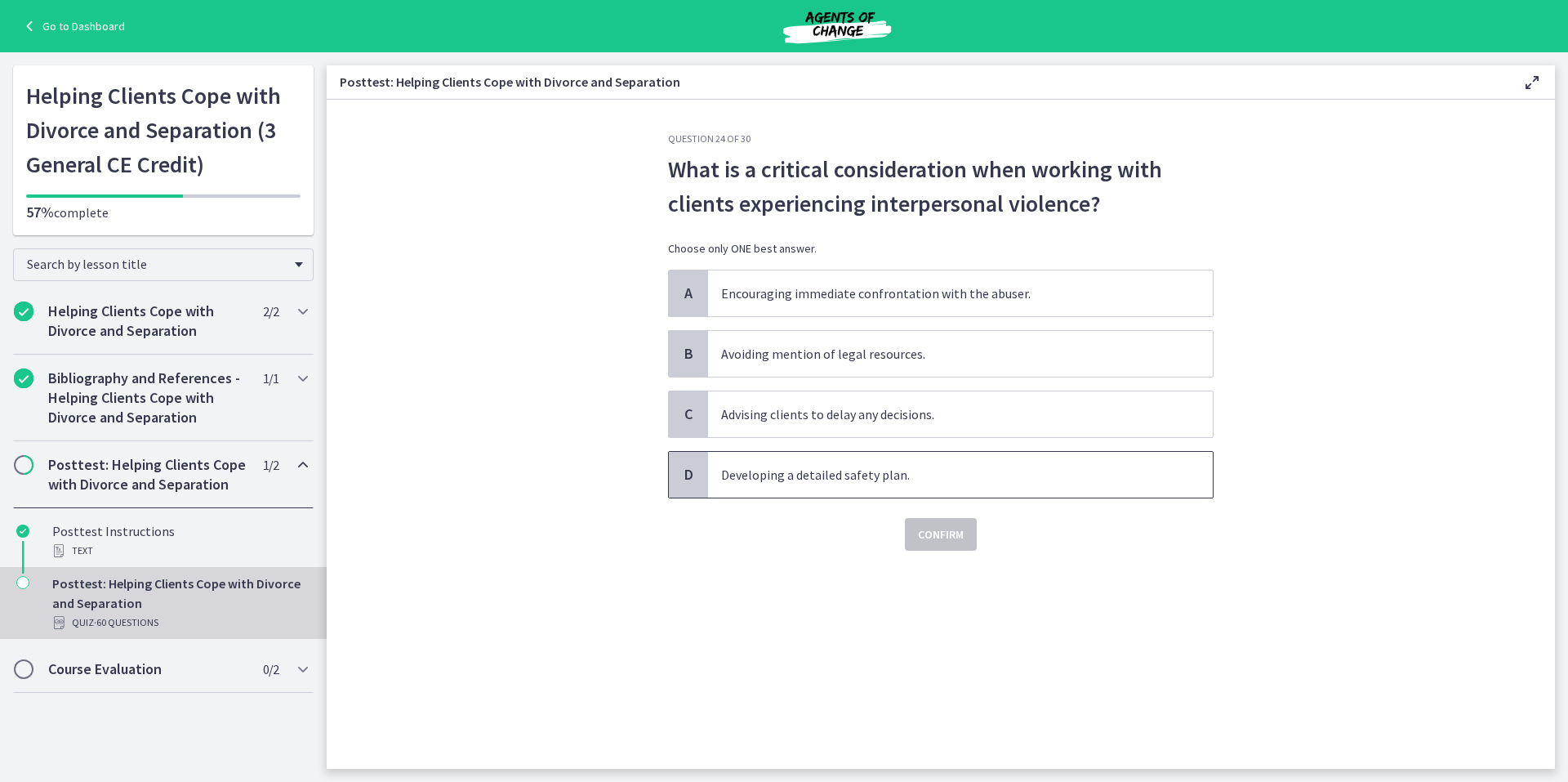
click at [681, 468] on span "D" at bounding box center [688, 475] width 20 height 20
click at [915, 529] on button "Confirm" at bounding box center [940, 533] width 72 height 33
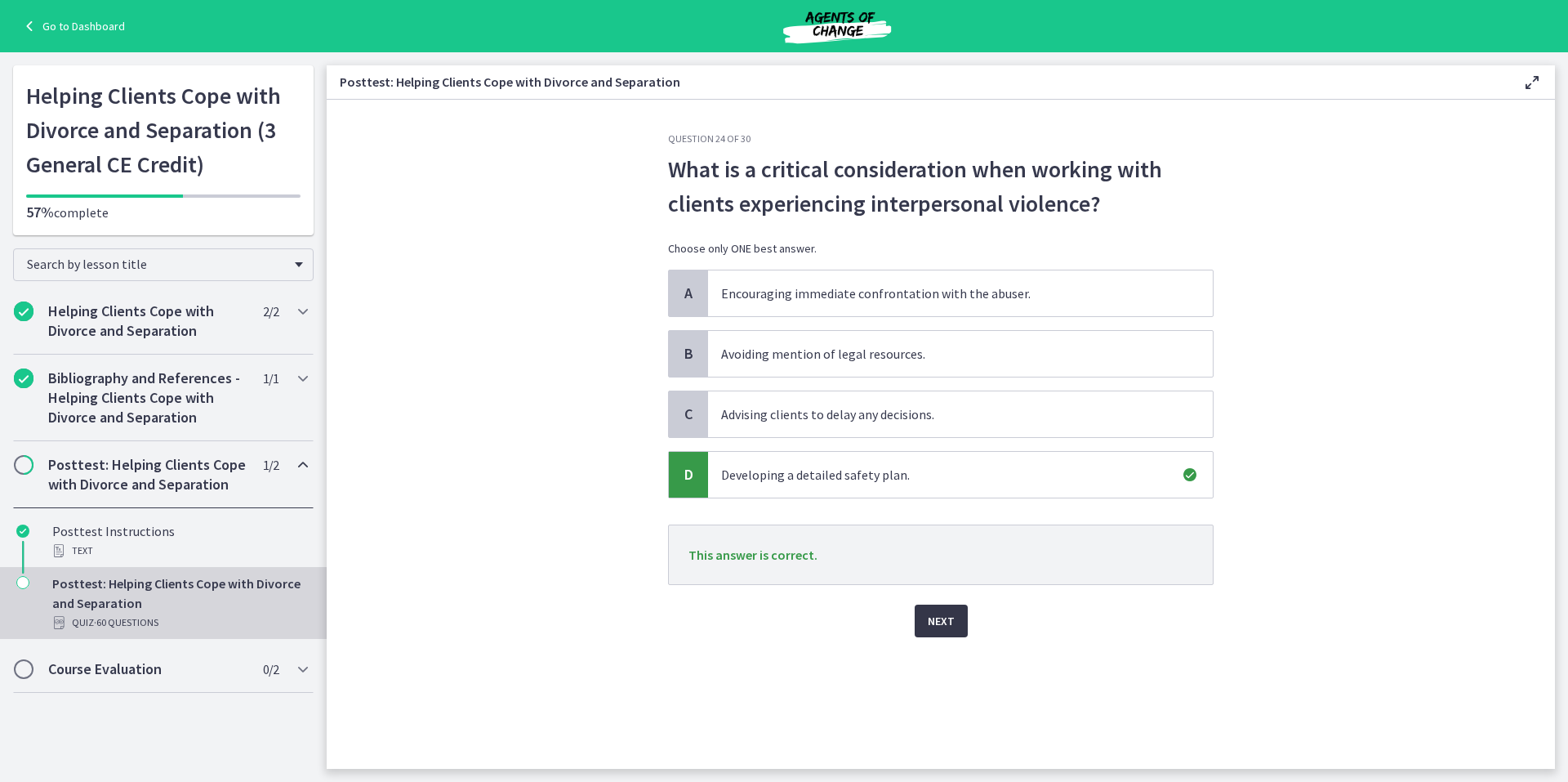
click at [928, 619] on span "Next" at bounding box center [940, 620] width 27 height 20
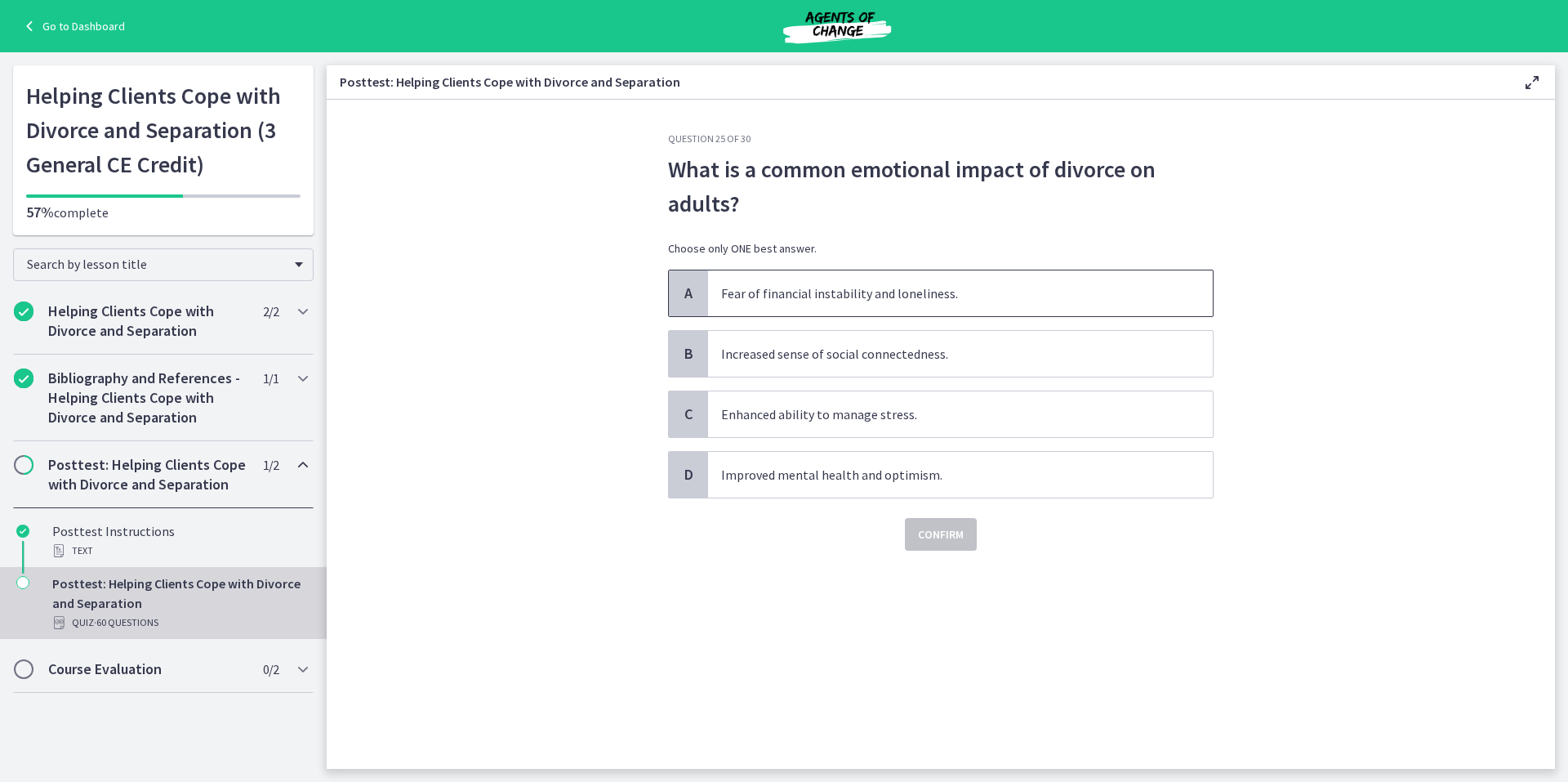
click at [684, 294] on span "A" at bounding box center [688, 292] width 20 height 20
click at [933, 535] on span "Confirm" at bounding box center [940, 533] width 46 height 20
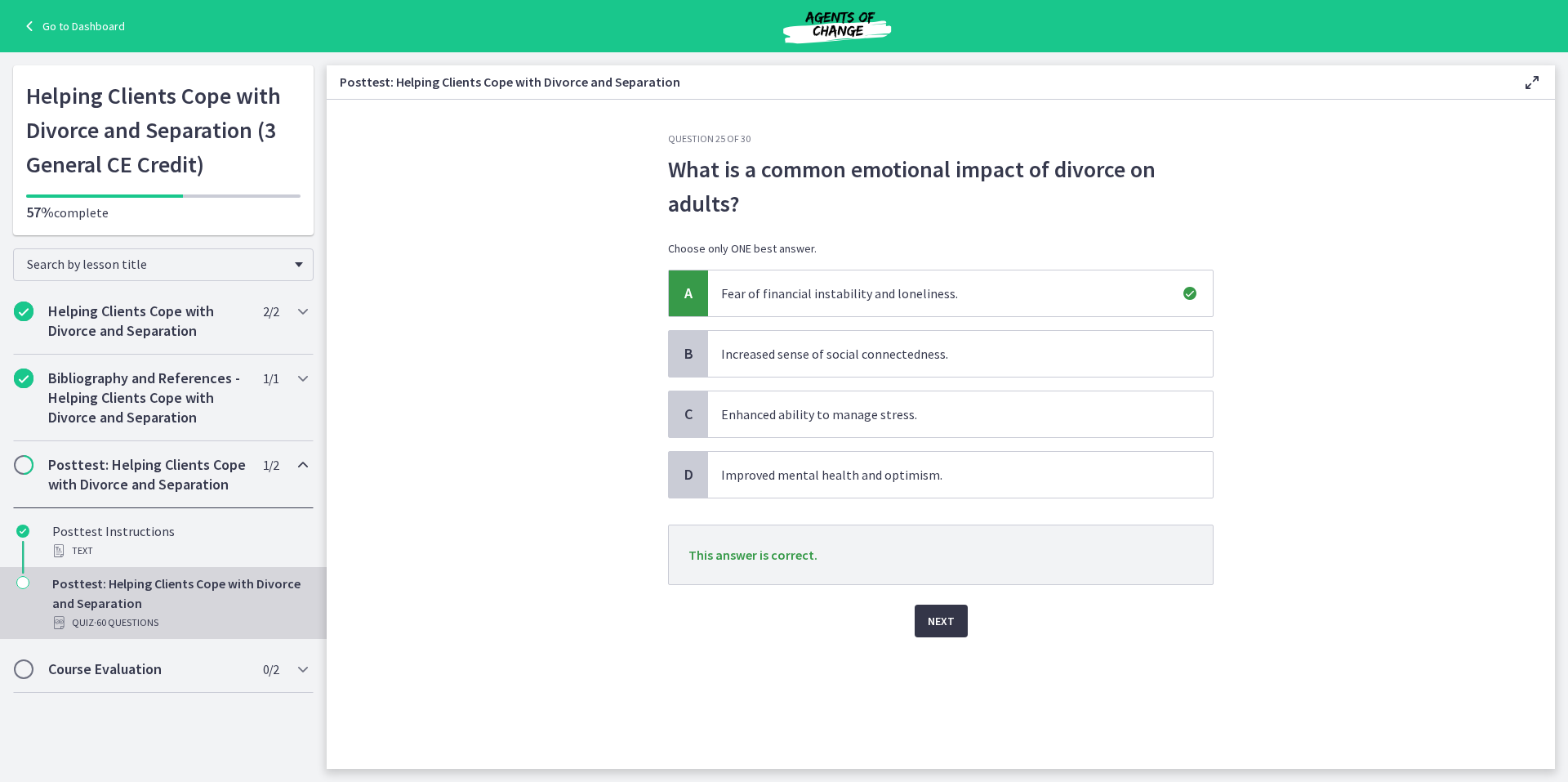
click at [936, 621] on span "Next" at bounding box center [940, 620] width 27 height 20
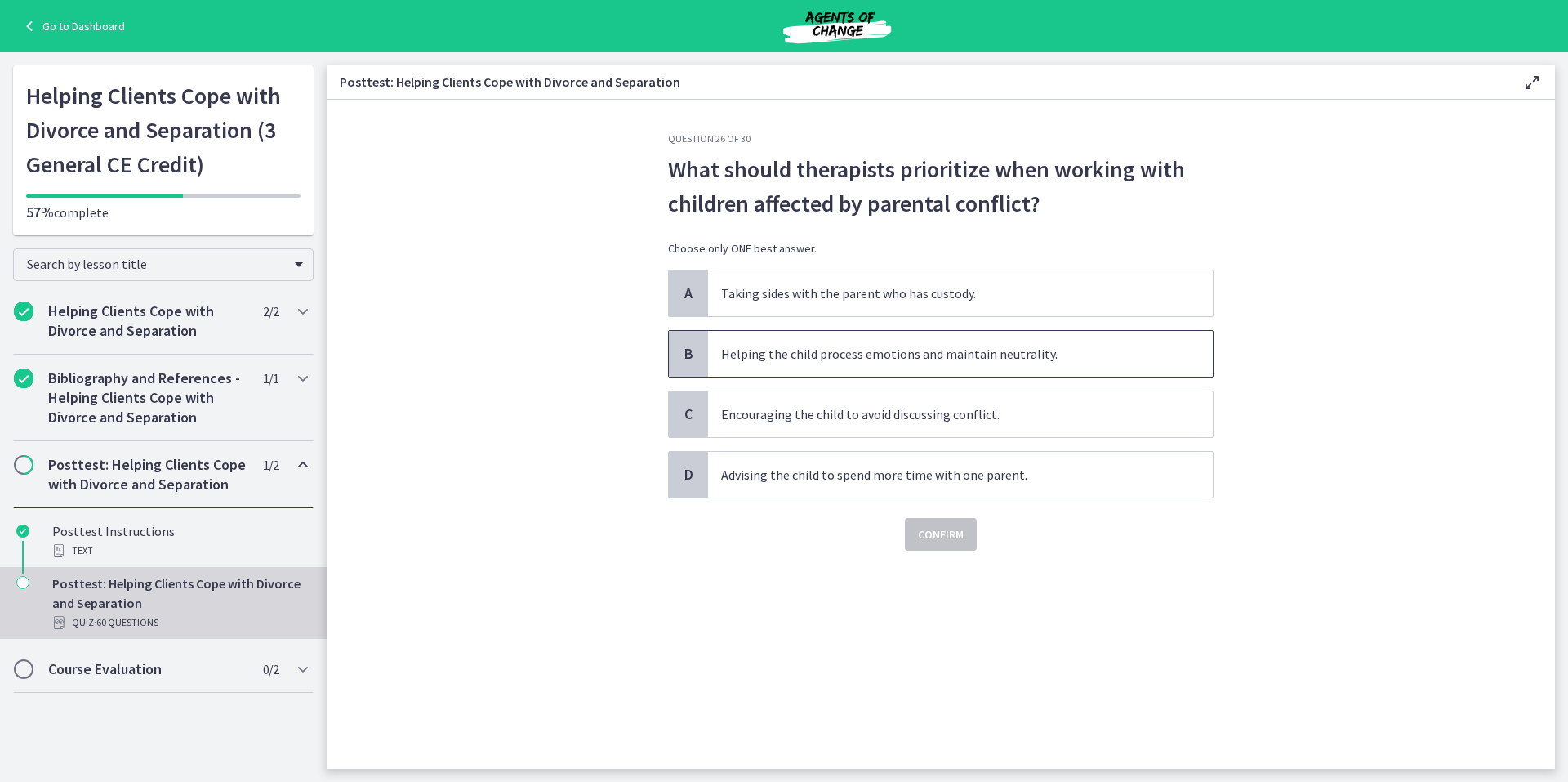
click at [683, 348] on span "B" at bounding box center [688, 353] width 20 height 20
click at [941, 534] on span "Confirm" at bounding box center [940, 533] width 46 height 20
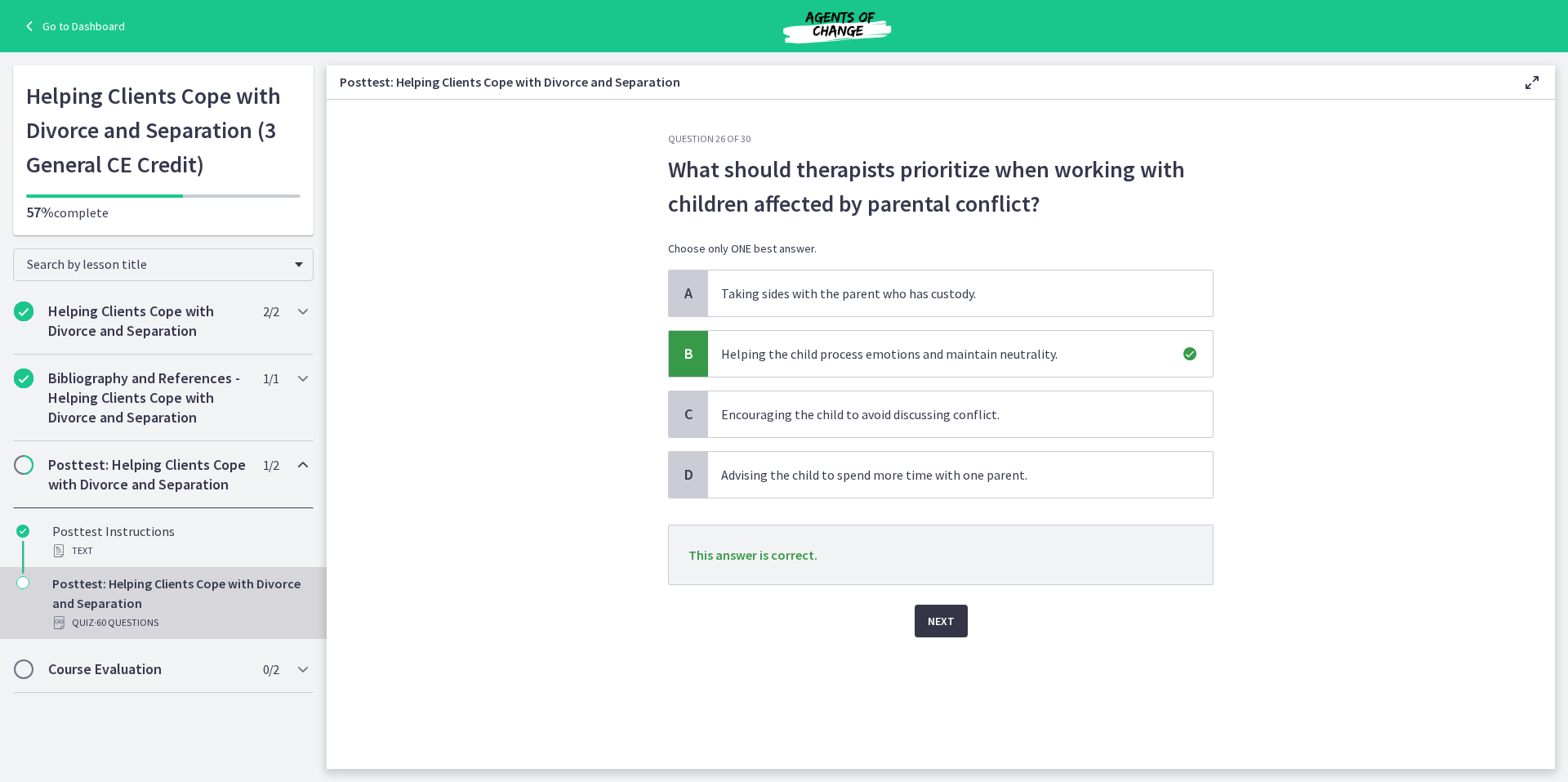
click at [937, 618] on span "Next" at bounding box center [940, 620] width 27 height 20
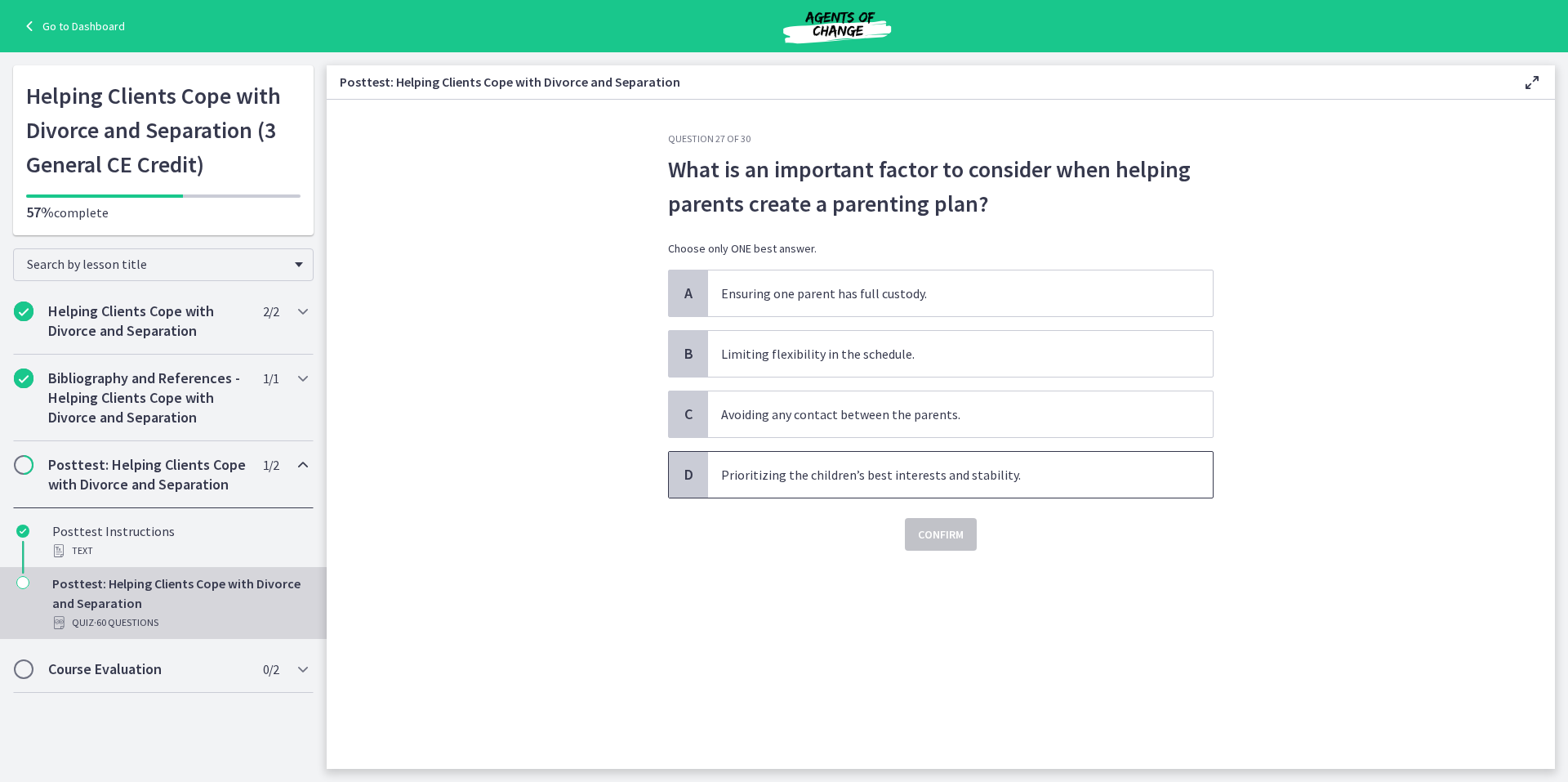
click at [692, 477] on span "D" at bounding box center [688, 475] width 20 height 20
click at [953, 535] on span "Confirm" at bounding box center [940, 533] width 46 height 20
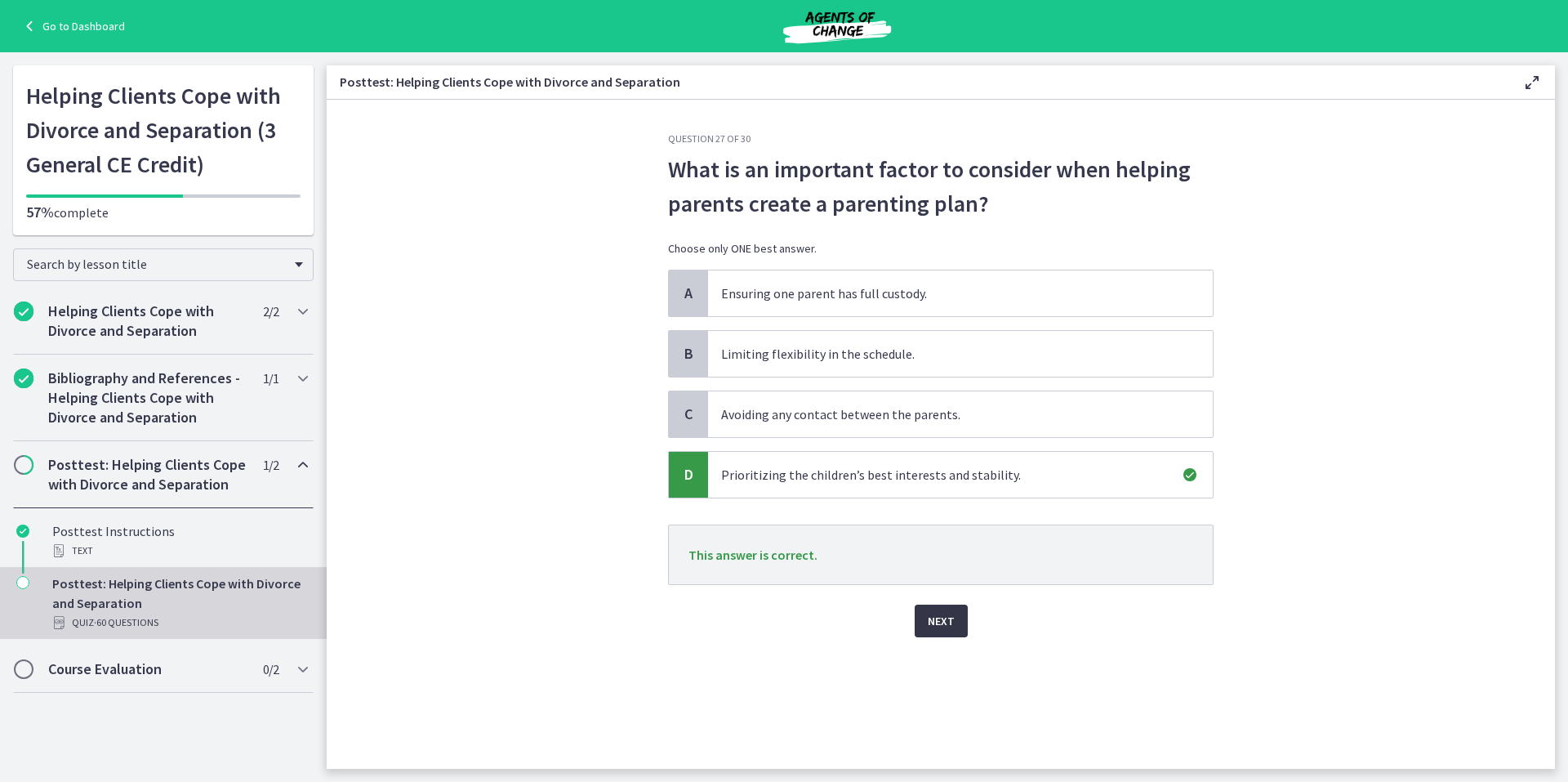
click at [937, 616] on span "Next" at bounding box center [940, 620] width 27 height 20
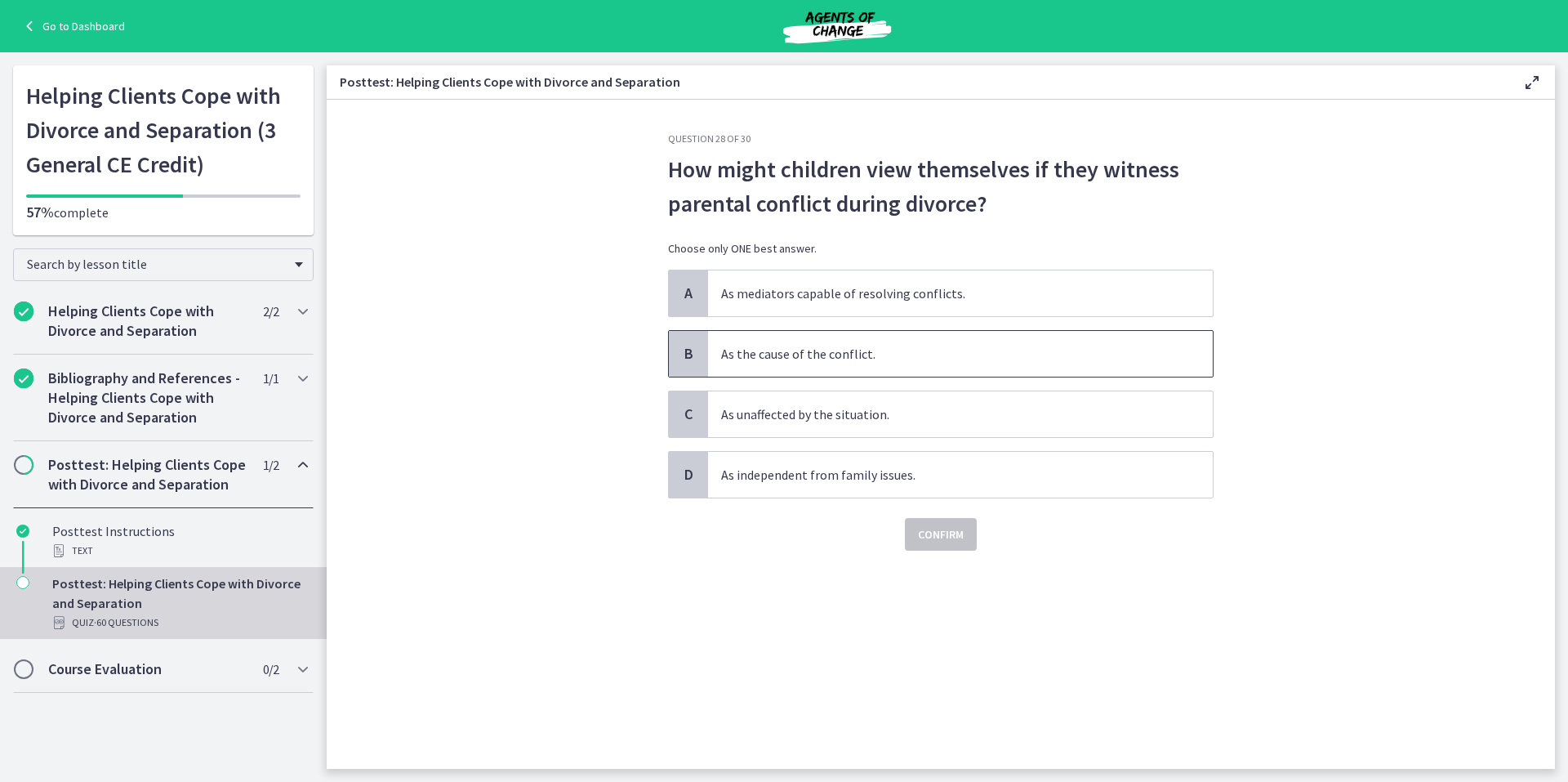
click at [692, 354] on span "B" at bounding box center [688, 353] width 20 height 20
click at [933, 529] on span "Confirm" at bounding box center [940, 533] width 46 height 20
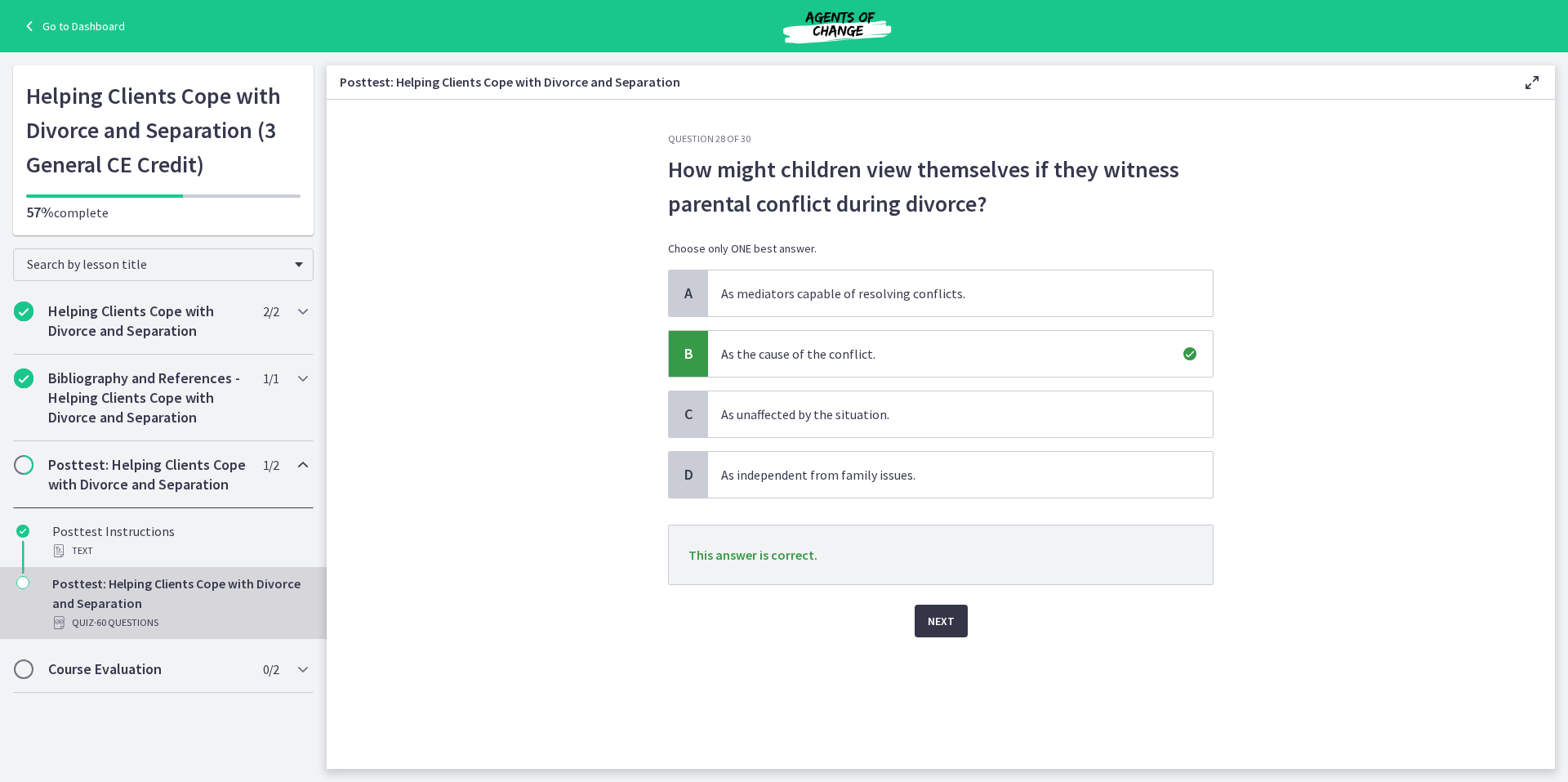
click at [943, 619] on span "Next" at bounding box center [940, 620] width 27 height 20
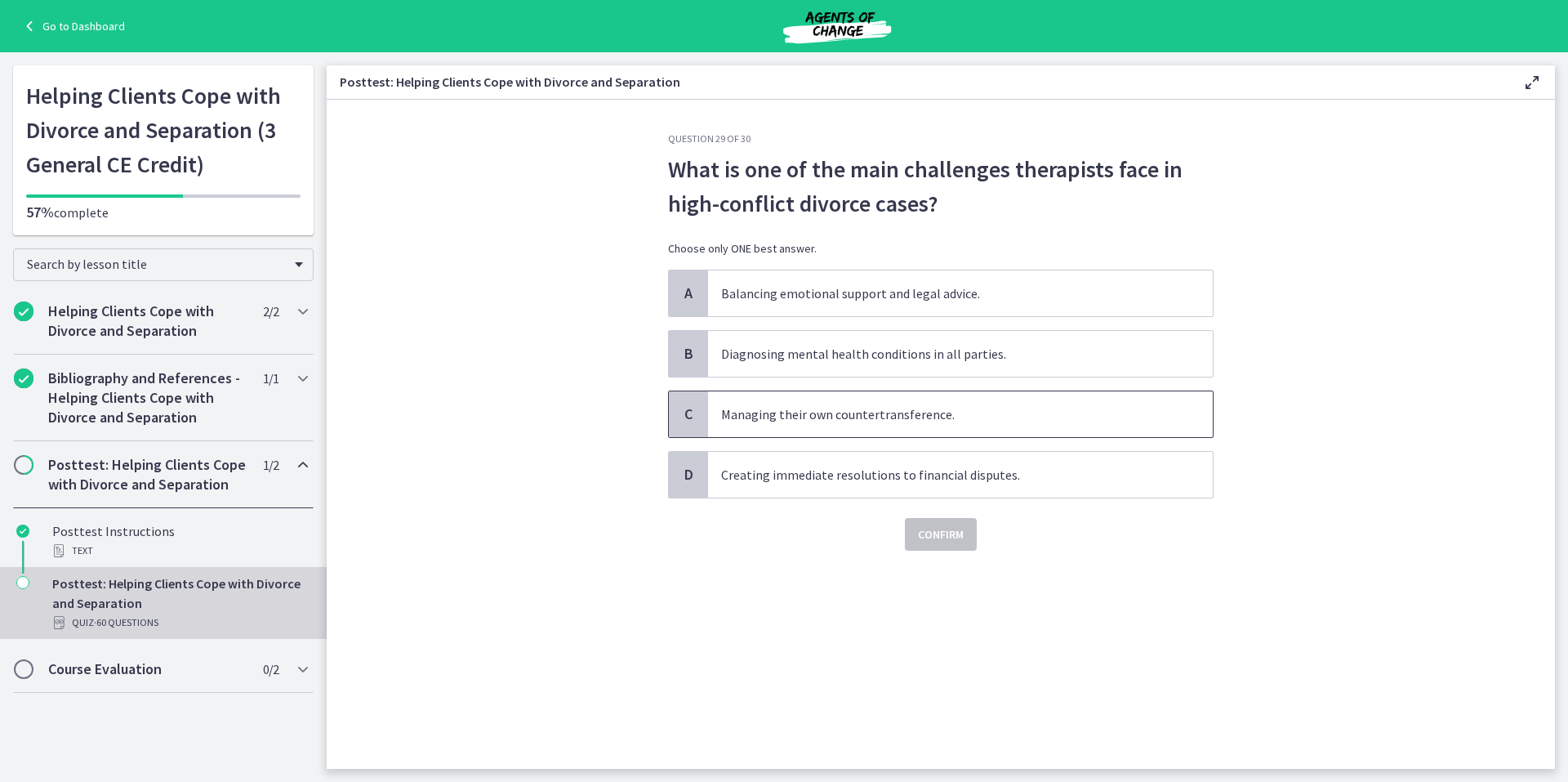
click at [695, 410] on span "C" at bounding box center [688, 414] width 20 height 20
click at [944, 533] on span "Confirm" at bounding box center [940, 533] width 46 height 20
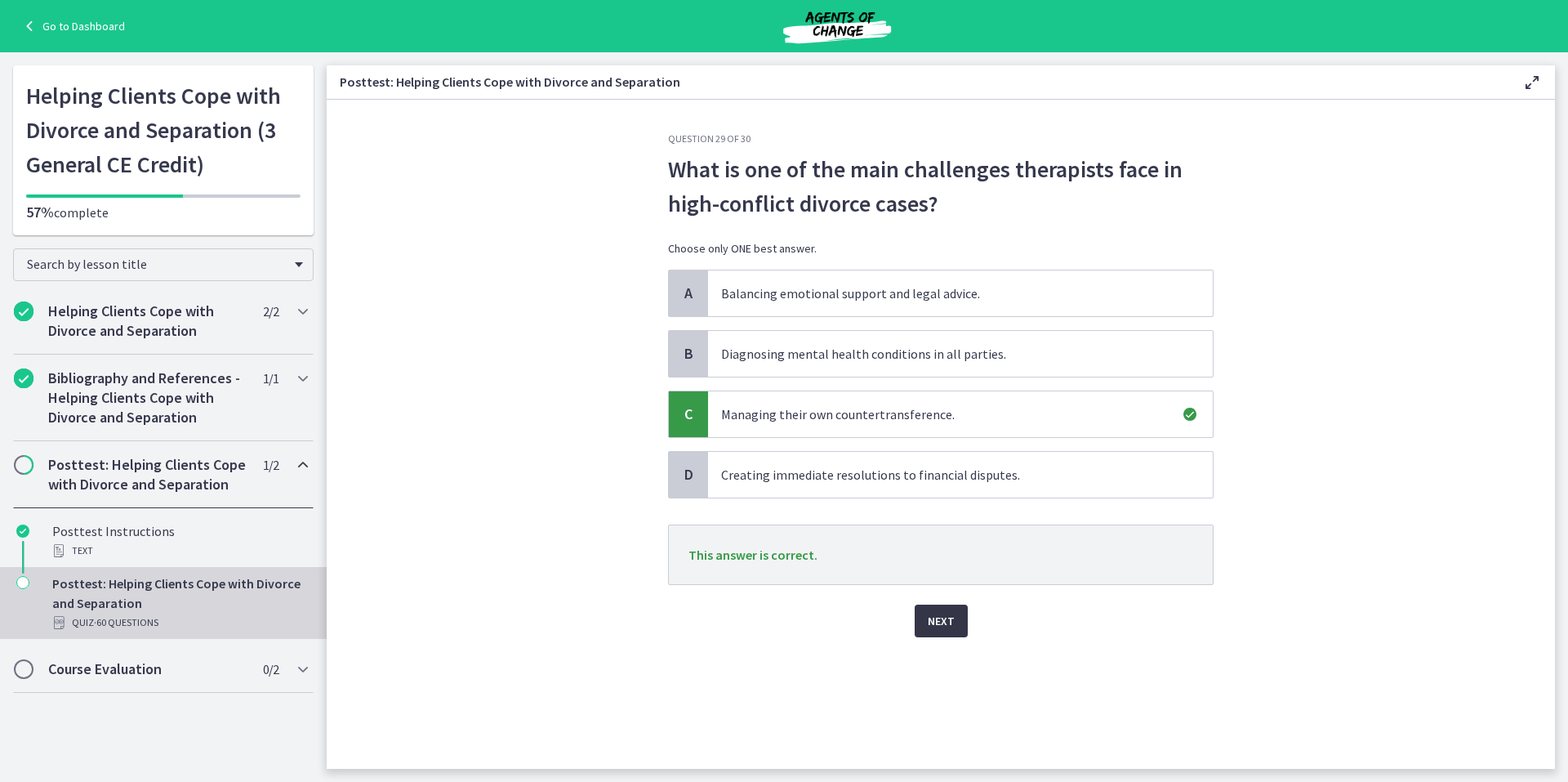
click at [932, 621] on span "Next" at bounding box center [940, 620] width 27 height 20
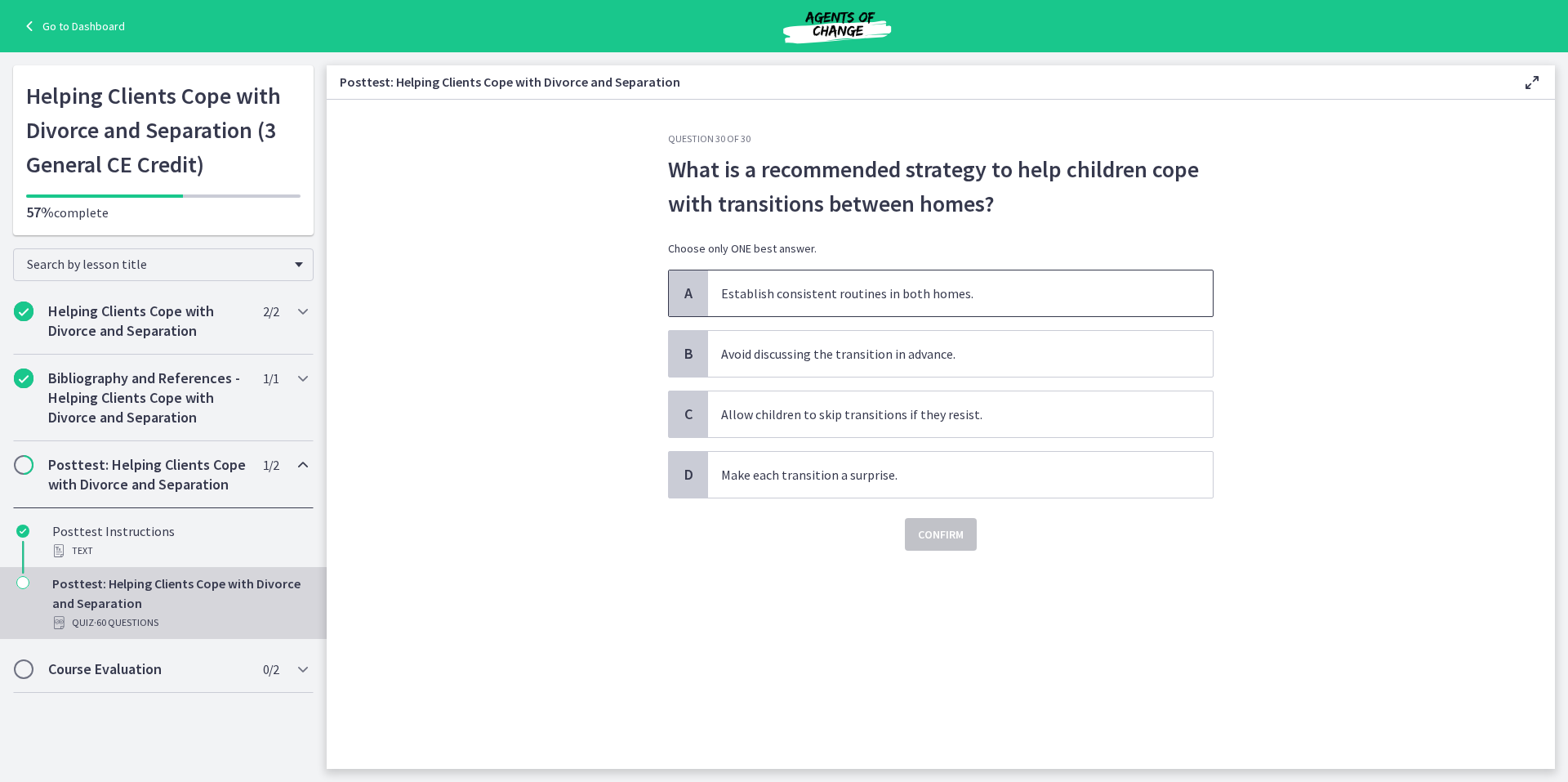
click at [686, 296] on span "A" at bounding box center [688, 292] width 20 height 20
click at [937, 532] on span "Confirm" at bounding box center [940, 533] width 46 height 20
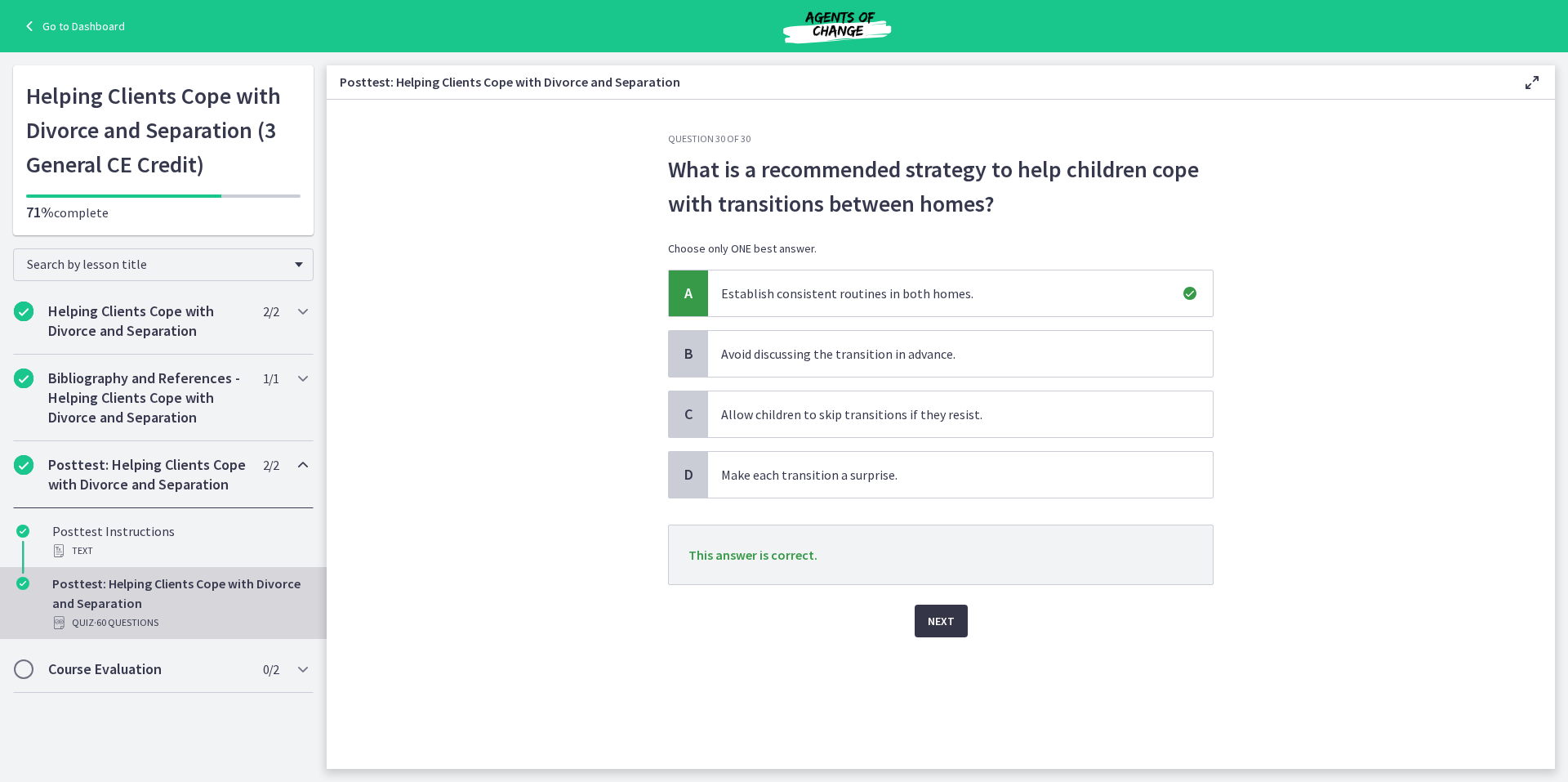
click at [932, 622] on span "Next" at bounding box center [940, 620] width 27 height 20
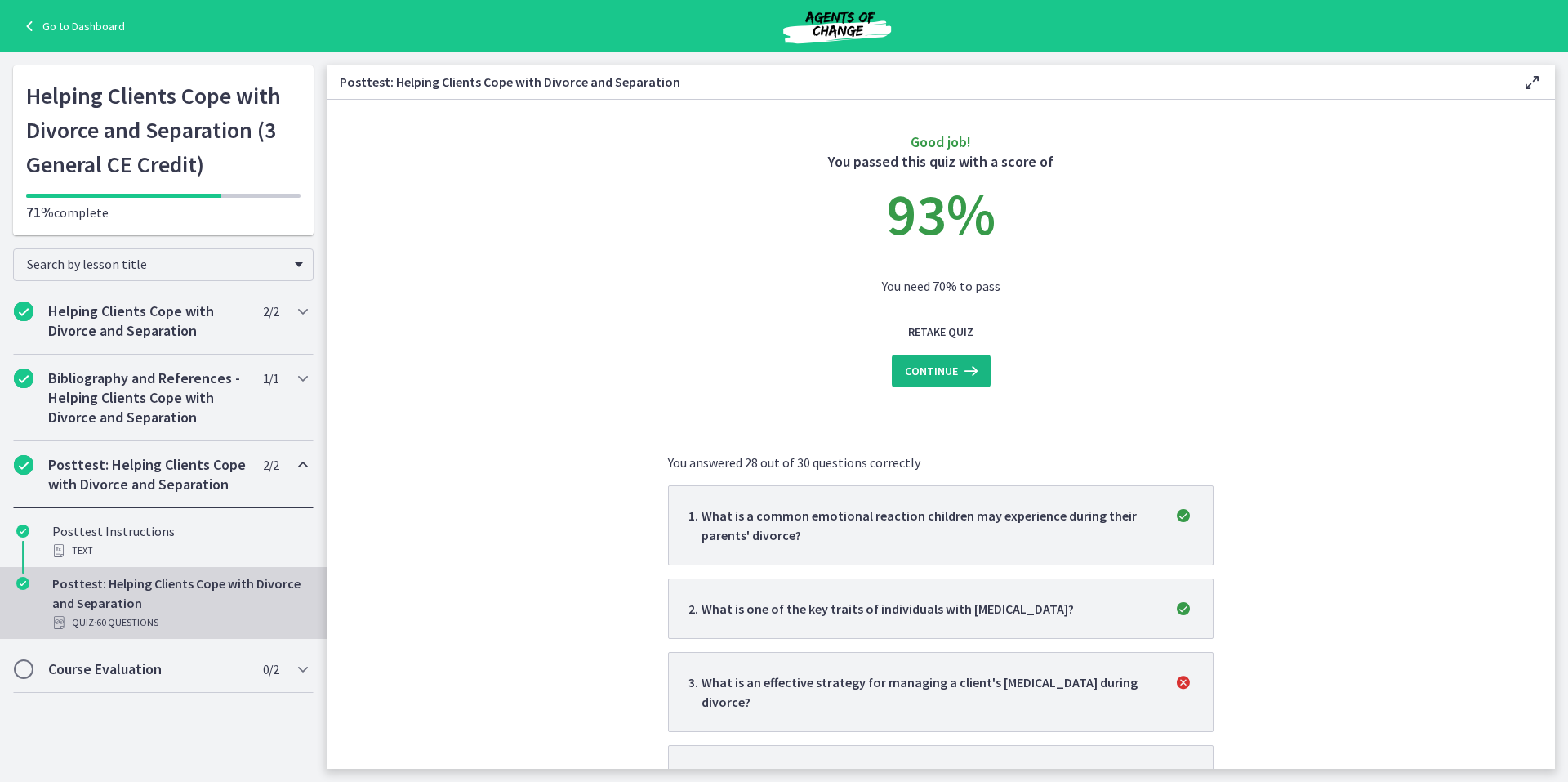
click at [919, 367] on span "Continue" at bounding box center [931, 370] width 53 height 20
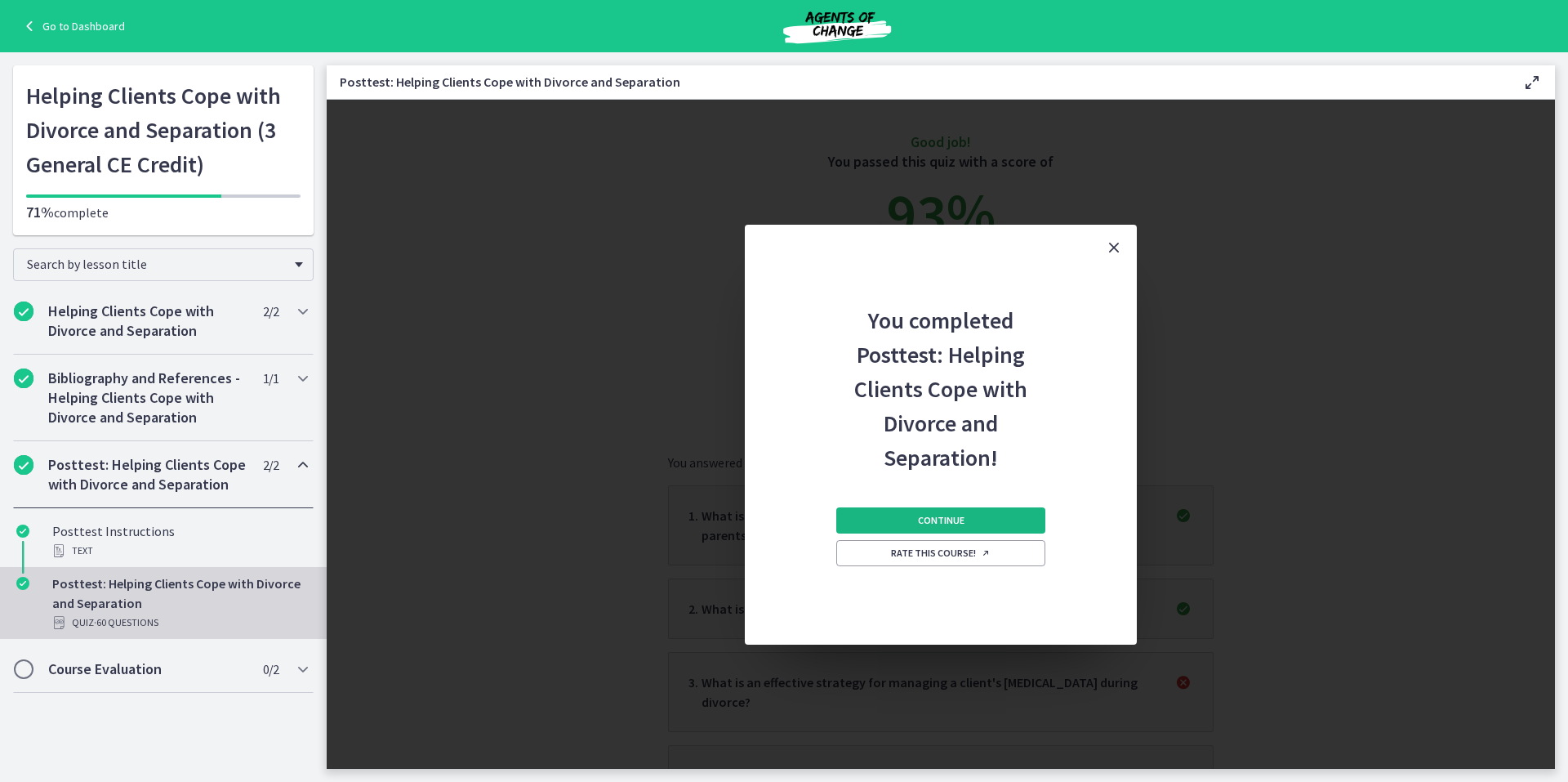
click at [928, 515] on span "Continue" at bounding box center [941, 520] width 47 height 13
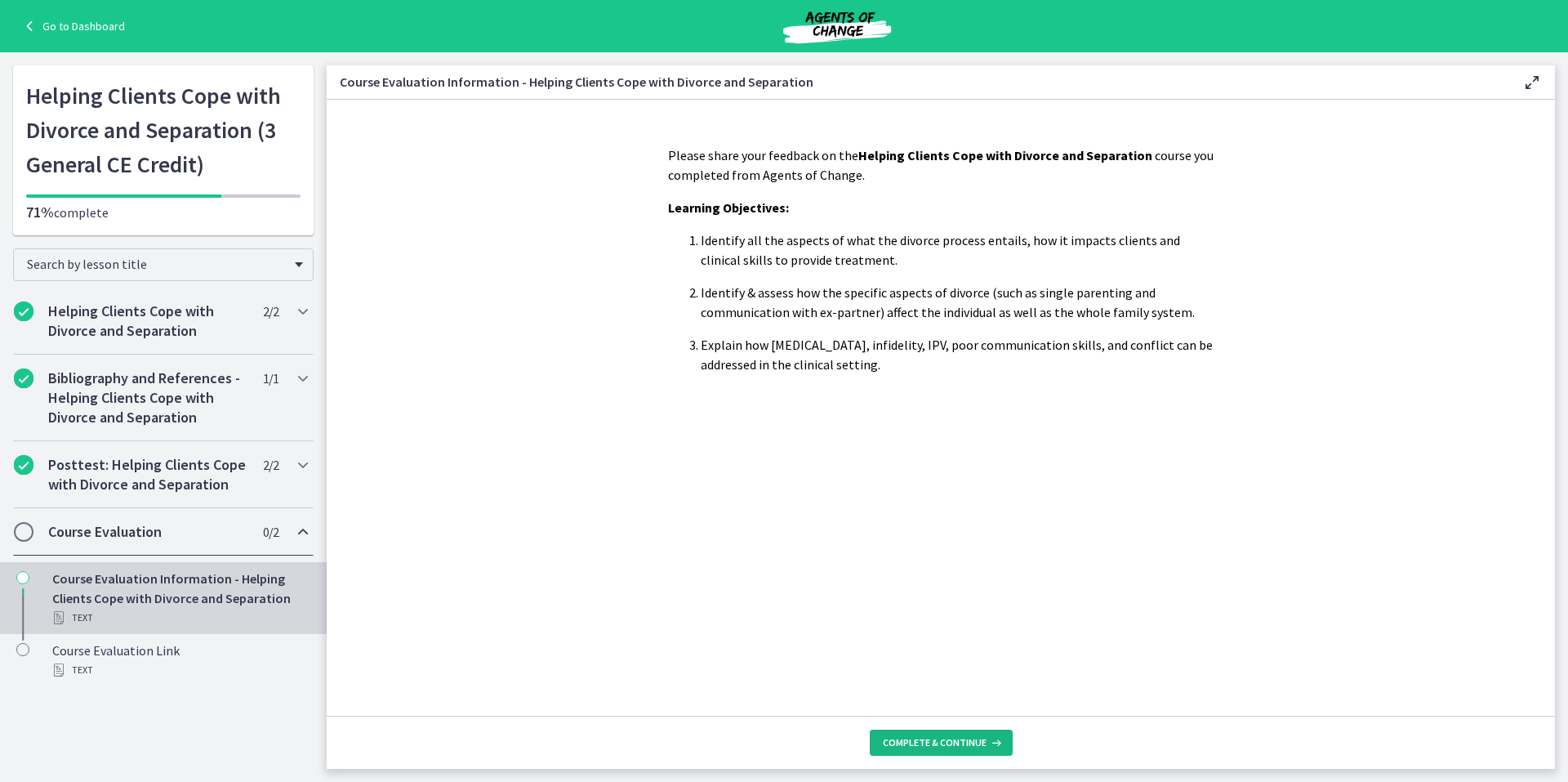
click at [925, 740] on span "Complete & continue" at bounding box center [934, 743] width 104 height 13
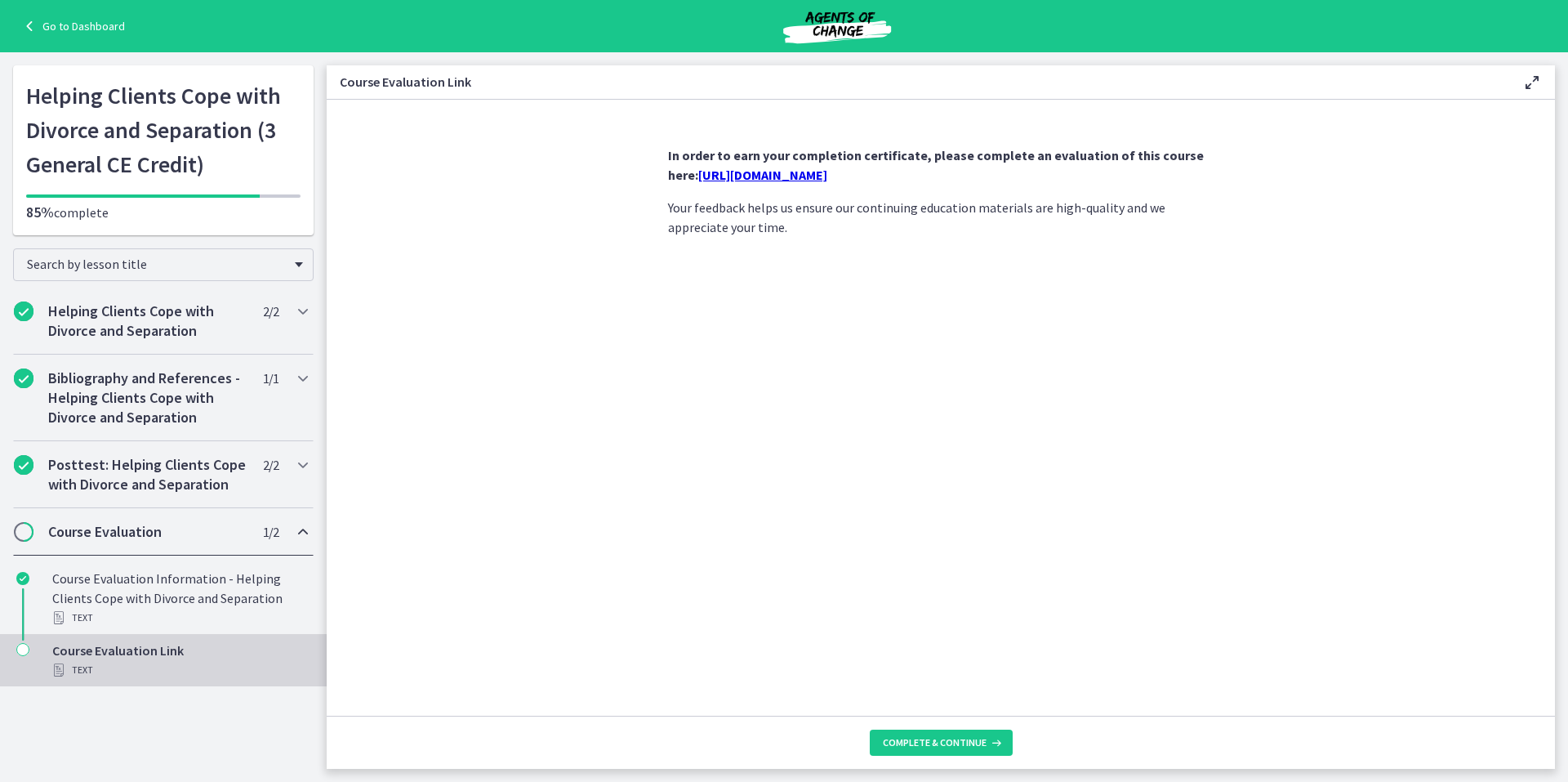
click at [812, 178] on link "[URL][DOMAIN_NAME]" at bounding box center [763, 174] width 129 height 16
click at [930, 743] on span "Complete & continue" at bounding box center [934, 743] width 104 height 13
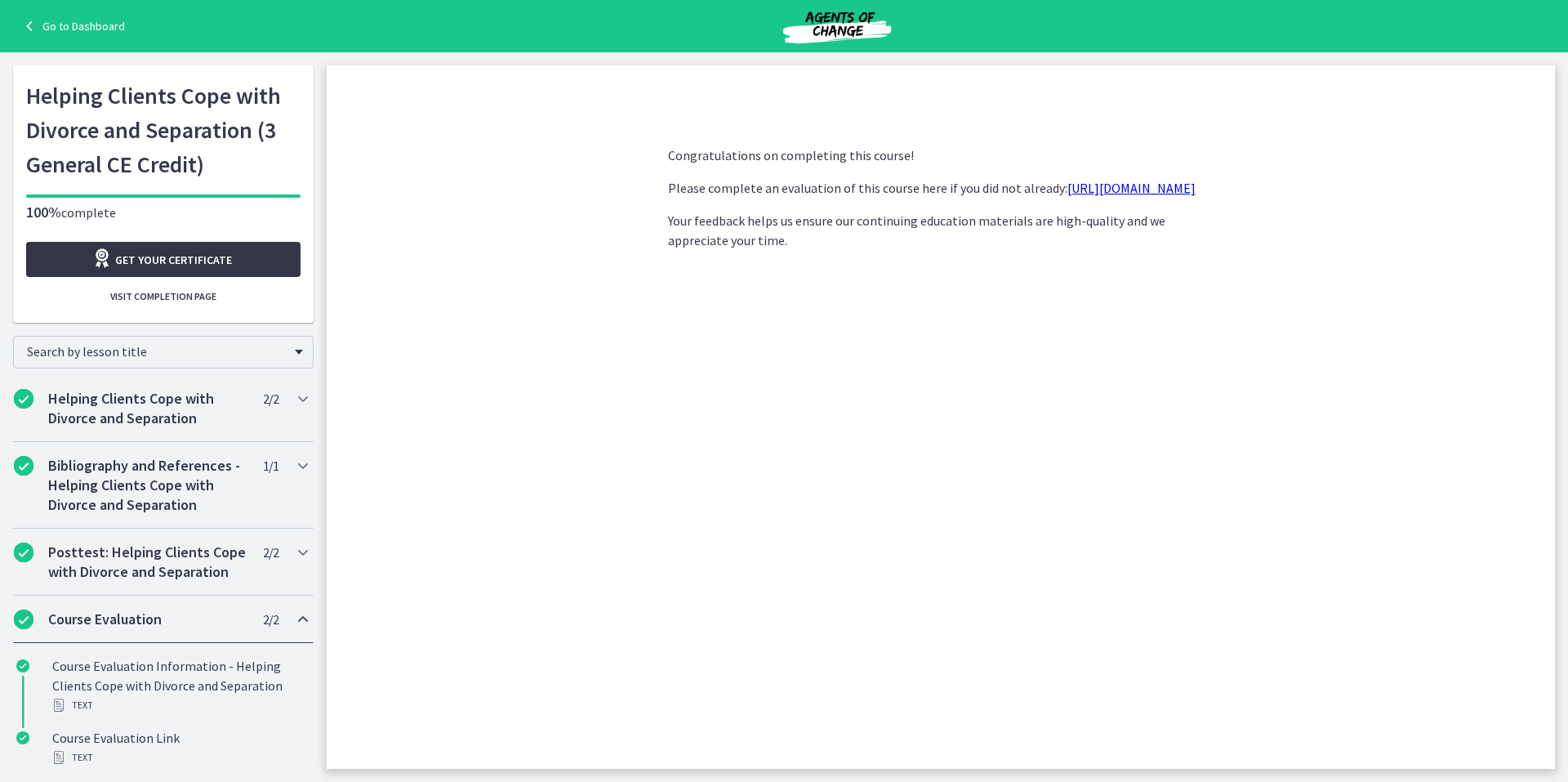
click at [152, 256] on span "Get your certificate" at bounding box center [173, 260] width 117 height 20
click at [70, 23] on link "Go to Dashboard" at bounding box center [72, 25] width 106 height 20
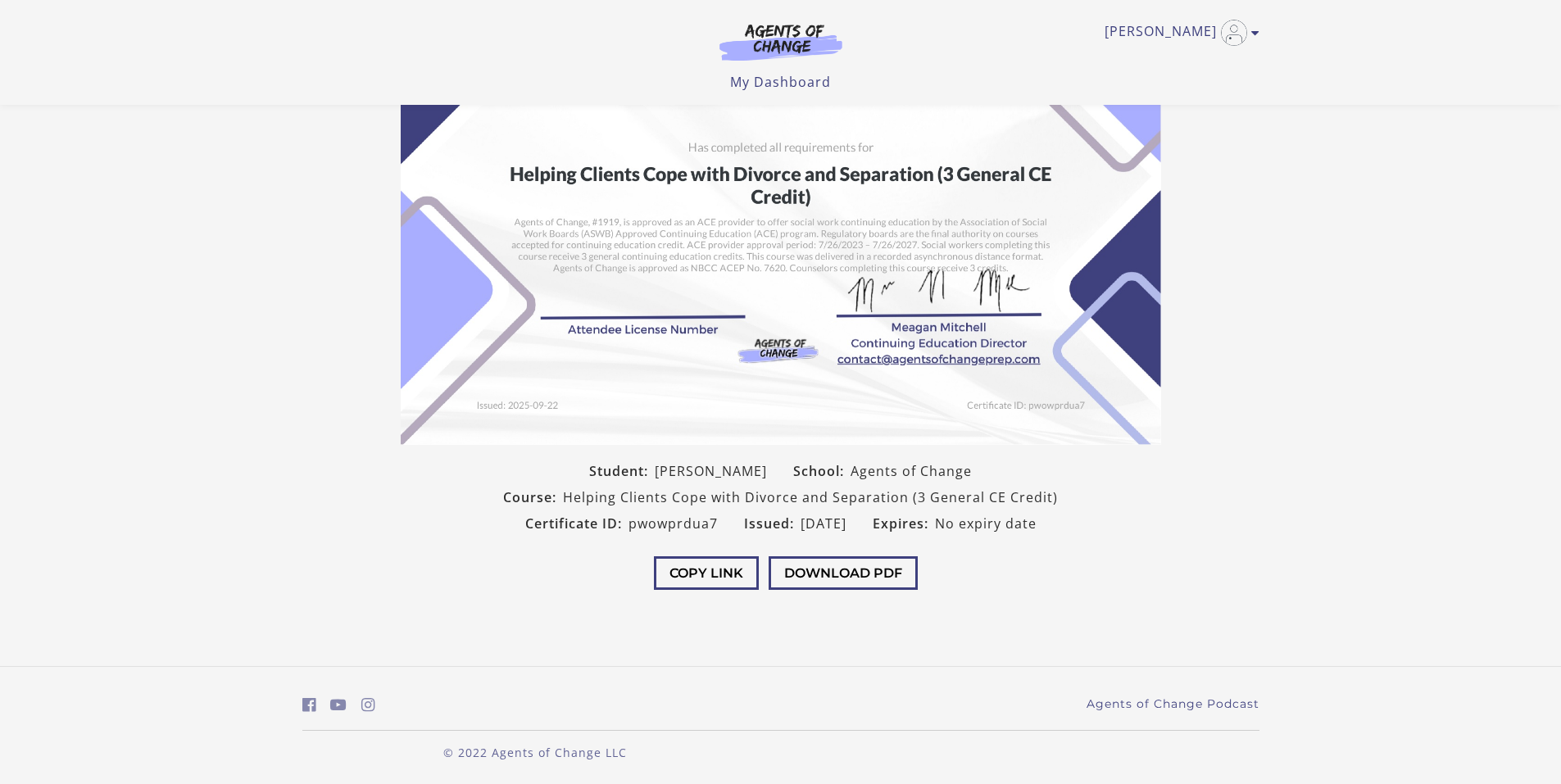
scroll to position [133, 0]
click at [851, 569] on button "Download PDF" at bounding box center [842, 571] width 149 height 34
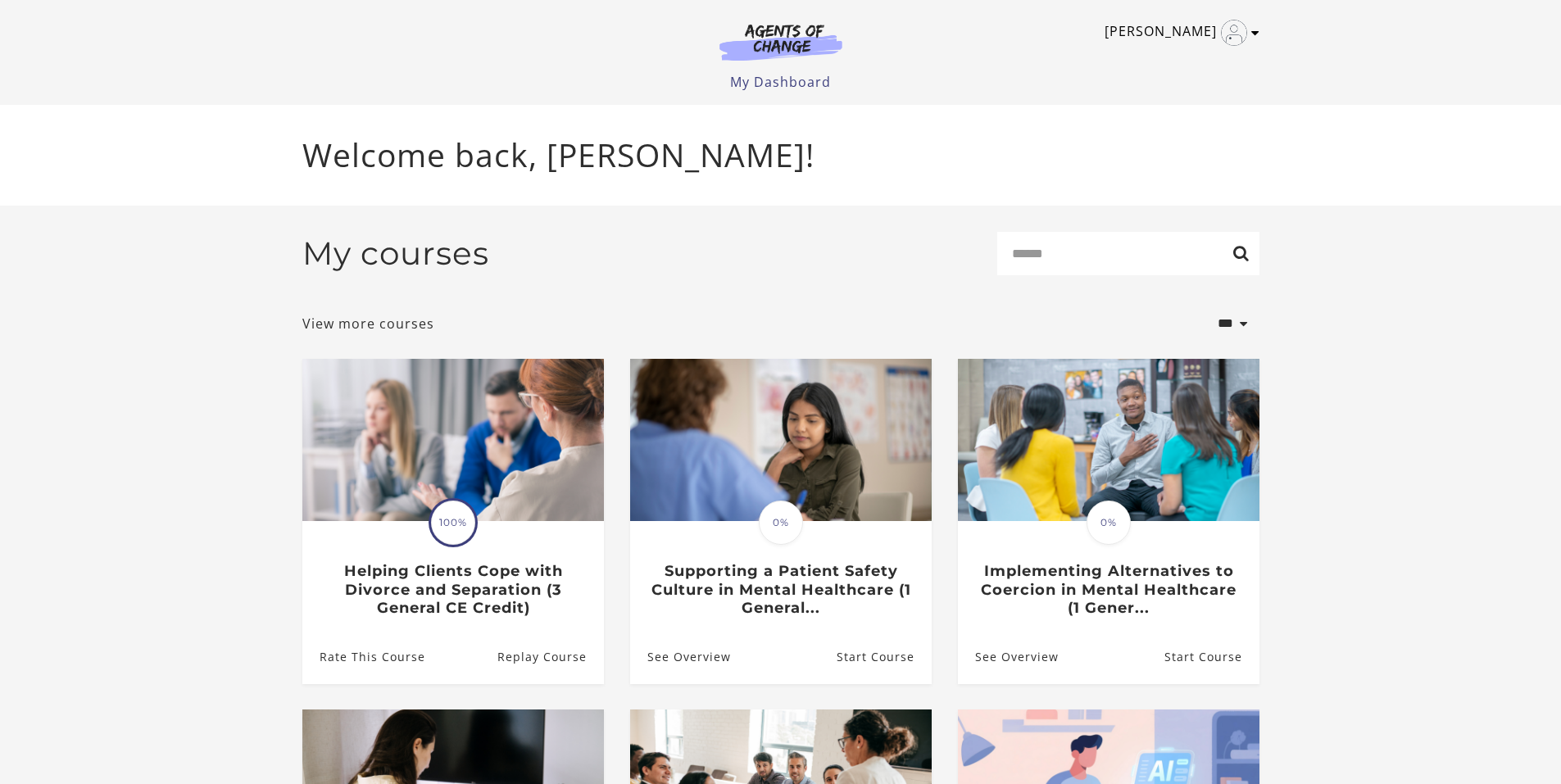
click at [1254, 29] on icon "Toggle menu" at bounding box center [1255, 33] width 8 height 13
click at [1175, 114] on link "Sign Out" at bounding box center [1191, 115] width 144 height 28
